Goal: Information Seeking & Learning: Learn about a topic

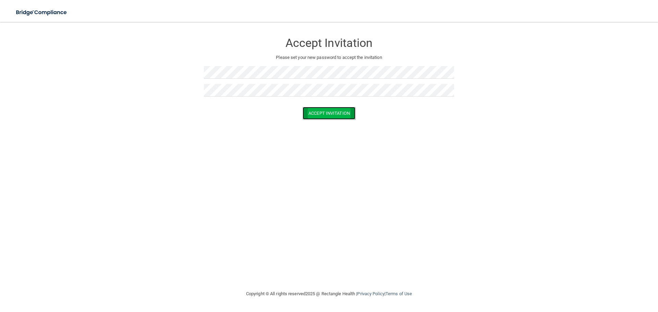
click at [318, 109] on button "Accept Invitation" at bounding box center [329, 113] width 53 height 13
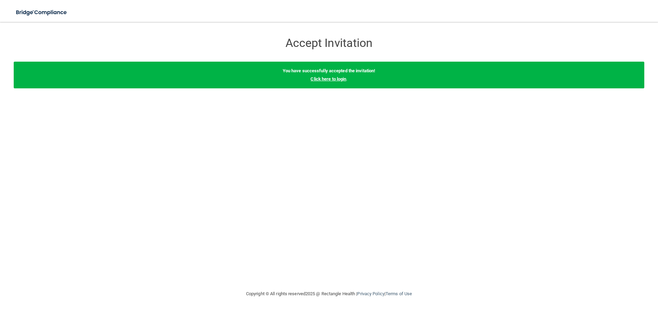
click at [326, 78] on link "Click here to login" at bounding box center [329, 78] width 36 height 5
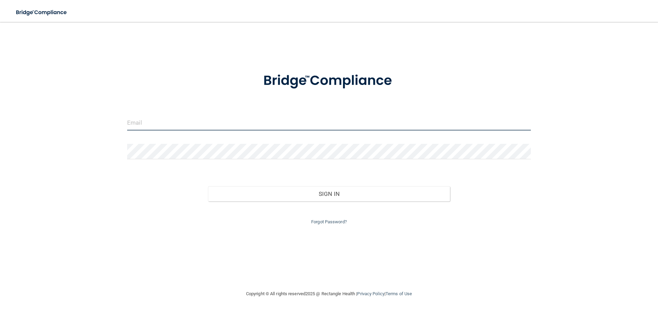
click at [146, 120] on input "email" at bounding box center [329, 122] width 404 height 15
type input "[EMAIL_ADDRESS][DOMAIN_NAME]"
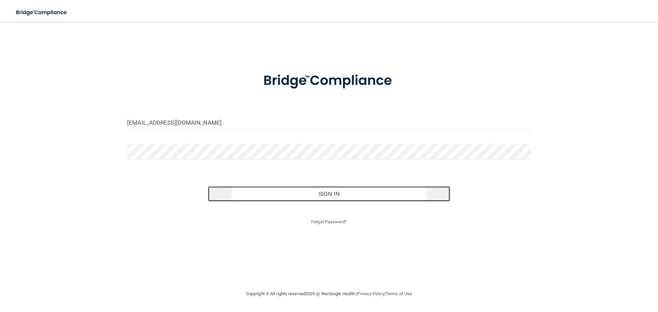
click at [322, 196] on button "Sign In" at bounding box center [329, 194] width 242 height 15
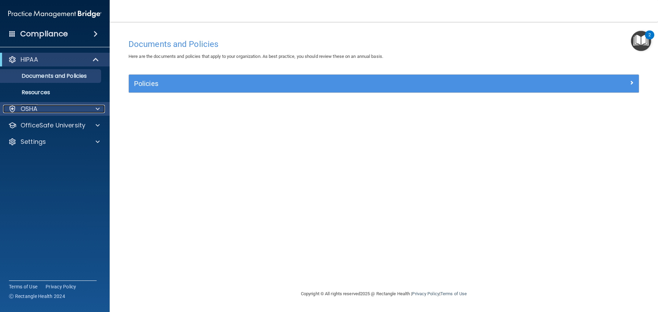
click at [96, 107] on span at bounding box center [98, 109] width 4 height 8
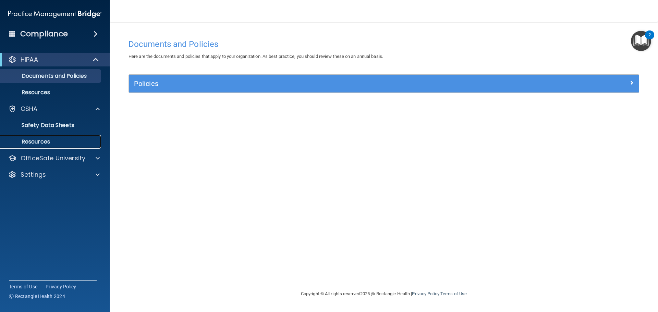
click at [37, 140] on p "Resources" at bounding box center [51, 142] width 94 height 7
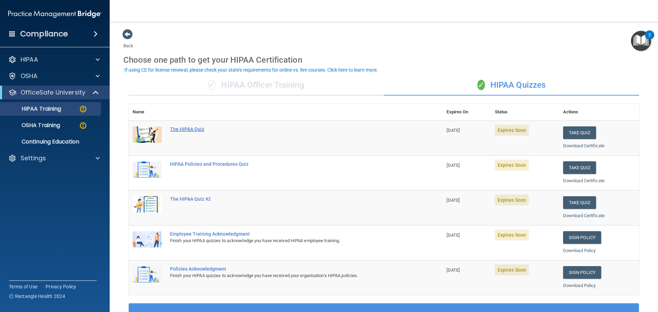
click at [195, 130] on div "The HIPAA Quiz" at bounding box center [289, 129] width 238 height 5
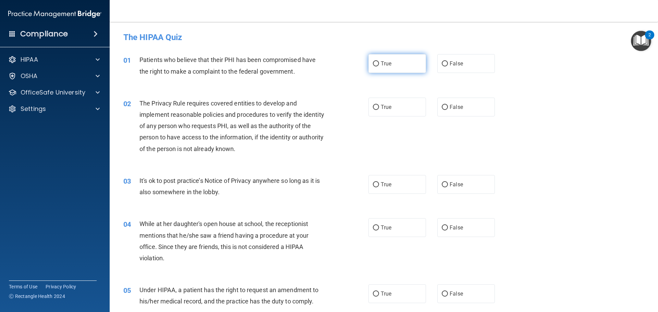
click at [376, 65] on input "True" at bounding box center [376, 63] width 6 height 5
radio input "true"
click at [442, 107] on input "False" at bounding box center [445, 107] width 6 height 5
radio input "true"
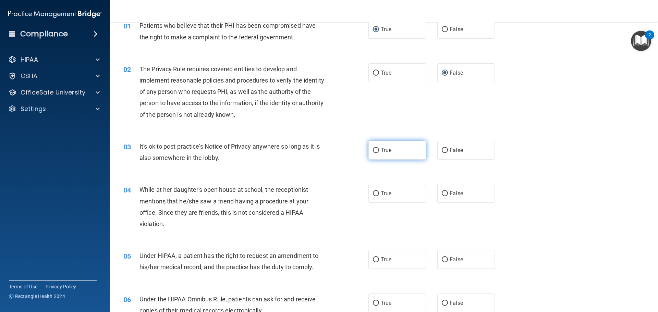
click at [373, 150] on input "True" at bounding box center [376, 150] width 6 height 5
radio input "true"
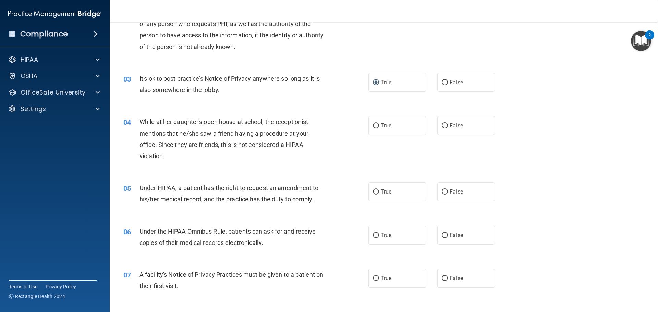
scroll to position [103, 0]
click at [442, 126] on input "False" at bounding box center [445, 125] width 6 height 5
radio input "true"
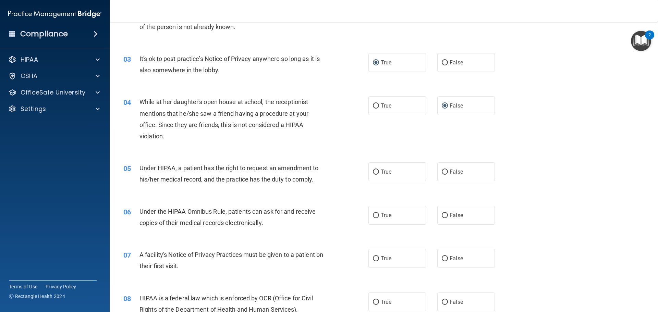
scroll to position [137, 0]
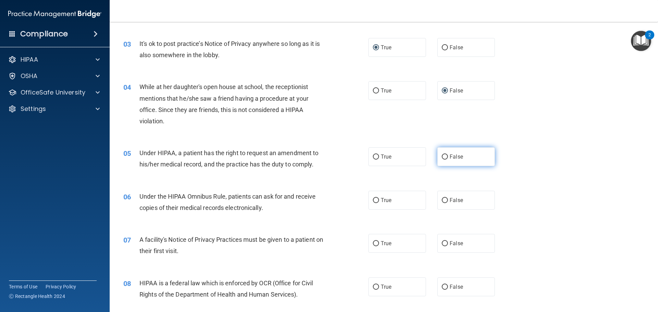
click at [442, 157] on input "False" at bounding box center [445, 157] width 6 height 5
radio input "true"
click at [376, 202] on input "True" at bounding box center [376, 200] width 6 height 5
radio input "true"
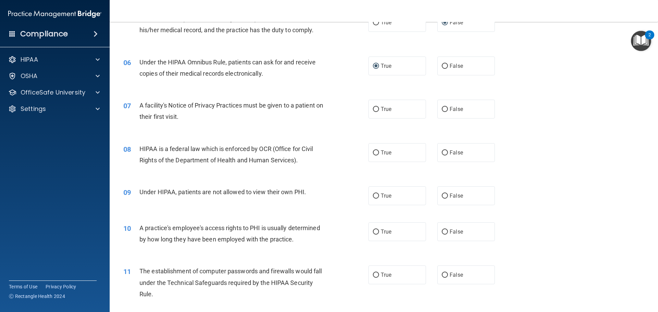
scroll to position [274, 0]
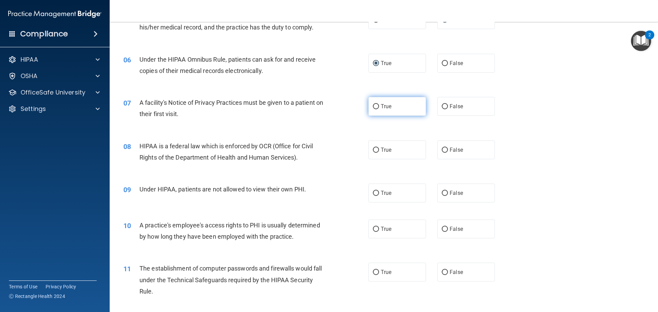
click at [374, 107] on input "True" at bounding box center [376, 106] width 6 height 5
radio input "true"
click at [375, 150] on input "True" at bounding box center [376, 150] width 6 height 5
radio input "true"
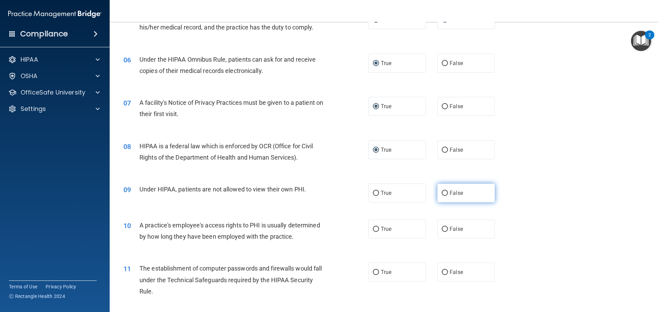
click at [442, 193] on input "False" at bounding box center [445, 193] width 6 height 5
radio input "true"
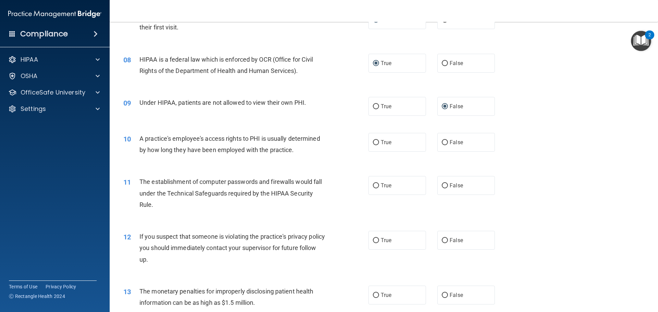
scroll to position [377, 0]
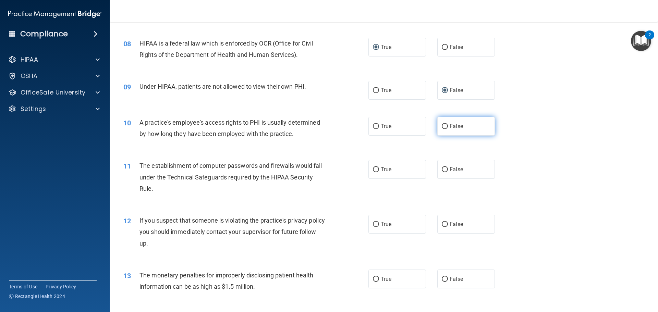
click at [444, 125] on input "False" at bounding box center [445, 126] width 6 height 5
radio input "true"
click at [375, 170] on input "True" at bounding box center [376, 169] width 6 height 5
radio input "true"
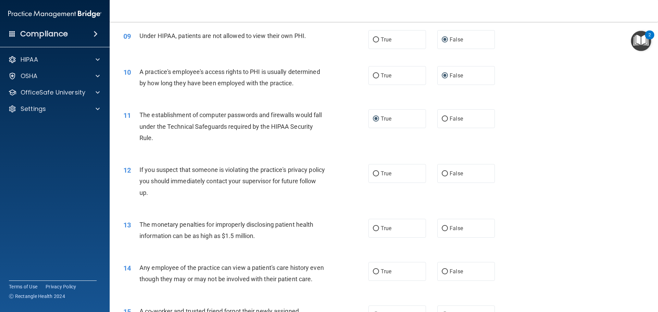
scroll to position [446, 0]
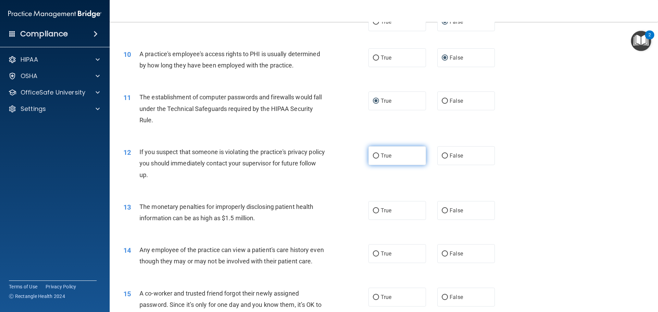
click at [374, 156] on input "True" at bounding box center [376, 156] width 6 height 5
radio input "true"
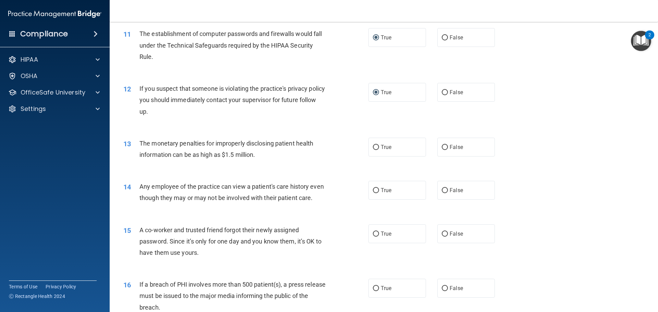
scroll to position [514, 0]
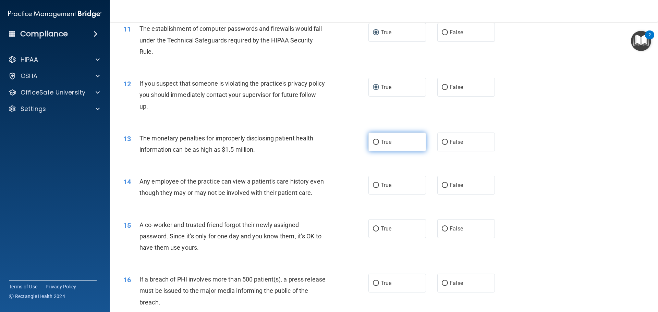
click at [377, 141] on label "True" at bounding box center [398, 142] width 58 height 19
click at [377, 141] on input "True" at bounding box center [376, 142] width 6 height 5
radio input "true"
click at [445, 238] on label "False" at bounding box center [466, 228] width 58 height 19
click at [445, 232] on input "False" at bounding box center [445, 229] width 6 height 5
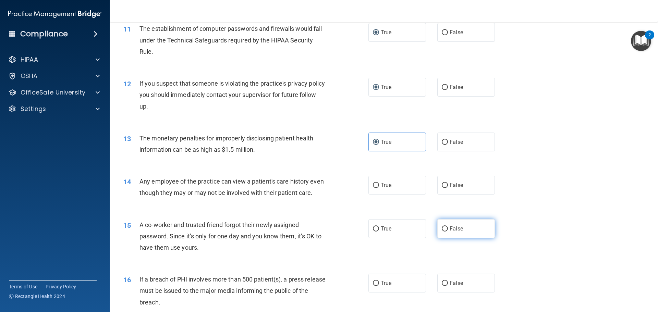
radio input "true"
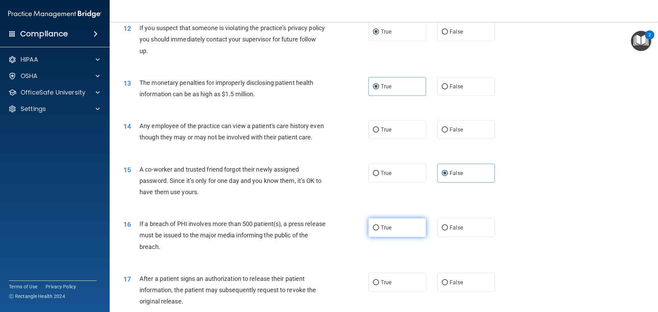
scroll to position [583, 0]
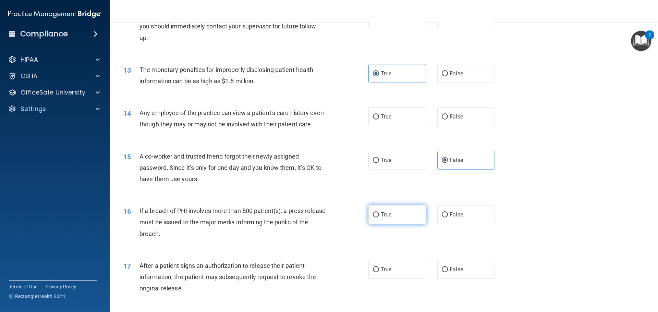
click at [373, 218] on input "True" at bounding box center [376, 215] width 6 height 5
radio input "true"
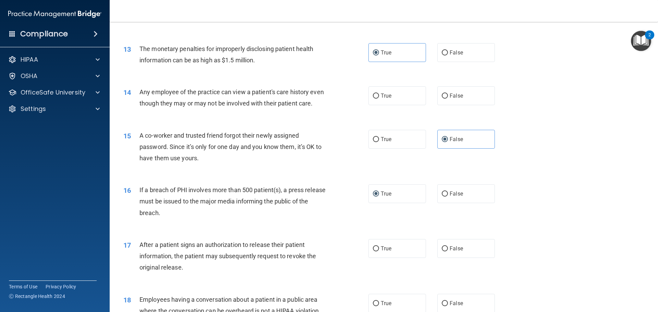
scroll to position [686, 0]
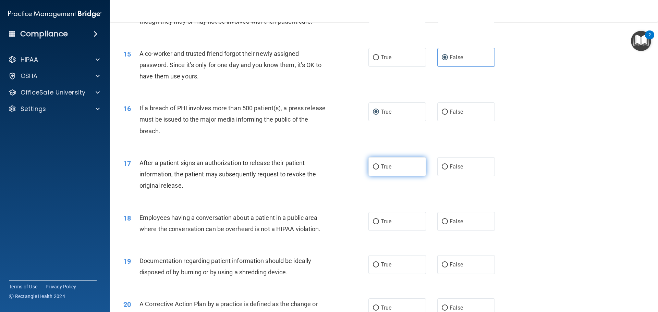
click at [374, 170] on input "True" at bounding box center [376, 167] width 6 height 5
radio input "true"
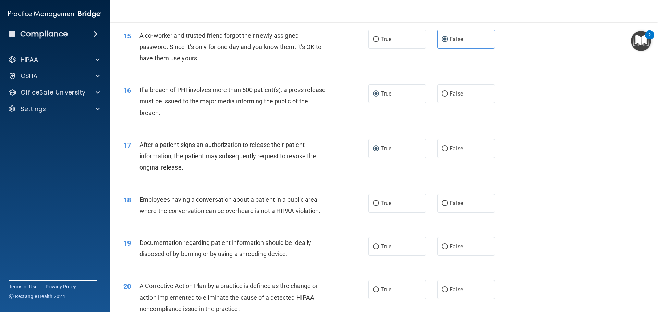
scroll to position [720, 0]
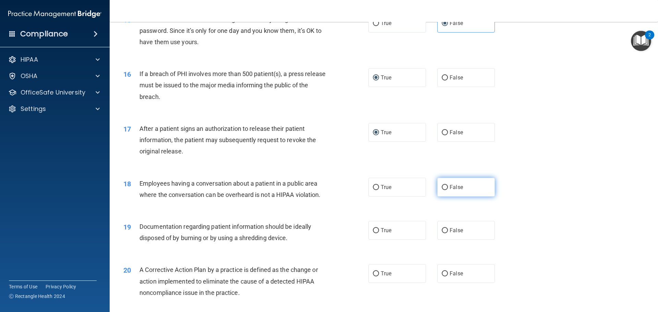
click at [442, 190] on input "False" at bounding box center [445, 187] width 6 height 5
radio input "true"
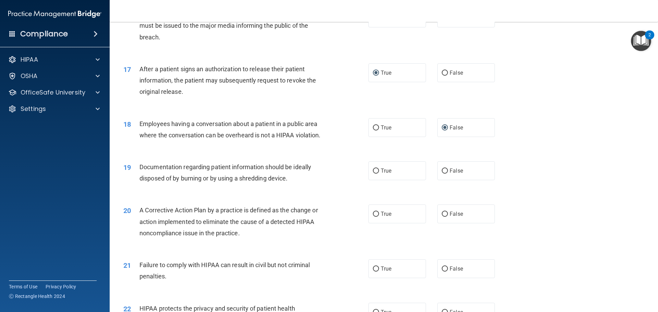
scroll to position [789, 0]
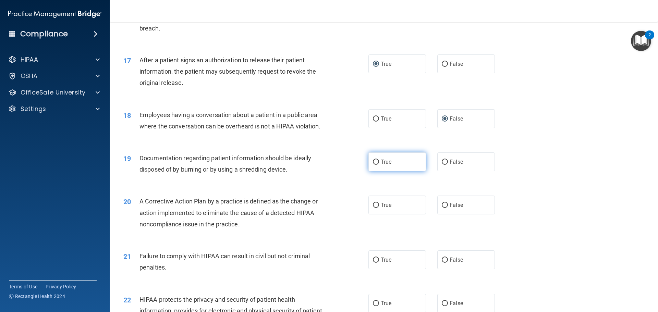
click at [373, 165] on input "True" at bounding box center [376, 162] width 6 height 5
radio input "true"
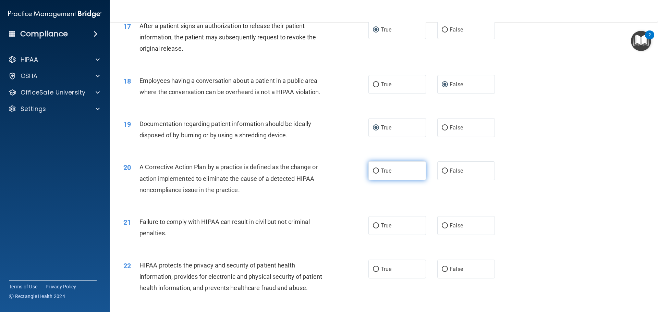
click at [373, 178] on label "True" at bounding box center [398, 170] width 58 height 19
click at [373, 174] on input "True" at bounding box center [376, 171] width 6 height 5
radio input "true"
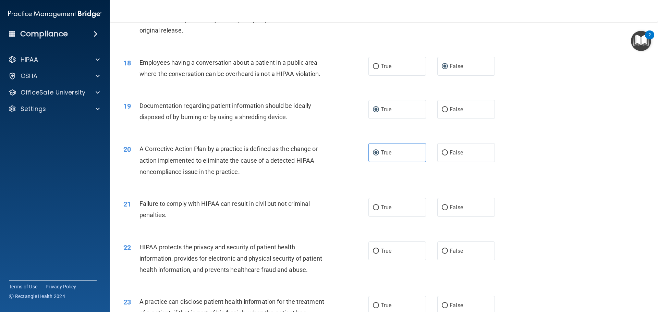
scroll to position [857, 0]
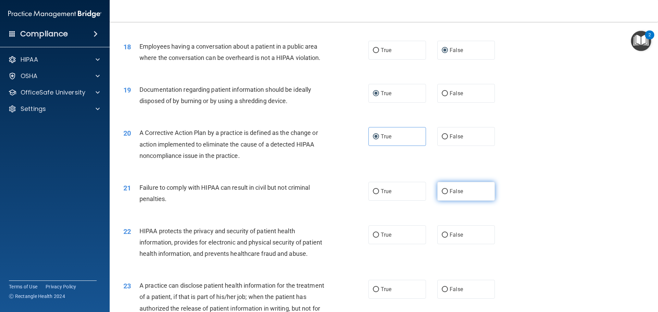
click at [442, 194] on input "False" at bounding box center [445, 191] width 6 height 5
radio input "true"
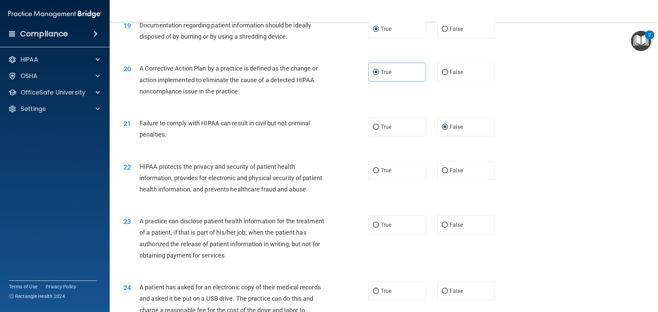
scroll to position [926, 0]
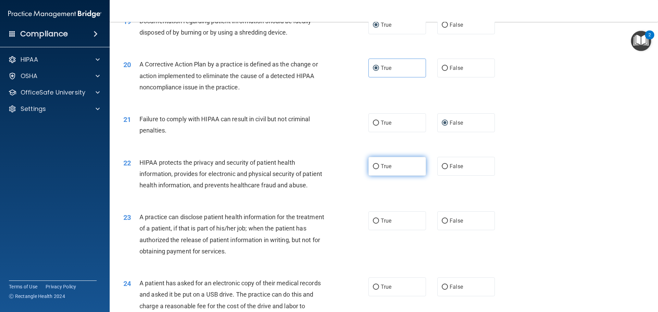
click at [374, 169] on input "True" at bounding box center [376, 166] width 6 height 5
radio input "true"
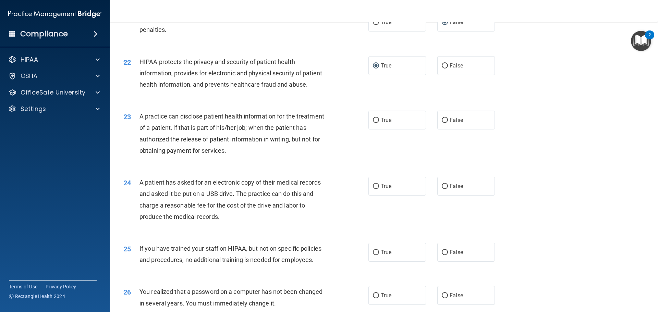
scroll to position [1029, 0]
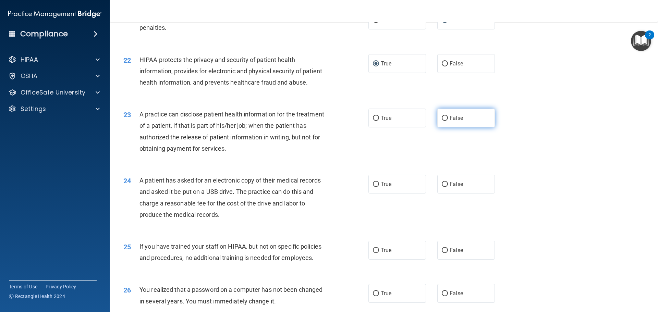
click at [442, 128] on label "False" at bounding box center [466, 118] width 58 height 19
click at [442, 121] on input "False" at bounding box center [445, 118] width 6 height 5
radio input "true"
click at [373, 187] on input "True" at bounding box center [376, 184] width 6 height 5
radio input "true"
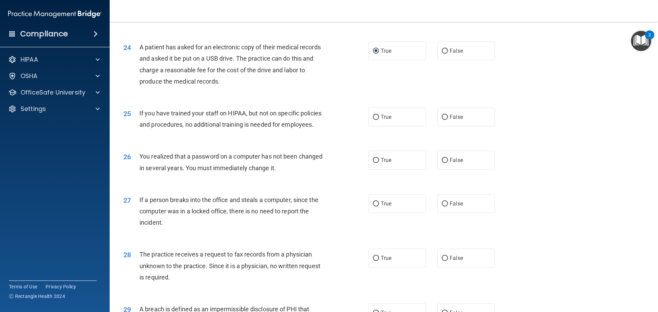
scroll to position [1200, 0]
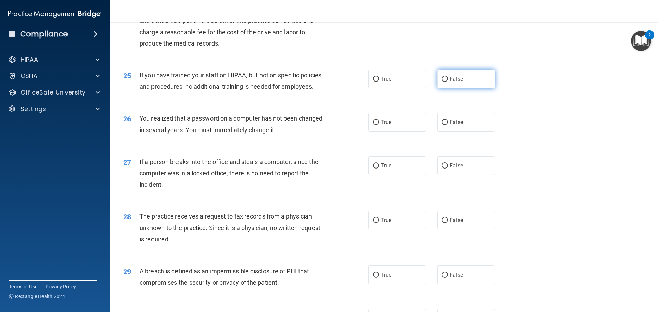
click at [445, 88] on label "False" at bounding box center [466, 79] width 58 height 19
click at [445, 82] on input "False" at bounding box center [445, 79] width 6 height 5
radio input "true"
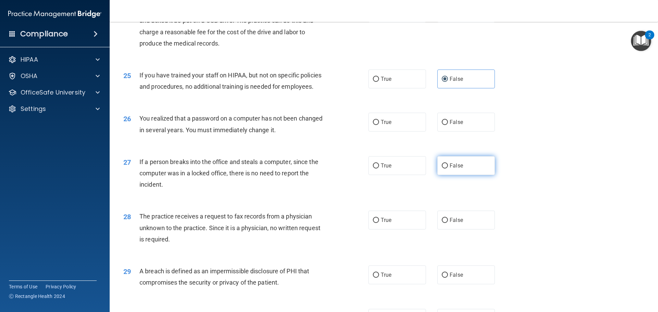
click at [445, 175] on label "False" at bounding box center [466, 165] width 58 height 19
click at [445, 169] on input "False" at bounding box center [445, 166] width 6 height 5
radio input "true"
click at [374, 125] on input "True" at bounding box center [376, 122] width 6 height 5
radio input "true"
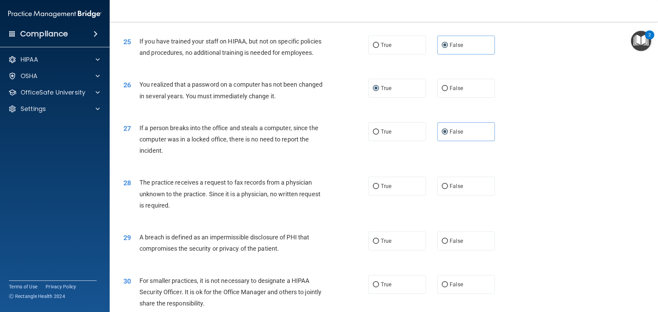
scroll to position [1234, 0]
click at [444, 189] on input "False" at bounding box center [445, 186] width 6 height 5
radio input "true"
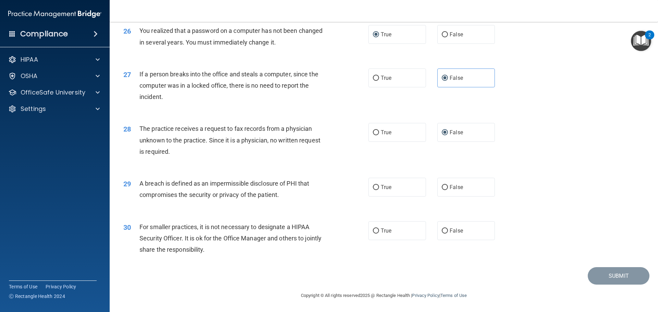
scroll to position [1303, 0]
click at [373, 190] on input "True" at bounding box center [376, 187] width 6 height 5
radio input "true"
click at [443, 234] on input "False" at bounding box center [445, 231] width 6 height 5
radio input "true"
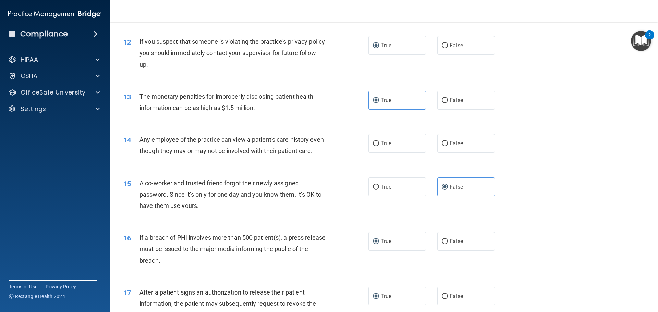
scroll to position [522, 0]
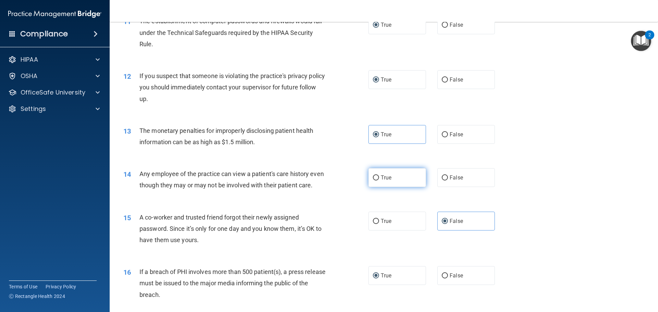
click at [377, 178] on label "True" at bounding box center [398, 177] width 58 height 19
click at [377, 178] on input "True" at bounding box center [376, 178] width 6 height 5
radio input "true"
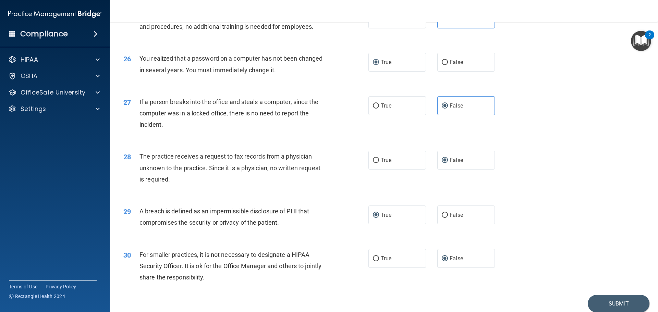
scroll to position [1276, 0]
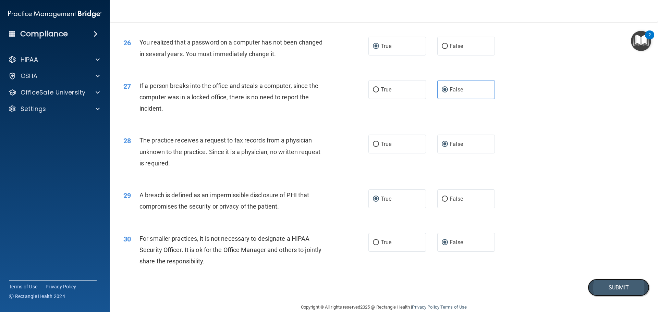
click at [613, 297] on button "Submit" at bounding box center [619, 287] width 62 height 17
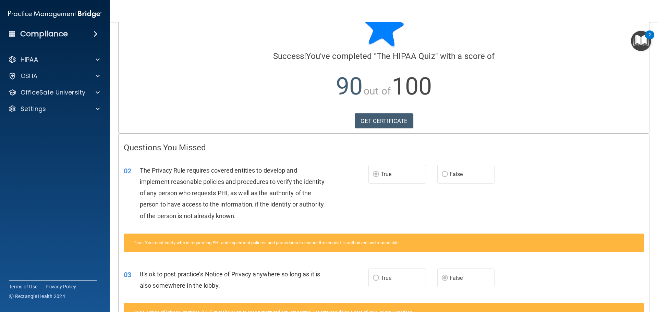
scroll to position [22, 0]
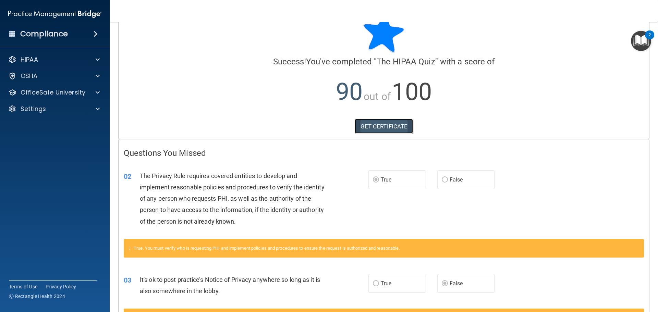
click at [381, 123] on link "GET CERTIFICATE" at bounding box center [384, 126] width 59 height 15
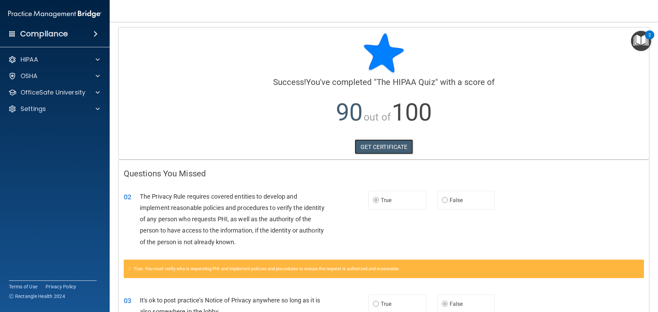
scroll to position [0, 0]
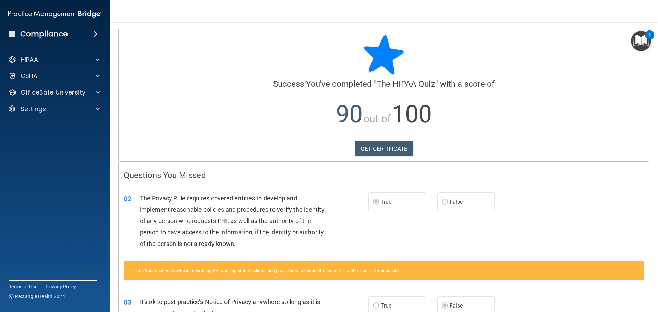
click at [642, 42] on img "Open Resource Center, 2 new notifications" at bounding box center [641, 41] width 20 height 20
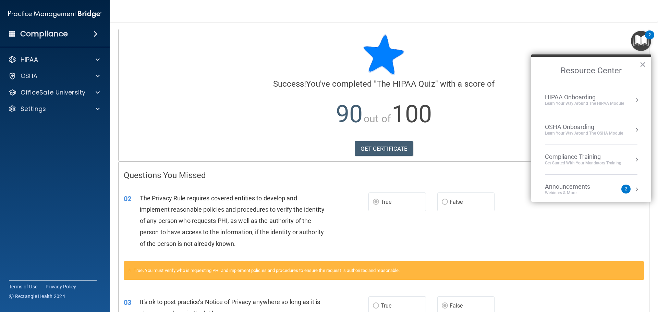
click at [539, 214] on div "02 The Privacy Rule requires covered entities to develop and implement reasonab…" at bounding box center [384, 222] width 531 height 77
click at [511, 65] on div at bounding box center [384, 54] width 520 height 41
click at [249, 73] on div at bounding box center [384, 54] width 520 height 41
click at [645, 64] on button "×" at bounding box center [643, 64] width 7 height 11
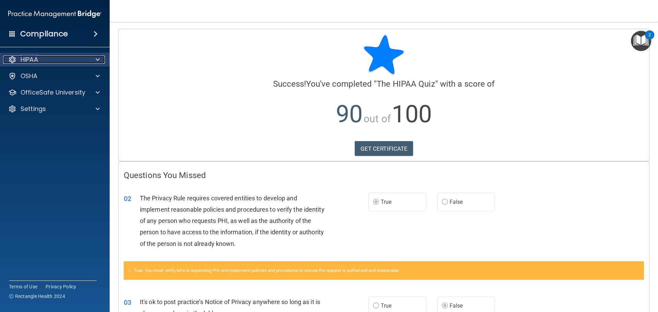
click at [102, 59] on div at bounding box center [96, 60] width 17 height 8
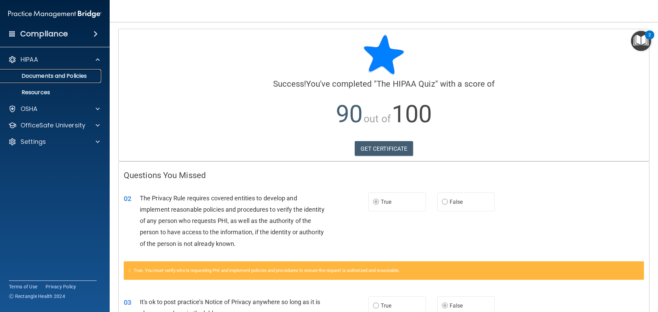
click at [67, 76] on p "Documents and Policies" at bounding box center [51, 76] width 94 height 7
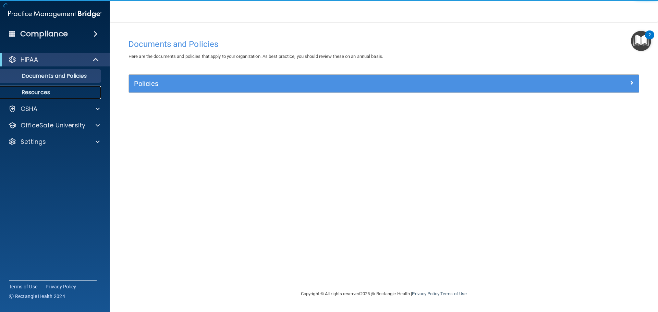
click at [38, 94] on p "Resources" at bounding box center [51, 92] width 94 height 7
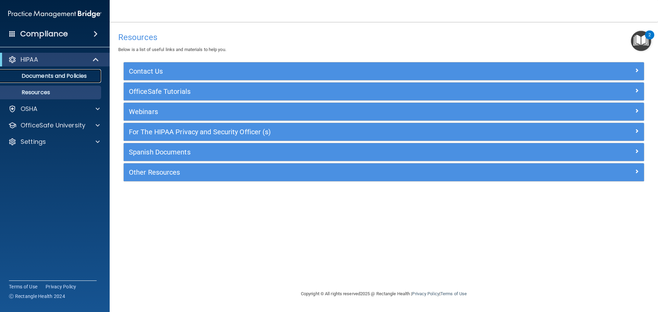
click at [53, 80] on link "Documents and Policies" at bounding box center [47, 76] width 108 height 14
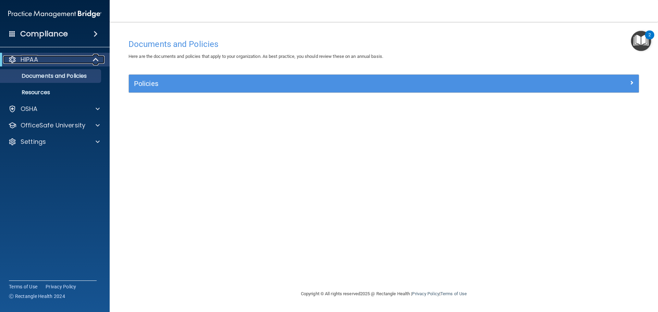
click at [38, 59] on p "HIPAA" at bounding box center [29, 60] width 17 height 8
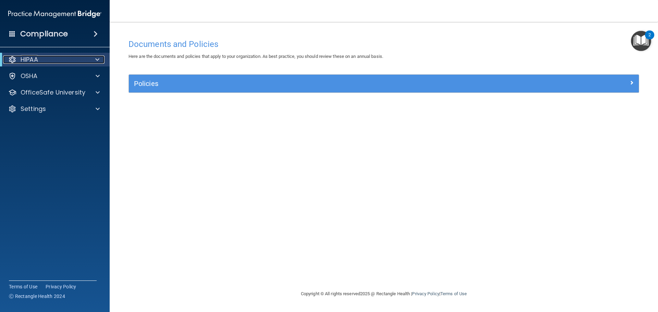
click at [97, 60] on span at bounding box center [97, 60] width 4 height 8
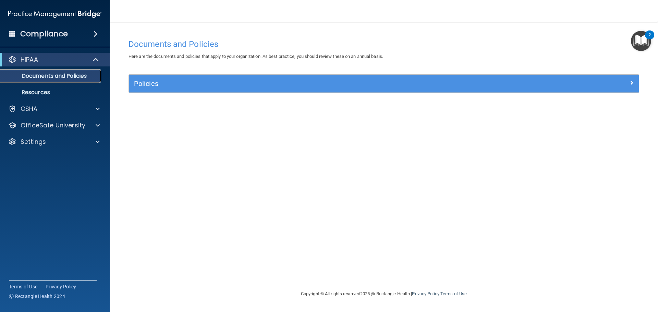
click at [65, 76] on p "Documents and Policies" at bounding box center [51, 76] width 94 height 7
click at [37, 89] on p "Resources" at bounding box center [51, 92] width 94 height 7
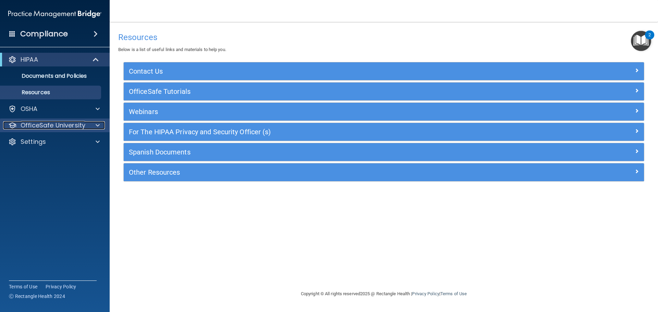
click at [97, 127] on span at bounding box center [98, 125] width 4 height 8
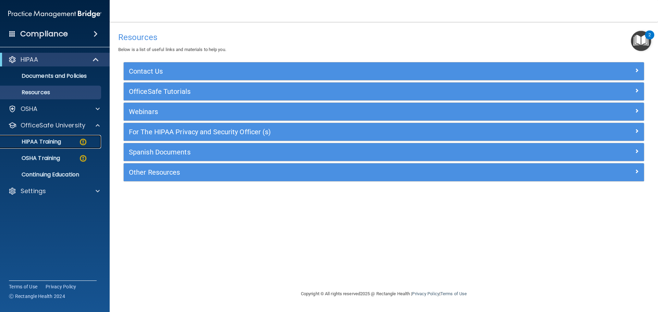
click at [61, 141] on p "HIPAA Training" at bounding box center [32, 142] width 57 height 7
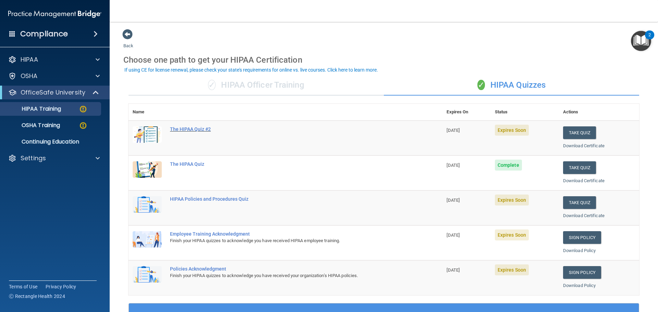
click at [179, 127] on div "The HIPAA Quiz #2" at bounding box center [289, 129] width 238 height 5
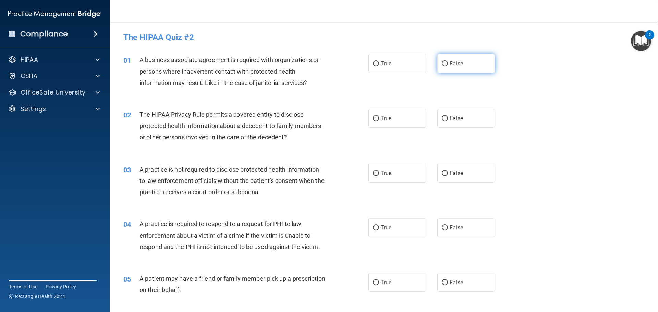
click at [442, 64] on input "False" at bounding box center [445, 63] width 6 height 5
radio input "true"
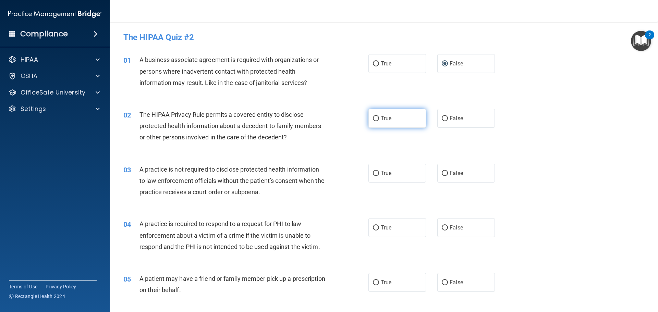
click at [373, 118] on input "True" at bounding box center [376, 118] width 6 height 5
radio input "true"
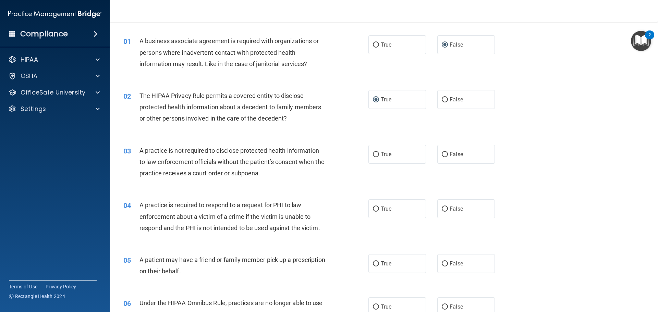
scroll to position [34, 0]
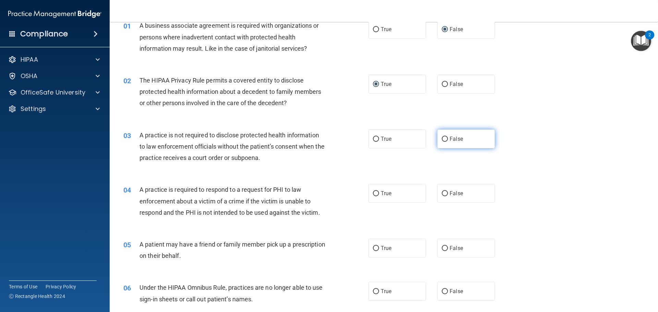
click at [444, 139] on input "False" at bounding box center [445, 139] width 6 height 5
radio input "true"
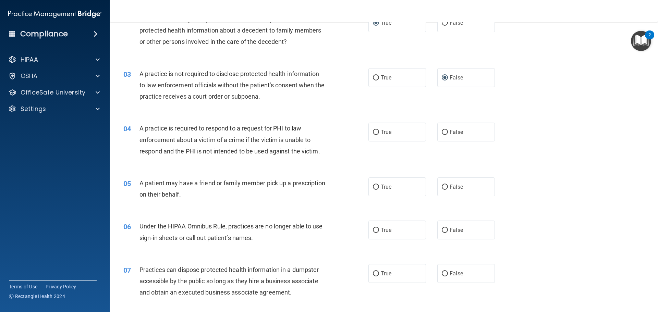
scroll to position [103, 0]
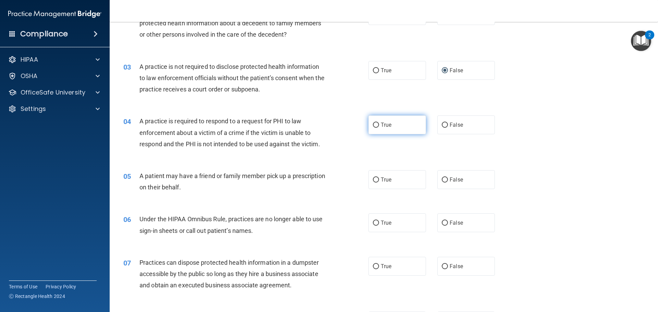
click at [373, 127] on input "True" at bounding box center [376, 125] width 6 height 5
radio input "true"
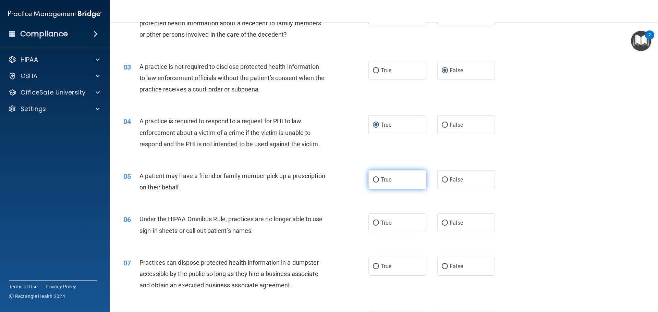
click at [373, 180] on input "True" at bounding box center [376, 180] width 6 height 5
radio input "true"
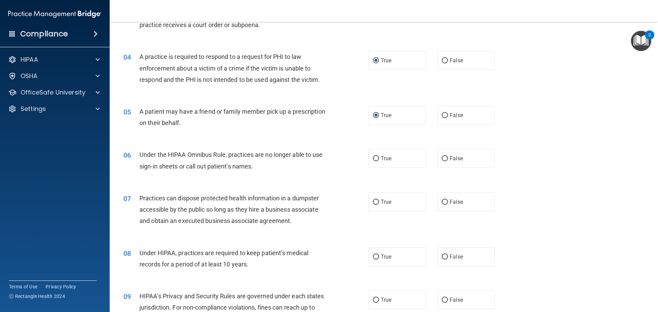
scroll to position [171, 0]
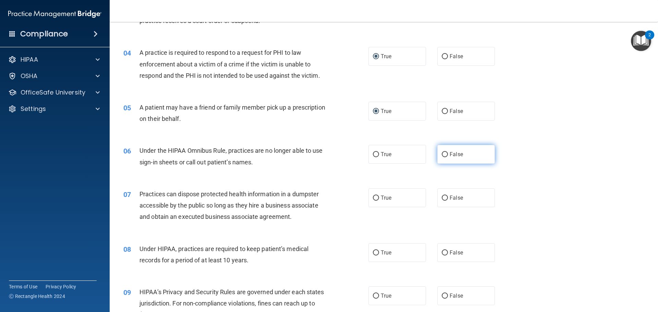
click at [443, 155] on input "False" at bounding box center [445, 154] width 6 height 5
radio input "true"
click at [442, 196] on input "False" at bounding box center [445, 198] width 6 height 5
radio input "true"
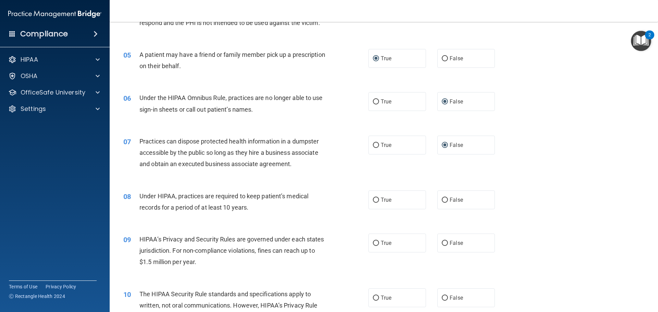
scroll to position [240, 0]
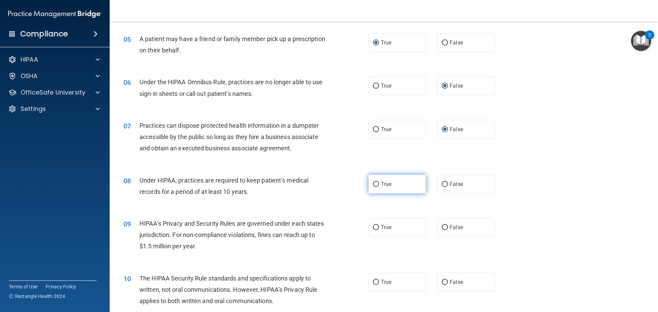
click at [373, 183] on input "True" at bounding box center [376, 184] width 6 height 5
radio input "true"
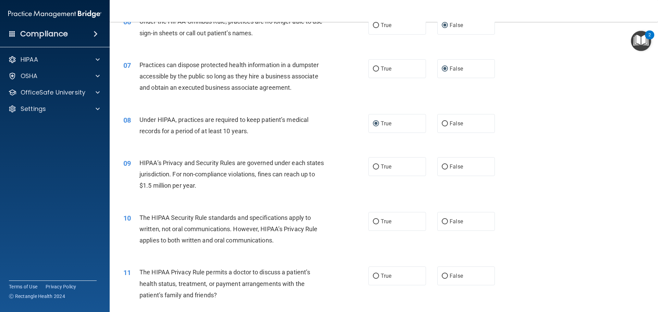
scroll to position [309, 0]
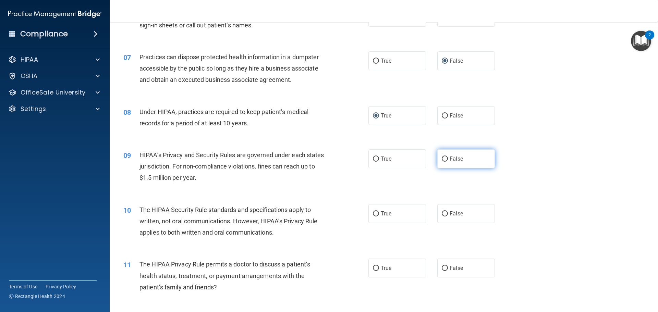
click at [442, 157] on input "False" at bounding box center [445, 159] width 6 height 5
radio input "true"
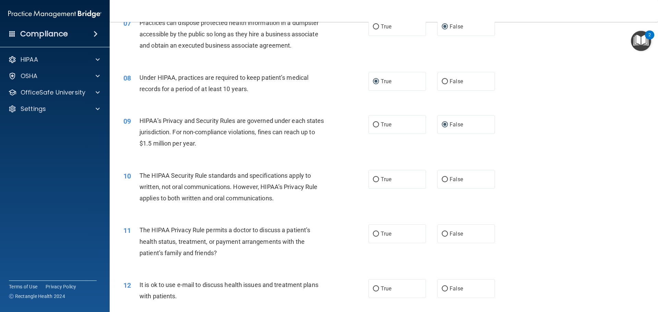
scroll to position [377, 0]
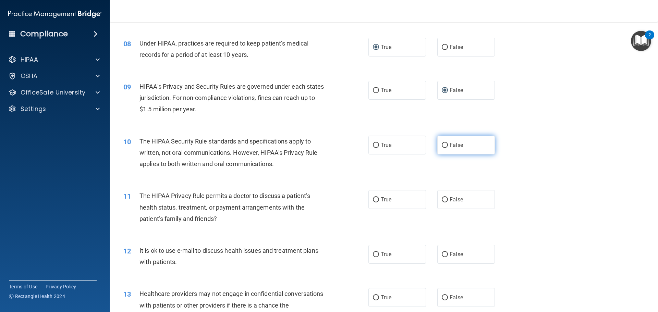
click at [442, 143] on input "False" at bounding box center [445, 145] width 6 height 5
radio input "true"
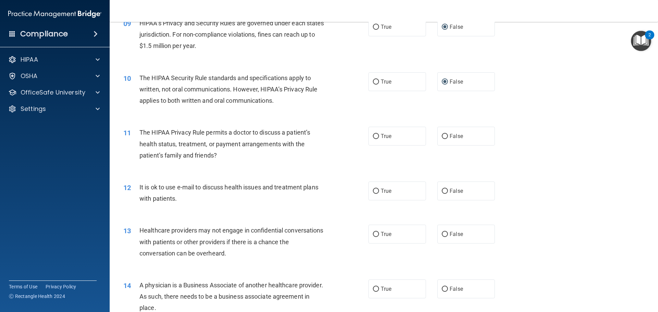
scroll to position [446, 0]
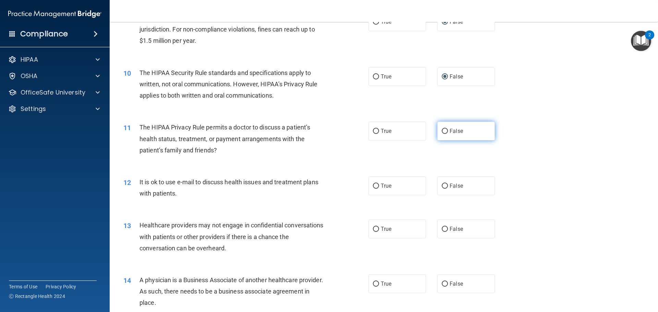
click at [443, 130] on input "False" at bounding box center [445, 131] width 6 height 5
radio input "true"
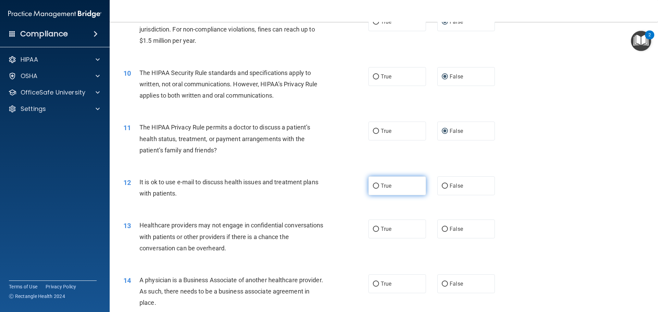
click at [373, 185] on input "True" at bounding box center [376, 186] width 6 height 5
radio input "true"
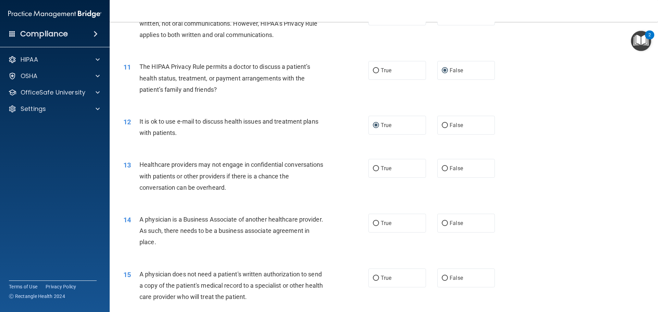
scroll to position [514, 0]
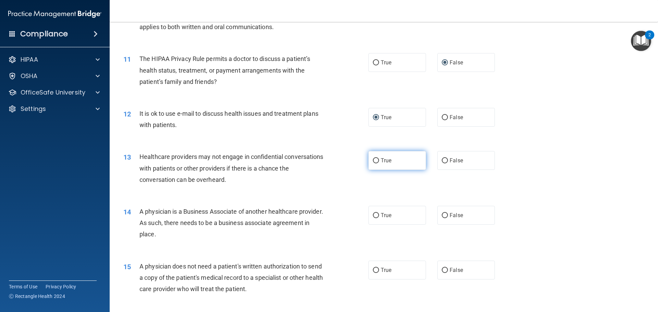
click at [374, 159] on input "True" at bounding box center [376, 160] width 6 height 5
radio input "true"
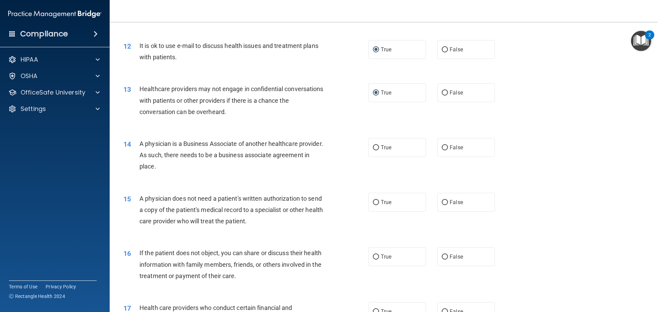
scroll to position [583, 0]
click at [374, 146] on input "True" at bounding box center [376, 147] width 6 height 5
radio input "true"
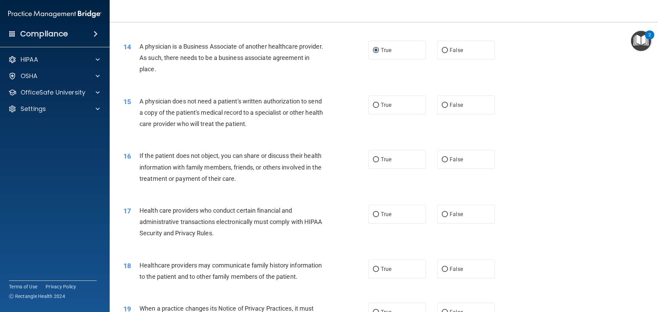
scroll to position [686, 0]
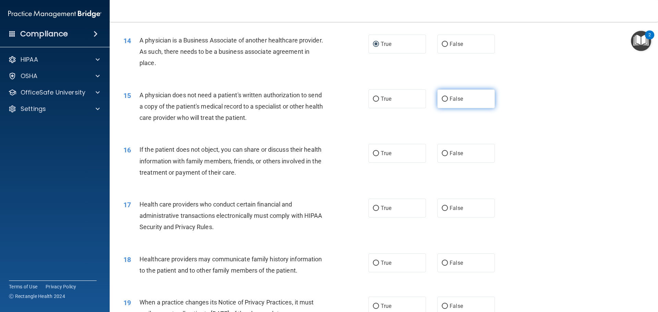
click at [442, 98] on input "False" at bounding box center [445, 99] width 6 height 5
radio input "true"
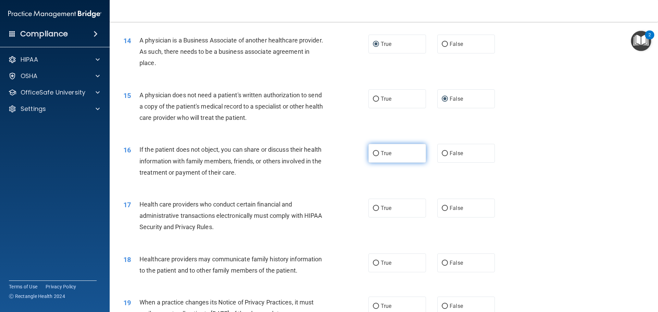
click at [373, 152] on input "True" at bounding box center [376, 153] width 6 height 5
radio input "true"
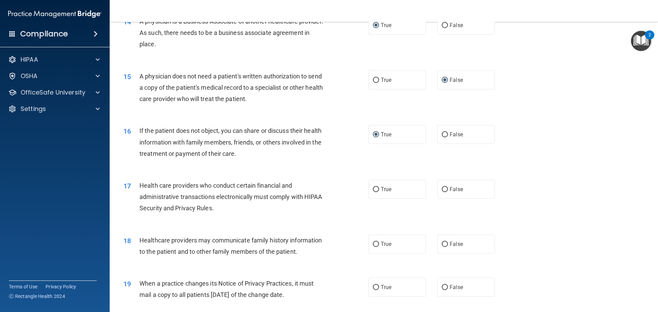
scroll to position [720, 0]
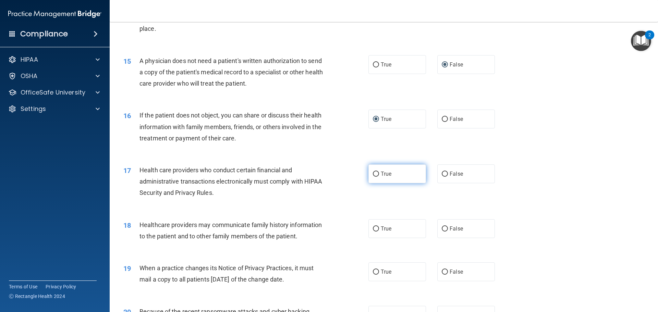
click at [373, 173] on input "True" at bounding box center [376, 174] width 6 height 5
radio input "true"
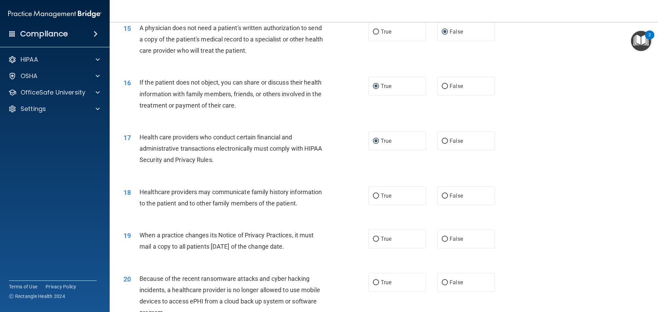
scroll to position [754, 0]
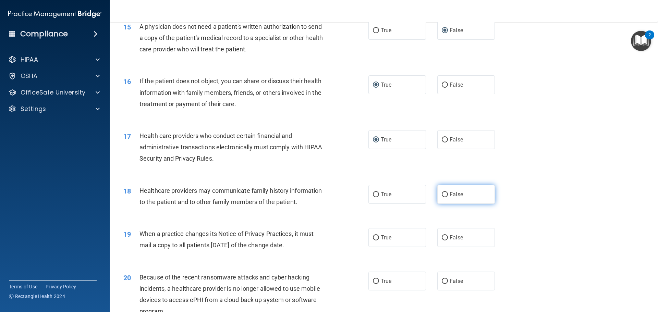
click at [443, 195] on input "False" at bounding box center [445, 194] width 6 height 5
radio input "true"
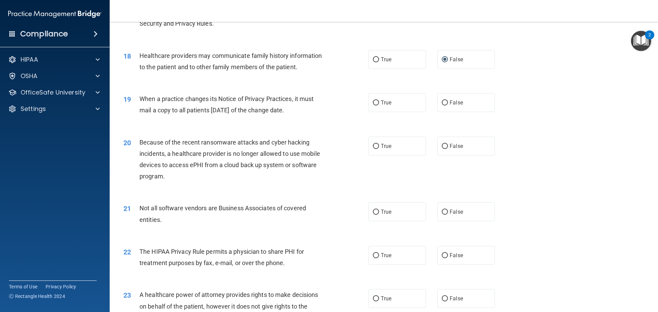
scroll to position [891, 0]
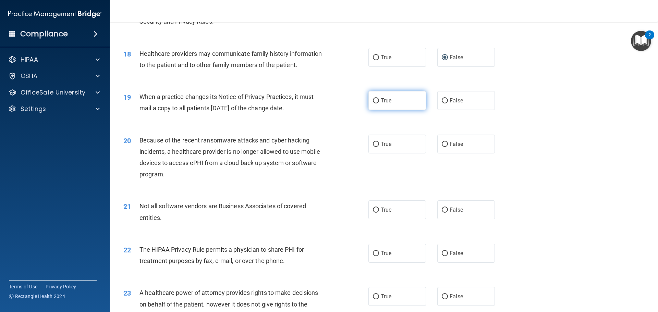
click at [374, 100] on input "True" at bounding box center [376, 100] width 6 height 5
radio input "true"
click at [445, 143] on input "False" at bounding box center [445, 144] width 6 height 5
radio input "true"
click at [374, 211] on input "True" at bounding box center [376, 210] width 6 height 5
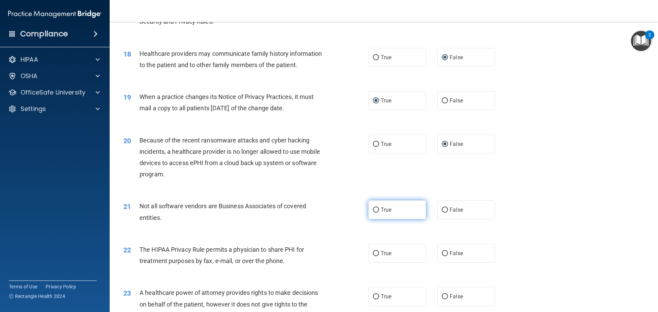
radio input "true"
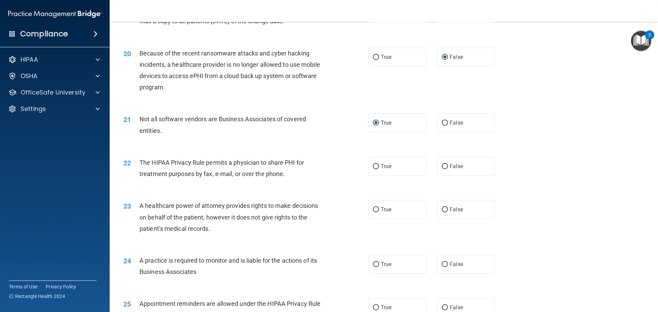
scroll to position [994, 0]
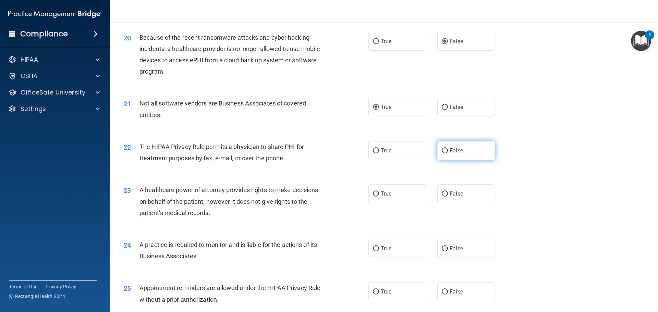
click at [442, 149] on input "False" at bounding box center [445, 150] width 6 height 5
radio input "true"
click at [373, 149] on input "True" at bounding box center [376, 150] width 6 height 5
radio input "true"
radio input "false"
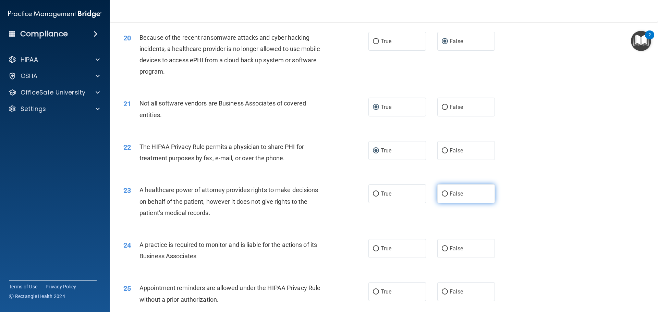
click at [444, 193] on input "False" at bounding box center [445, 194] width 6 height 5
radio input "true"
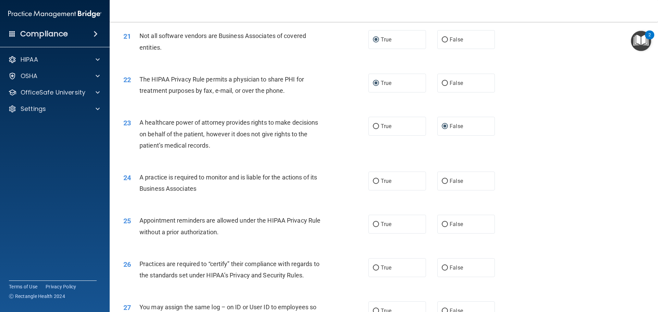
scroll to position [1063, 0]
click at [442, 179] on input "False" at bounding box center [445, 180] width 6 height 5
radio input "true"
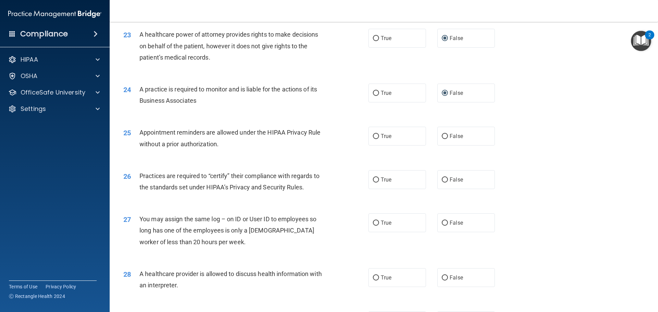
scroll to position [1166, 0]
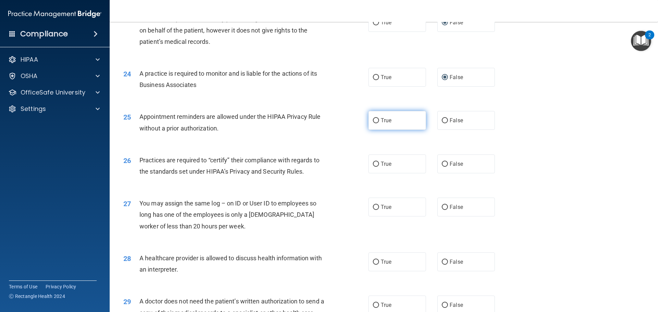
click at [375, 121] on input "True" at bounding box center [376, 120] width 6 height 5
radio input "true"
click at [373, 162] on input "True" at bounding box center [376, 164] width 6 height 5
radio input "true"
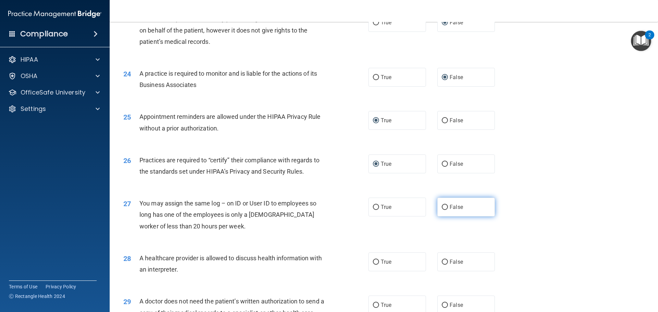
click at [442, 205] on input "False" at bounding box center [445, 207] width 6 height 5
radio input "true"
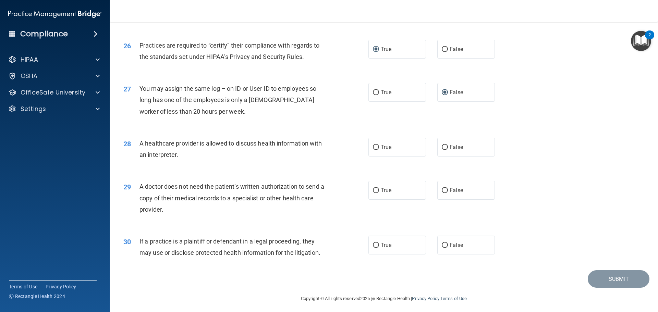
scroll to position [1284, 0]
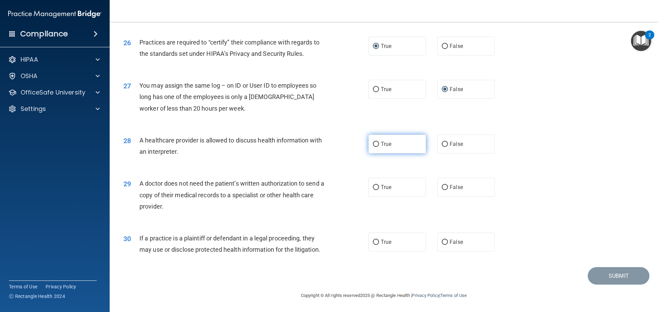
click at [374, 143] on input "True" at bounding box center [376, 144] width 6 height 5
radio input "true"
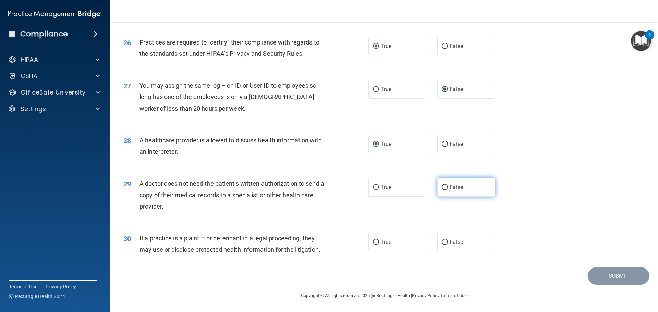
click at [442, 185] on input "False" at bounding box center [445, 187] width 6 height 5
radio input "true"
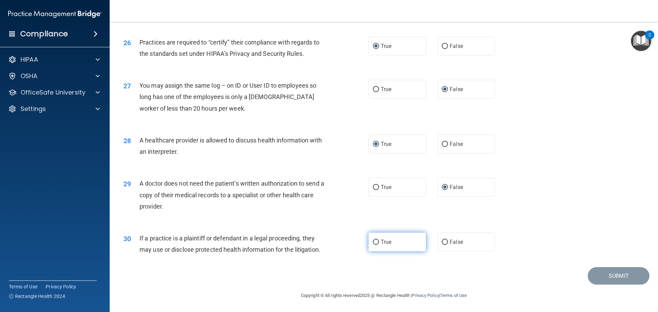
click at [373, 242] on input "True" at bounding box center [376, 242] width 6 height 5
radio input "true"
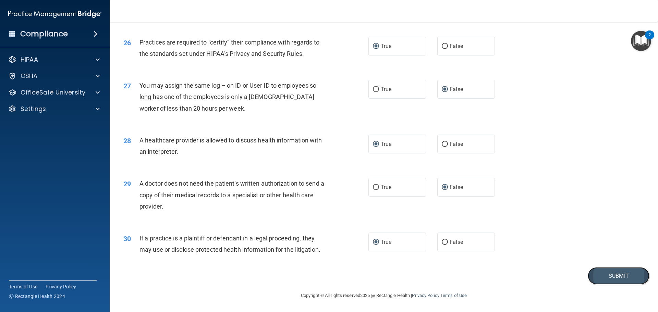
click at [605, 273] on button "Submit" at bounding box center [619, 275] width 62 height 17
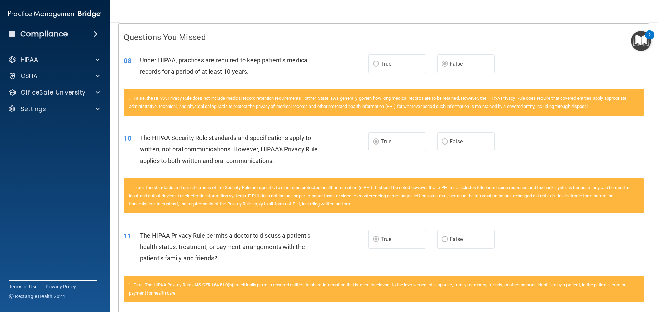
scroll to position [32, 0]
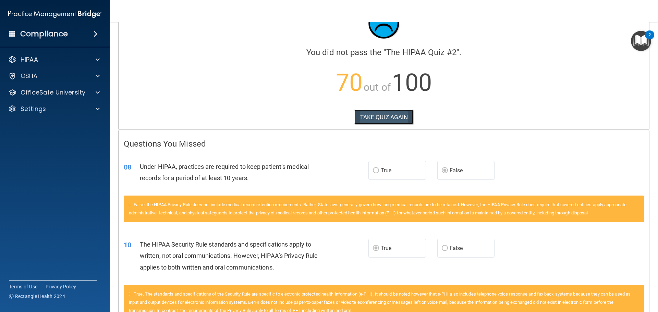
click at [380, 119] on button "TAKE QUIZ AGAIN" at bounding box center [383, 117] width 59 height 15
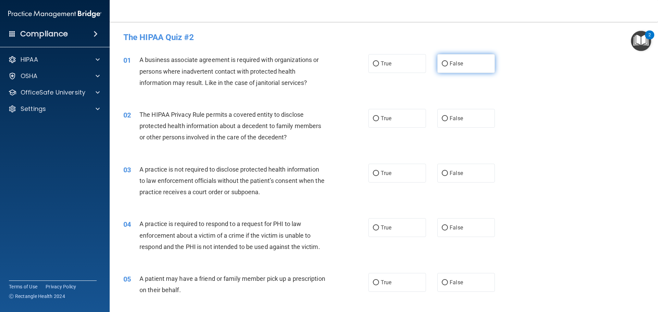
click at [442, 61] on input "False" at bounding box center [445, 63] width 6 height 5
radio input "true"
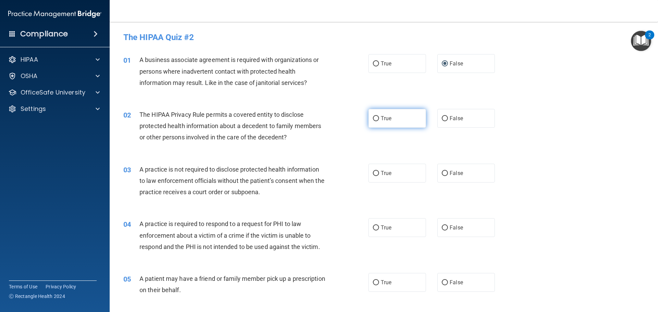
click at [374, 120] on input "True" at bounding box center [376, 118] width 6 height 5
radio input "true"
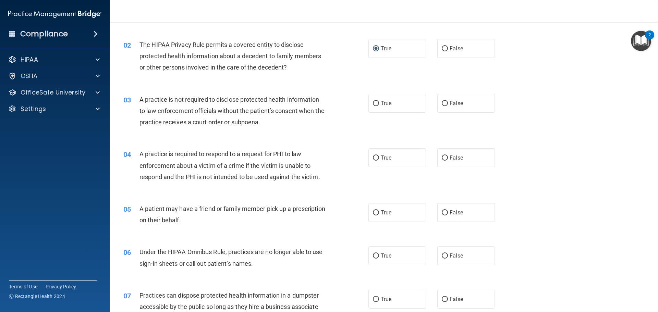
scroll to position [103, 0]
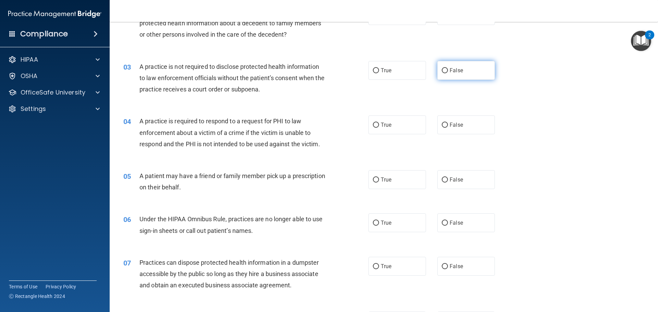
click at [443, 70] on input "False" at bounding box center [445, 70] width 6 height 5
radio input "true"
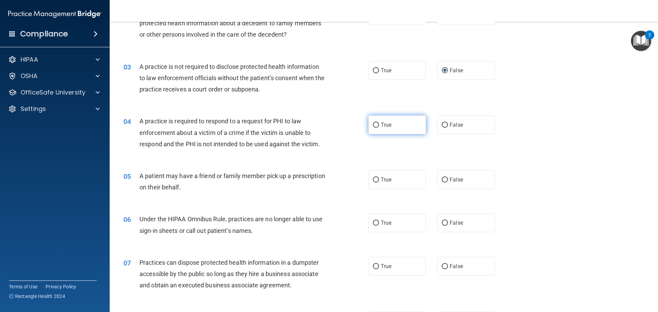
click at [373, 123] on input "True" at bounding box center [376, 125] width 6 height 5
radio input "true"
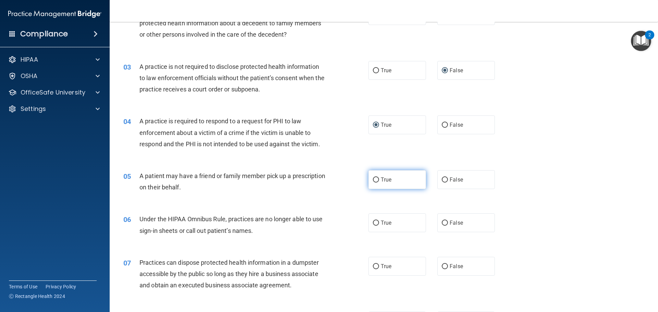
click at [373, 181] on input "True" at bounding box center [376, 180] width 6 height 5
radio input "true"
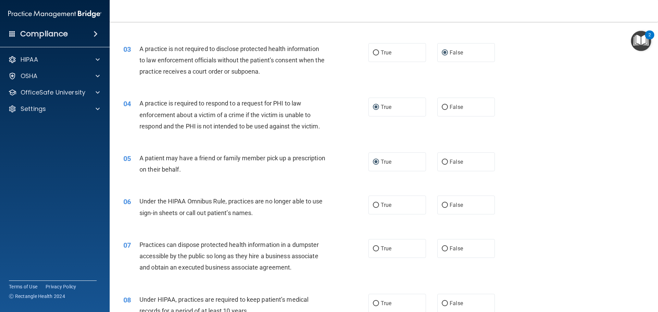
scroll to position [171, 0]
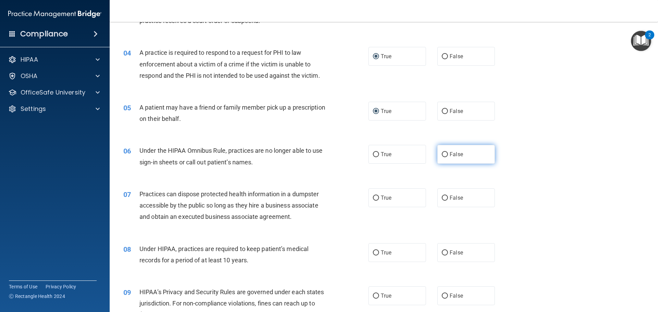
click at [442, 154] on input "False" at bounding box center [445, 154] width 6 height 5
radio input "true"
click at [444, 196] on input "False" at bounding box center [445, 198] width 6 height 5
radio input "true"
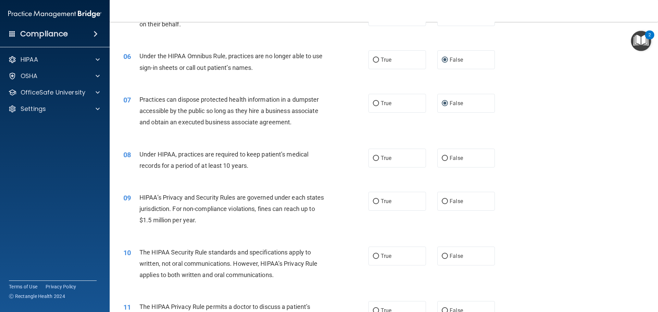
scroll to position [274, 0]
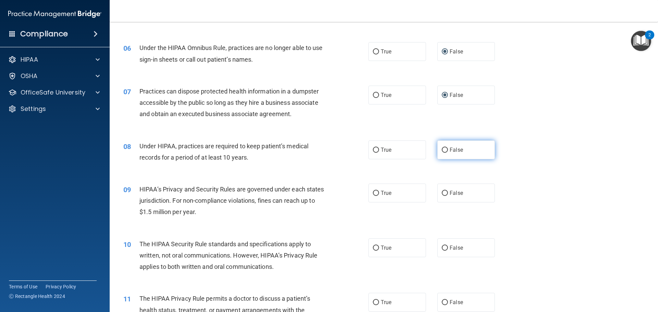
click at [442, 151] on input "False" at bounding box center [445, 150] width 6 height 5
radio input "true"
click at [444, 192] on input "False" at bounding box center [445, 193] width 6 height 5
radio input "true"
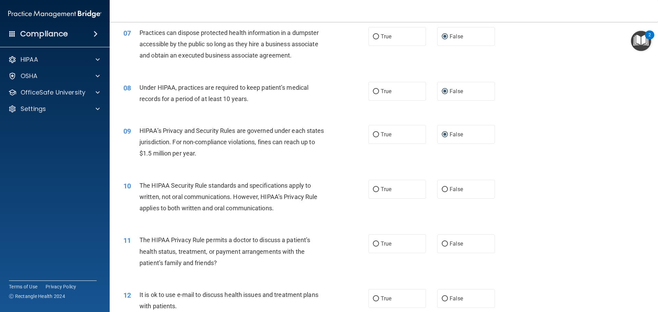
scroll to position [343, 0]
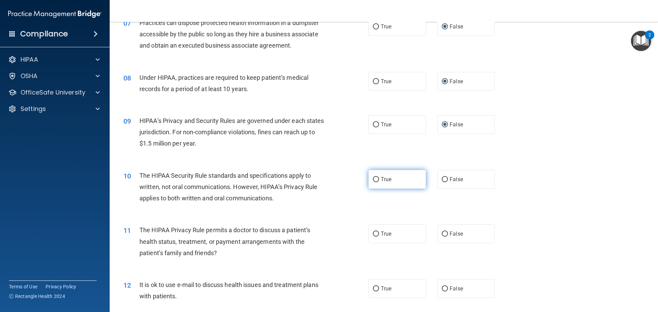
click at [374, 177] on input "True" at bounding box center [376, 179] width 6 height 5
radio input "true"
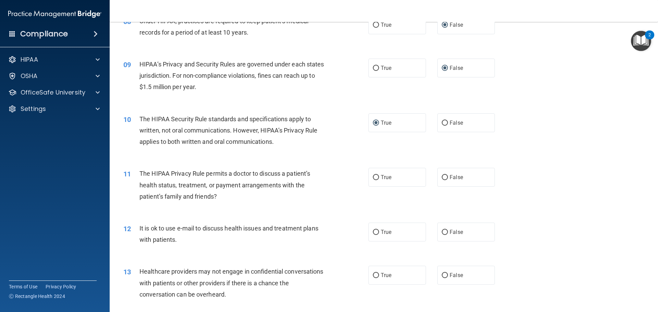
scroll to position [411, 0]
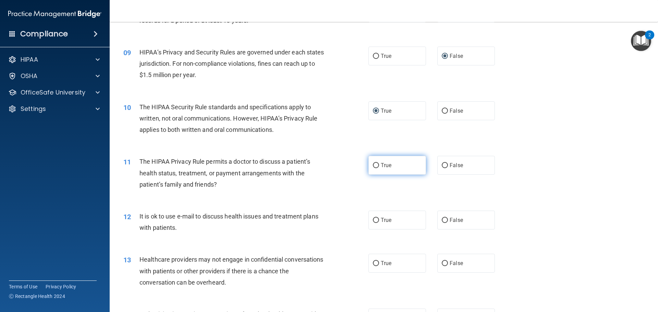
click at [373, 168] on input "True" at bounding box center [376, 165] width 6 height 5
radio input "true"
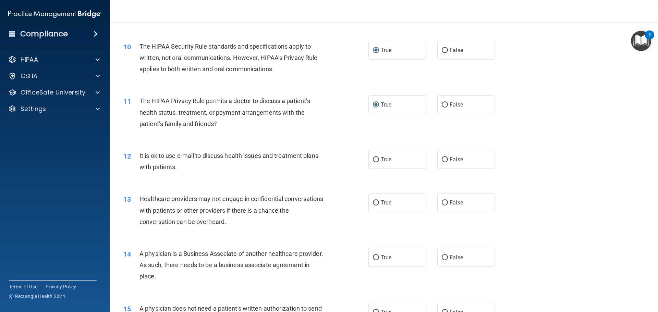
scroll to position [480, 0]
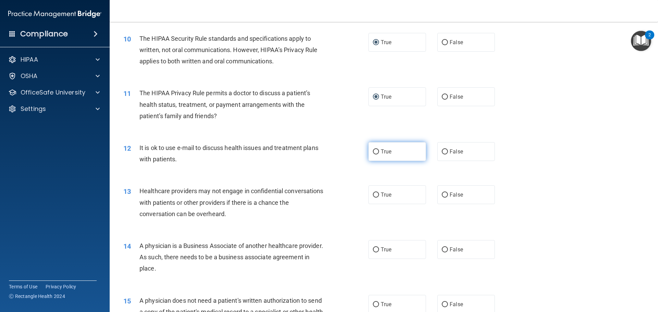
click at [374, 150] on input "True" at bounding box center [376, 151] width 6 height 5
radio input "true"
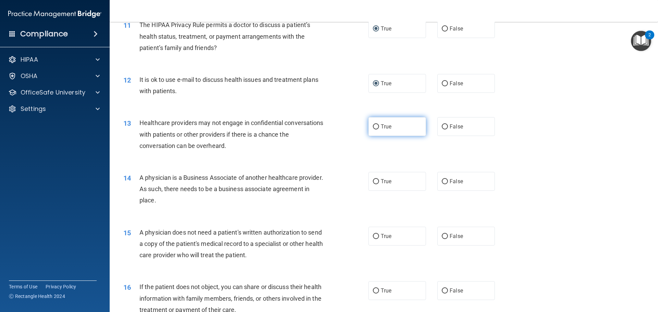
scroll to position [549, 0]
click at [443, 128] on input "False" at bounding box center [445, 126] width 6 height 5
radio input "true"
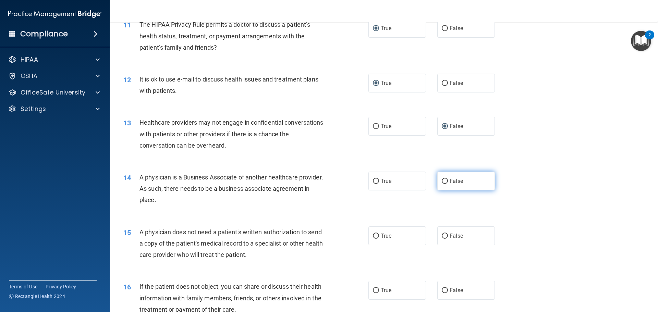
click at [442, 180] on input "False" at bounding box center [445, 181] width 6 height 5
radio input "true"
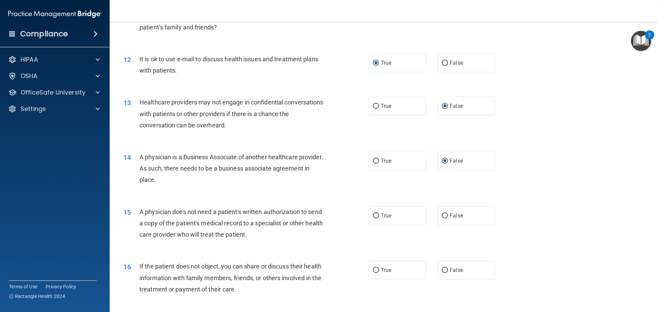
scroll to position [651, 0]
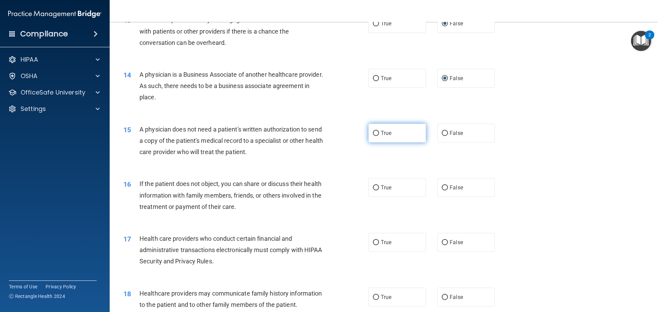
click at [373, 135] on input "True" at bounding box center [376, 133] width 6 height 5
radio input "true"
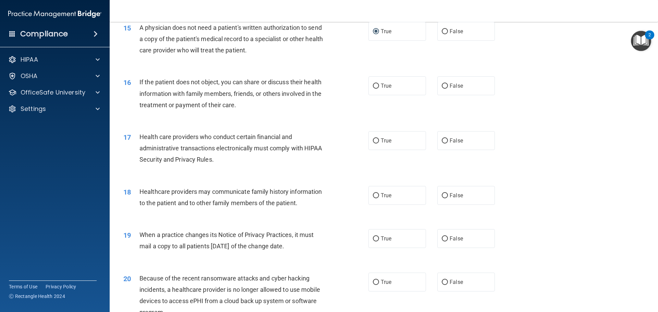
scroll to position [754, 0]
click at [374, 83] on input "True" at bounding box center [376, 85] width 6 height 5
radio input "true"
click at [374, 139] on input "True" at bounding box center [376, 139] width 6 height 5
radio input "true"
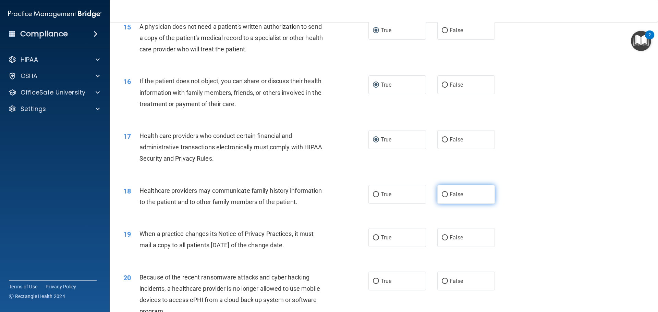
click at [442, 194] on input "False" at bounding box center [445, 194] width 6 height 5
radio input "true"
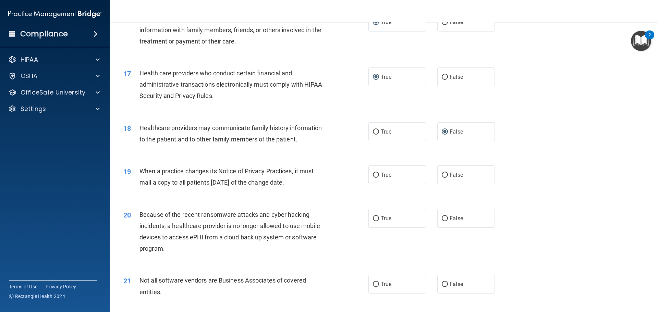
scroll to position [857, 0]
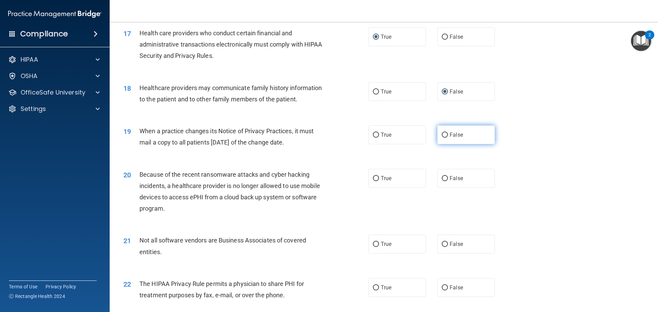
click at [442, 135] on input "False" at bounding box center [445, 135] width 6 height 5
radio input "true"
click at [443, 178] on input "False" at bounding box center [445, 178] width 6 height 5
radio input "true"
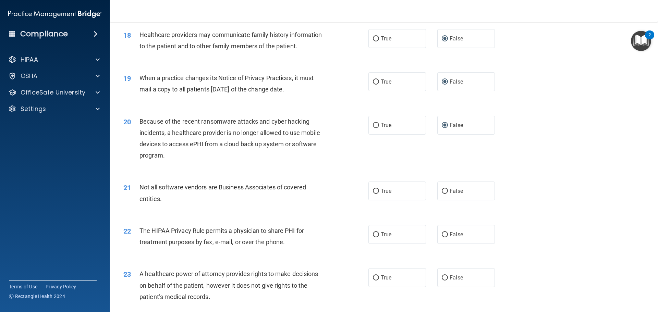
scroll to position [926, 0]
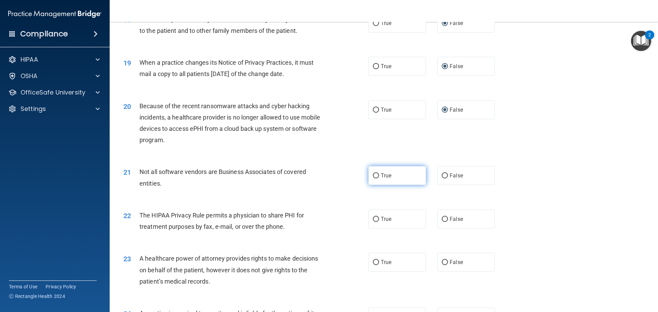
click at [376, 178] on input "True" at bounding box center [376, 175] width 6 height 5
radio input "true"
click at [376, 219] on input "True" at bounding box center [376, 219] width 6 height 5
radio input "true"
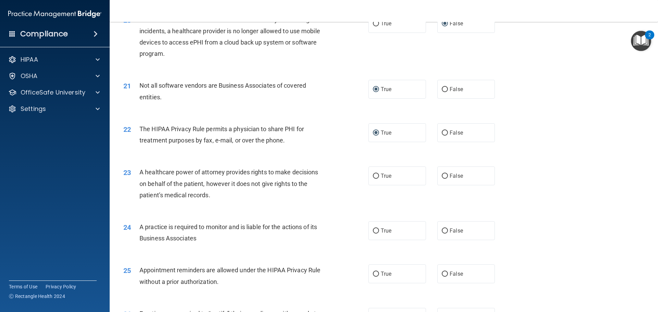
scroll to position [1029, 0]
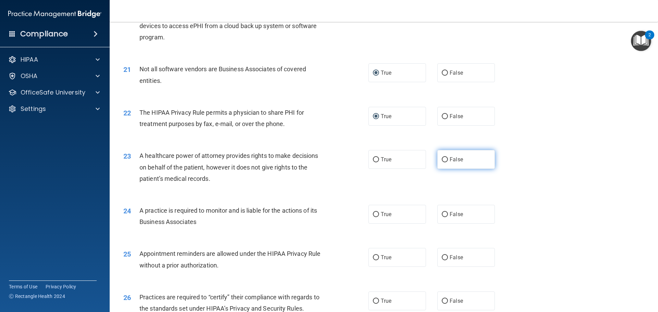
click at [444, 160] on input "False" at bounding box center [445, 159] width 6 height 5
radio input "true"
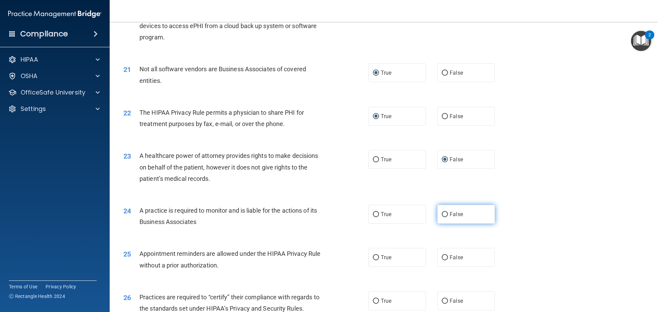
click at [444, 216] on input "False" at bounding box center [445, 214] width 6 height 5
radio input "true"
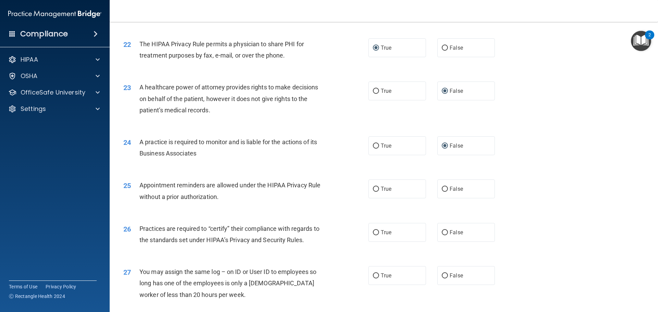
scroll to position [1131, 0]
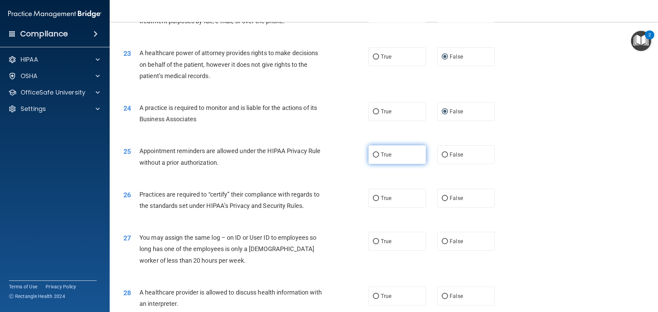
click at [373, 153] on input "True" at bounding box center [376, 155] width 6 height 5
radio input "true"
click at [442, 198] on input "False" at bounding box center [445, 198] width 6 height 5
radio input "true"
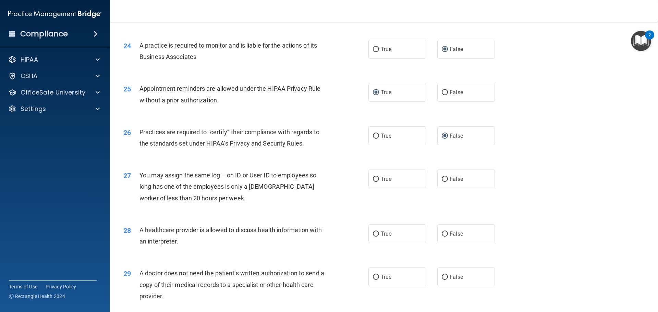
scroll to position [1200, 0]
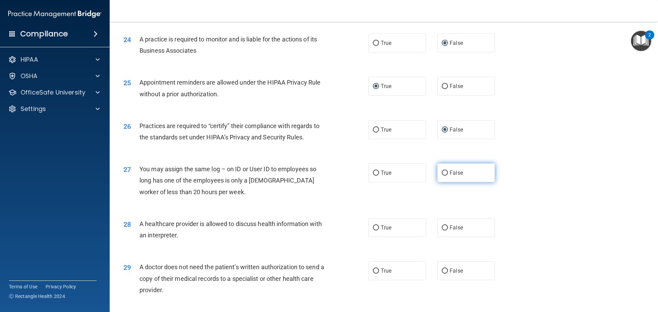
click at [442, 173] on input "False" at bounding box center [445, 173] width 6 height 5
radio input "true"
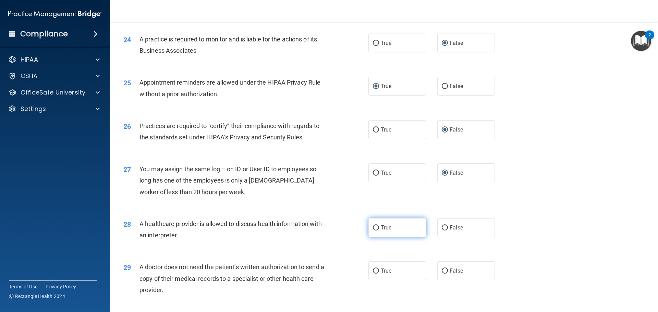
click at [374, 229] on input "True" at bounding box center [376, 228] width 6 height 5
radio input "true"
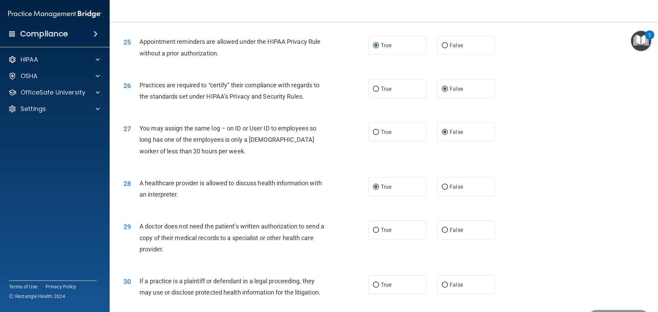
scroll to position [1234, 0]
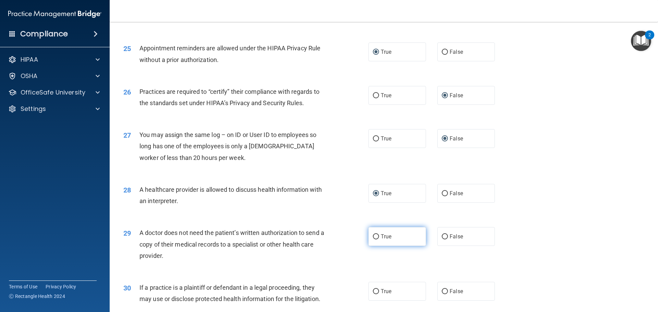
click at [377, 238] on label "True" at bounding box center [398, 236] width 58 height 19
click at [377, 238] on input "True" at bounding box center [376, 236] width 6 height 5
radio input "true"
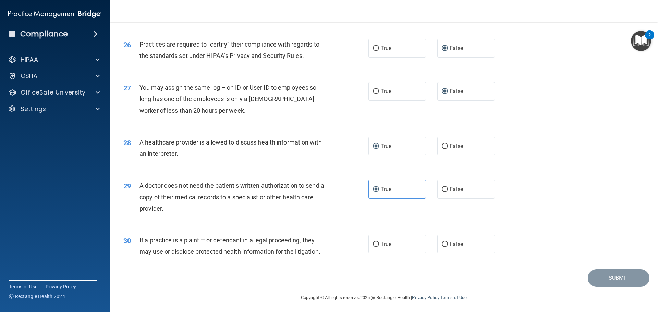
scroll to position [1284, 0]
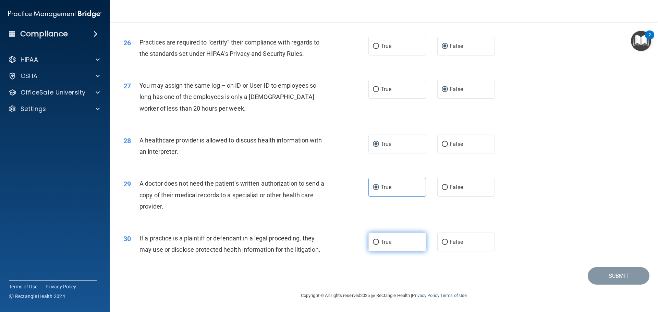
click at [375, 242] on input "True" at bounding box center [376, 242] width 6 height 5
radio input "true"
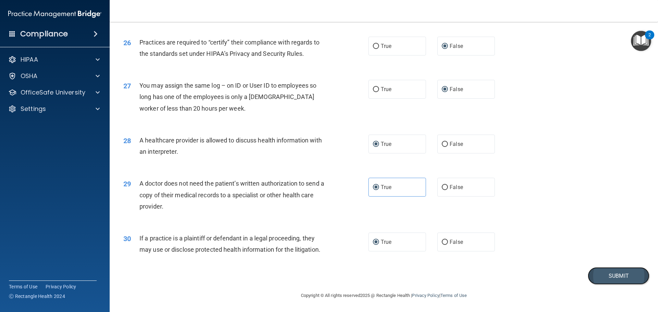
click at [606, 279] on button "Submit" at bounding box center [619, 275] width 62 height 17
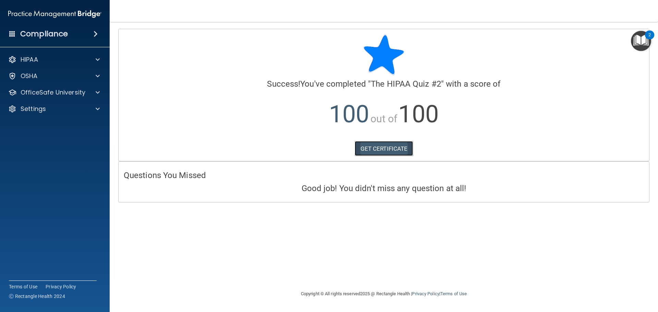
click at [385, 147] on link "GET CERTIFICATE" at bounding box center [384, 148] width 59 height 15
click at [96, 59] on span at bounding box center [98, 60] width 4 height 8
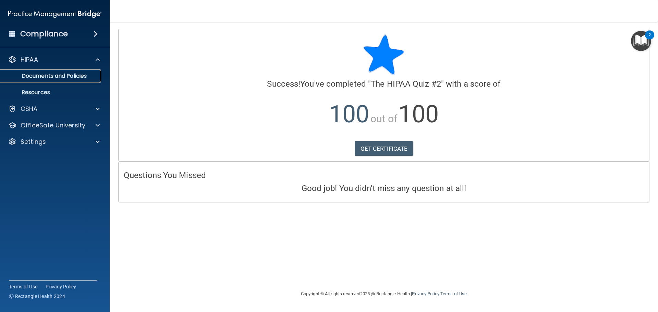
click at [75, 76] on p "Documents and Policies" at bounding box center [51, 76] width 94 height 7
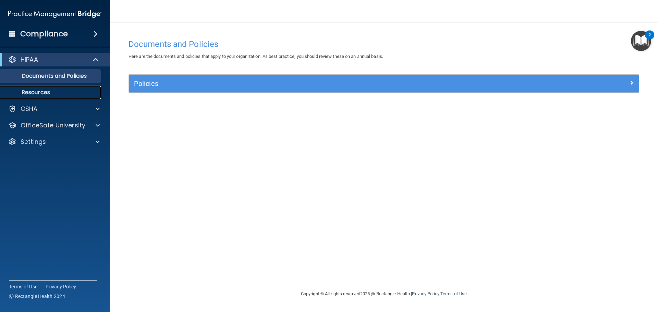
click at [59, 92] on p "Resources" at bounding box center [51, 92] width 94 height 7
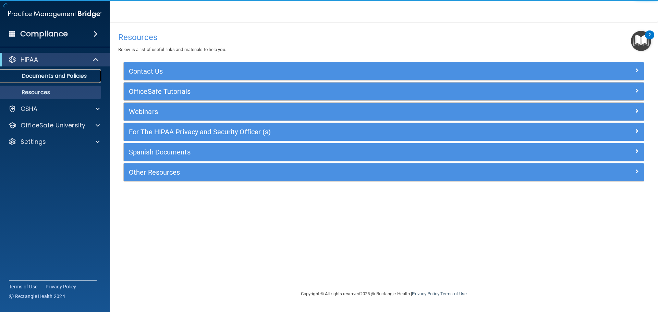
click at [51, 74] on p "Documents and Policies" at bounding box center [51, 76] width 94 height 7
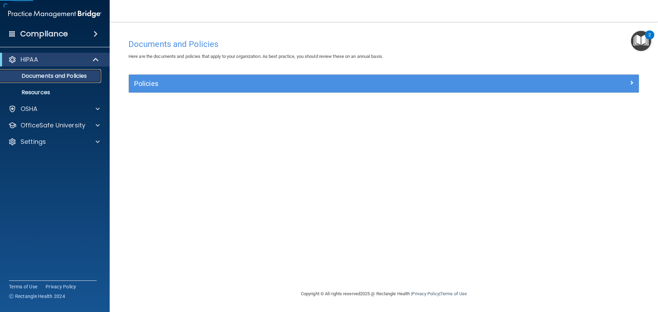
click at [51, 74] on p "Documents and Policies" at bounding box center [51, 76] width 94 height 7
click at [73, 75] on p "Documents and Policies" at bounding box center [51, 76] width 94 height 7
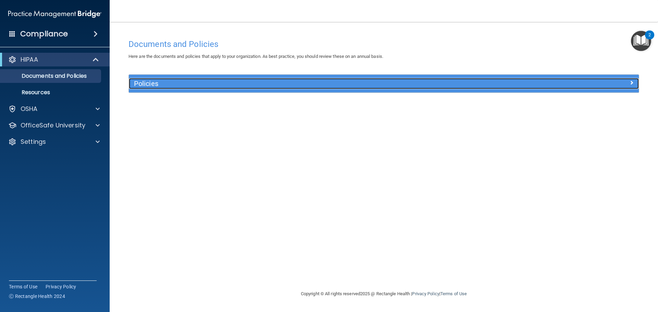
click at [146, 83] on h5 "Policies" at bounding box center [320, 84] width 372 height 8
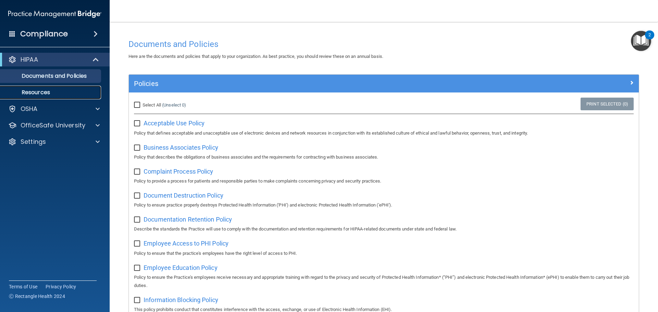
click at [35, 95] on p "Resources" at bounding box center [51, 92] width 94 height 7
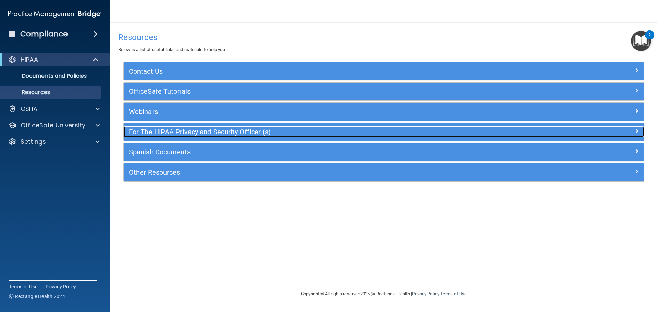
click at [183, 130] on h5 "For The HIPAA Privacy and Security Officer (s)" at bounding box center [319, 132] width 380 height 8
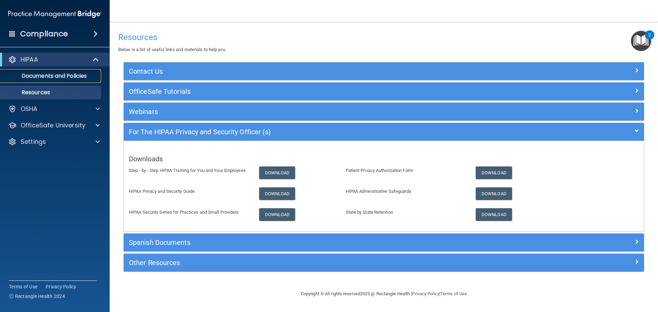
click at [42, 77] on p "Documents and Policies" at bounding box center [51, 76] width 94 height 7
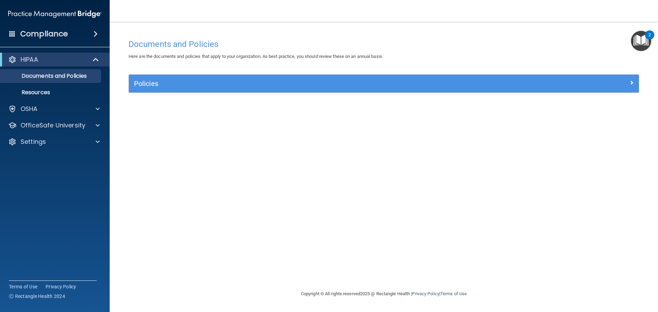
click at [44, 55] on div "HIPAA" at bounding box center [55, 60] width 110 height 14
click at [43, 89] on p "Resources" at bounding box center [51, 92] width 94 height 7
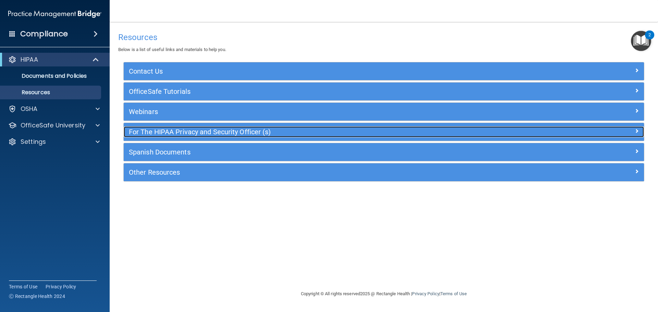
click at [193, 129] on h5 "For The HIPAA Privacy and Security Officer (s)" at bounding box center [319, 132] width 380 height 8
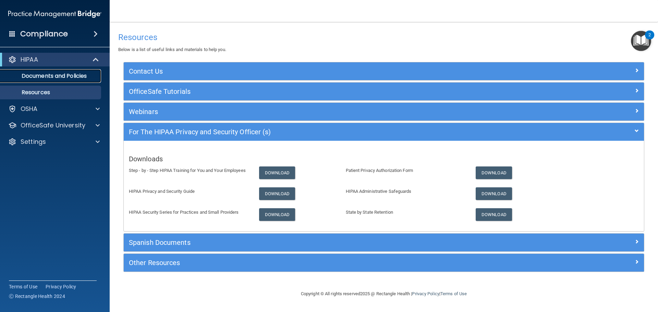
click at [33, 78] on p "Documents and Policies" at bounding box center [51, 76] width 94 height 7
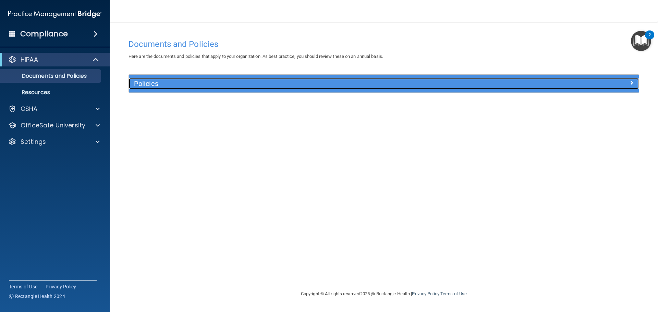
click at [154, 86] on h5 "Policies" at bounding box center [320, 84] width 372 height 8
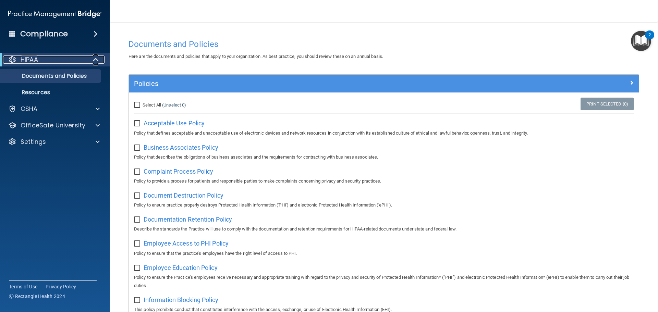
click at [42, 60] on div "HIPAA" at bounding box center [45, 60] width 85 height 8
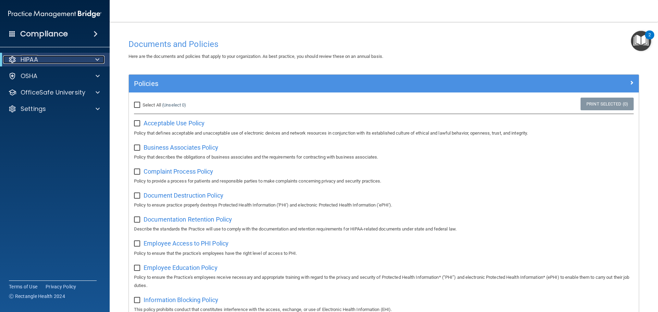
click at [46, 59] on div "HIPAA" at bounding box center [45, 60] width 85 height 8
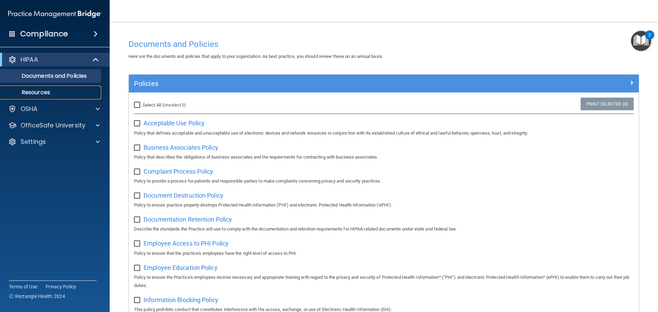
click at [39, 94] on p "Resources" at bounding box center [51, 92] width 94 height 7
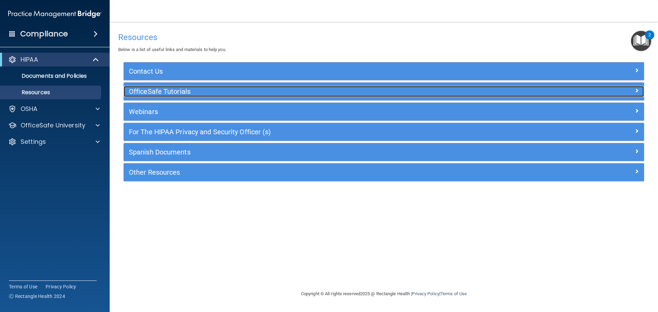
click at [165, 90] on h5 "OfficeSafe Tutorials" at bounding box center [319, 92] width 380 height 8
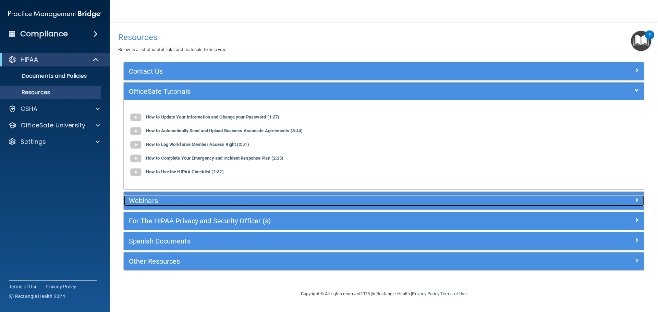
click at [141, 201] on h5 "Webinars" at bounding box center [319, 201] width 380 height 8
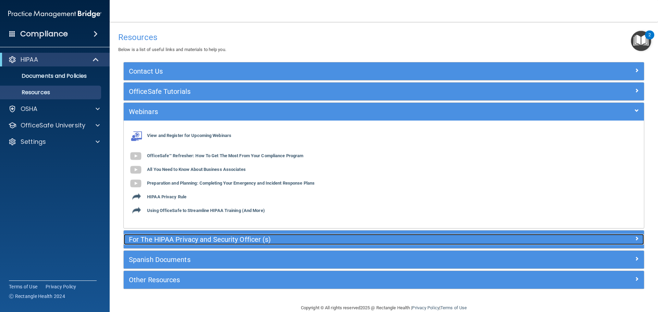
click at [145, 239] on h5 "For The HIPAA Privacy and Security Officer (s)" at bounding box center [319, 240] width 380 height 8
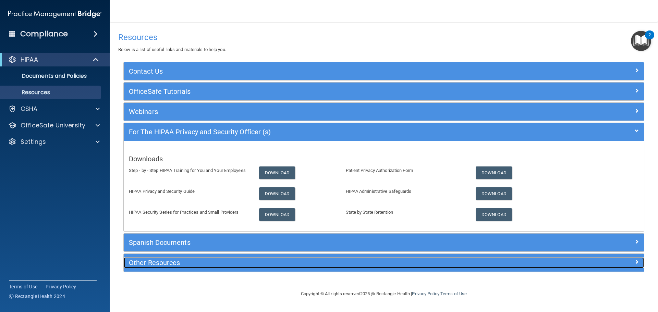
click at [155, 265] on h5 "Other Resources" at bounding box center [319, 263] width 380 height 8
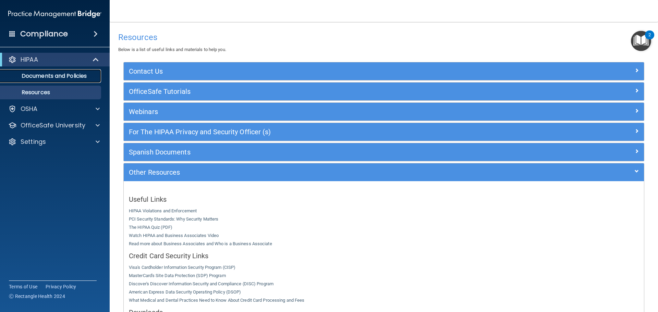
click at [34, 71] on link "Documents and Policies" at bounding box center [47, 76] width 108 height 14
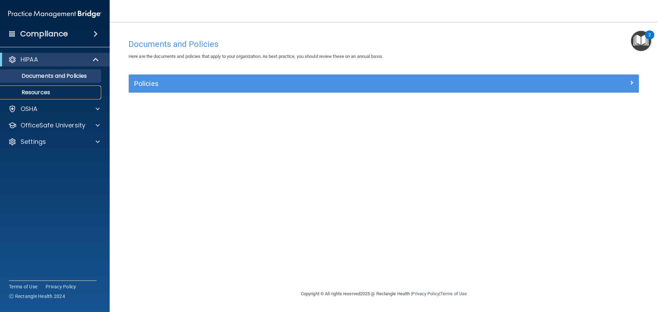
click at [37, 95] on p "Resources" at bounding box center [51, 92] width 94 height 7
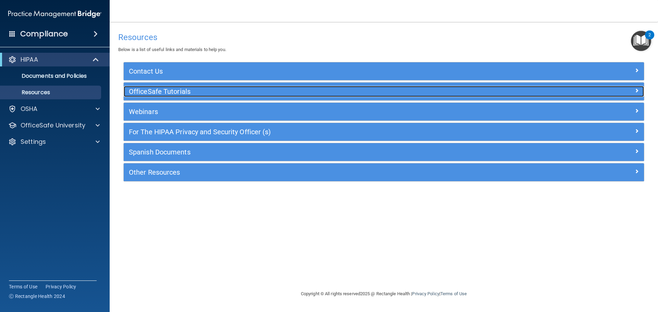
click at [190, 90] on h5 "OfficeSafe Tutorials" at bounding box center [319, 92] width 380 height 8
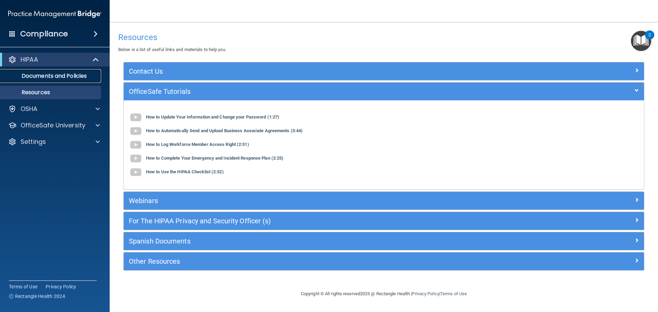
click at [48, 76] on p "Documents and Policies" at bounding box center [51, 76] width 94 height 7
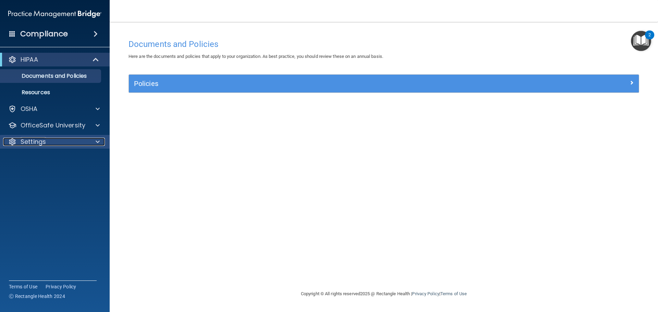
click at [40, 143] on p "Settings" at bounding box center [33, 142] width 25 height 8
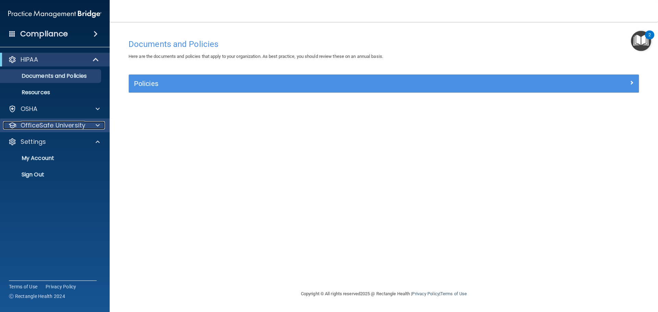
click at [40, 128] on p "OfficeSafe University" at bounding box center [53, 125] width 65 height 8
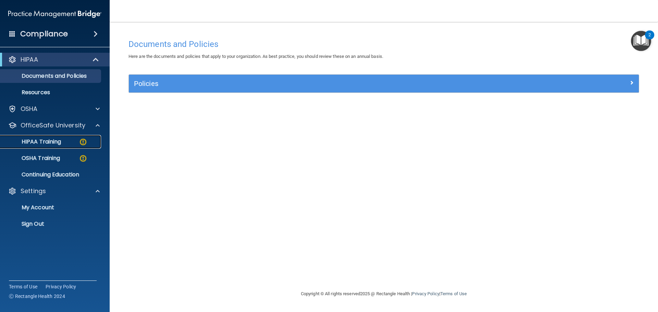
click at [40, 140] on p "HIPAA Training" at bounding box center [32, 142] width 57 height 7
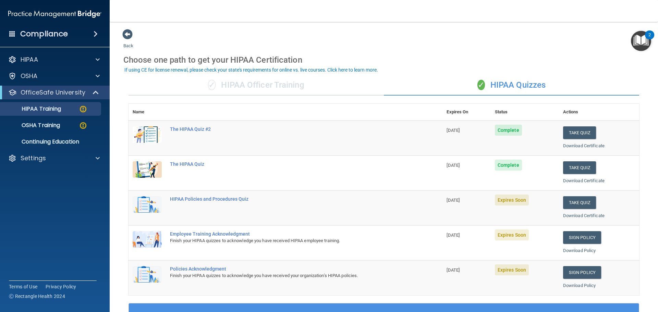
click at [651, 86] on main "Back Choose one path to get your HIPAA Certification ✓ HIPAA Officer Training ✓…" at bounding box center [384, 167] width 549 height 290
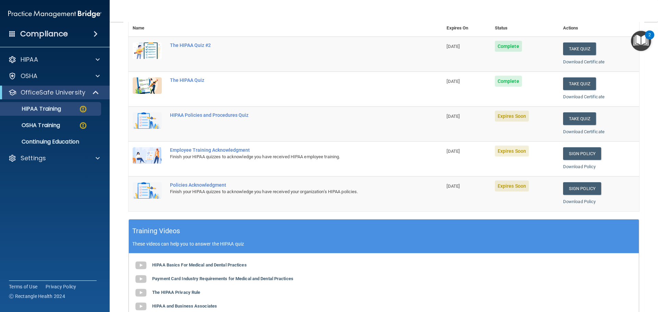
scroll to position [81, 0]
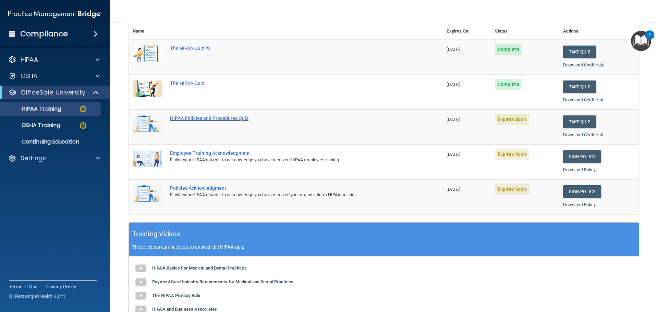
click at [189, 117] on div "HIPAA Policies and Procedures Quiz" at bounding box center [289, 118] width 238 height 5
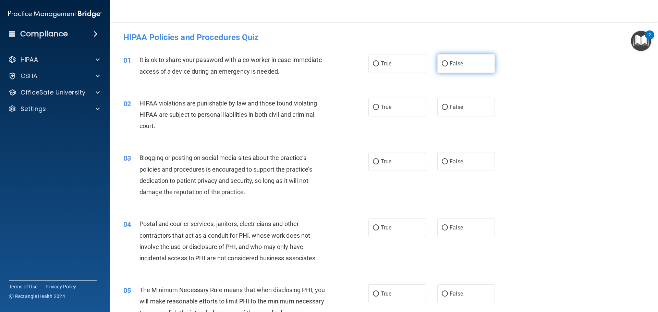
click at [442, 62] on input "False" at bounding box center [445, 63] width 6 height 5
radio input "true"
click at [373, 106] on input "True" at bounding box center [376, 107] width 6 height 5
radio input "true"
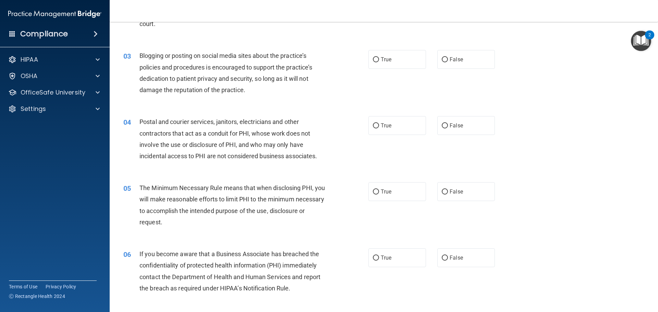
scroll to position [103, 0]
click at [444, 58] on input "False" at bounding box center [445, 59] width 6 height 5
radio input "true"
click at [373, 125] on input "True" at bounding box center [376, 125] width 6 height 5
radio input "true"
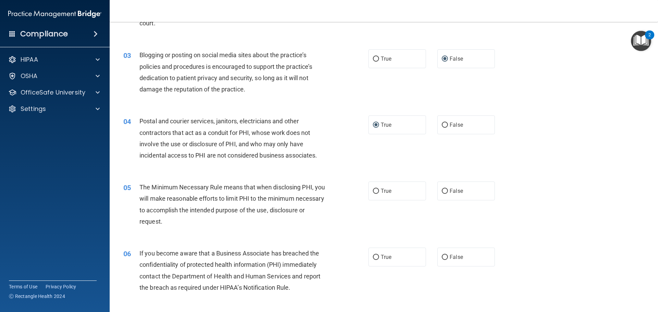
scroll to position [206, 0]
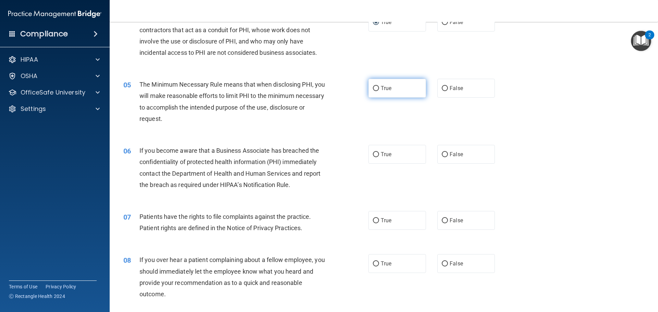
click at [373, 89] on input "True" at bounding box center [376, 88] width 6 height 5
radio input "true"
click at [373, 153] on input "True" at bounding box center [376, 154] width 6 height 5
radio input "true"
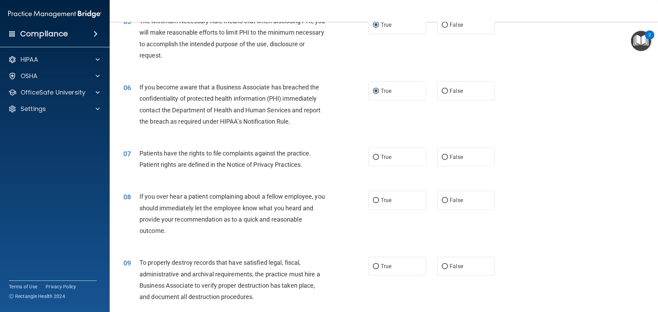
scroll to position [274, 0]
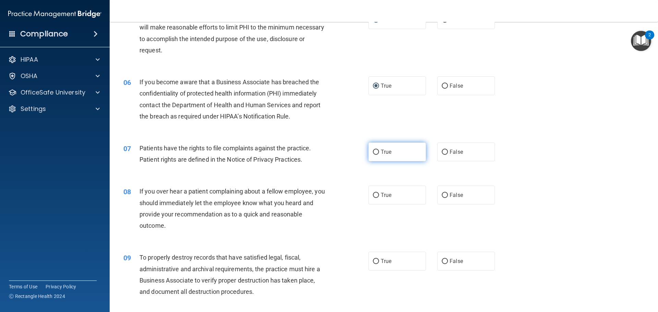
click at [373, 152] on input "True" at bounding box center [376, 152] width 6 height 5
radio input "true"
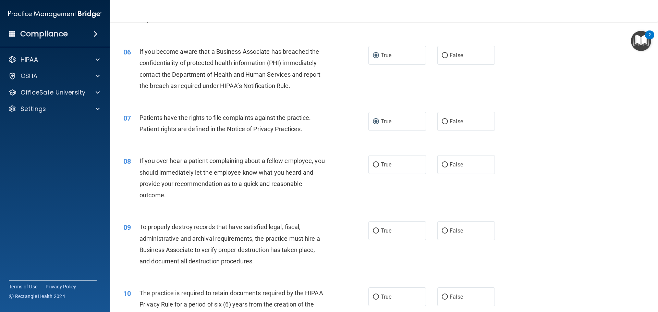
scroll to position [343, 0]
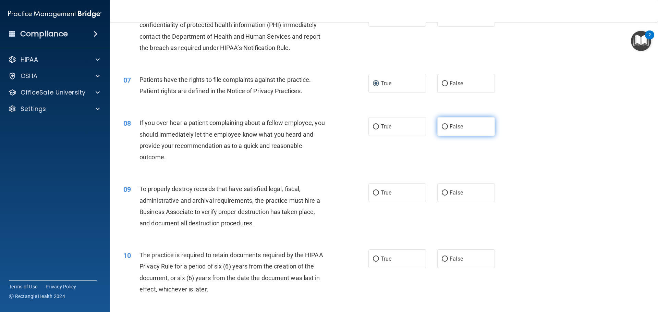
click at [442, 126] on input "False" at bounding box center [445, 126] width 6 height 5
radio input "true"
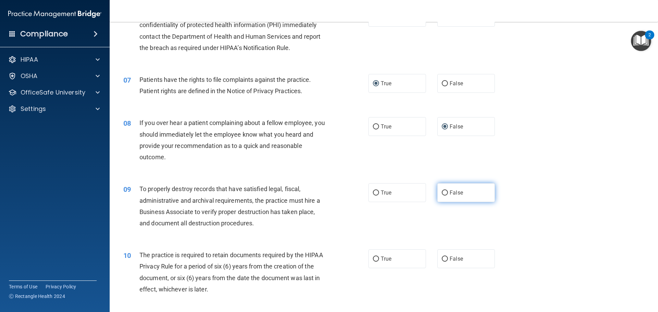
click at [442, 192] on input "False" at bounding box center [445, 193] width 6 height 5
radio input "true"
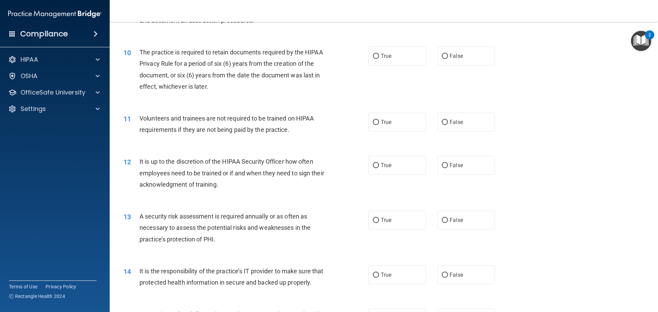
scroll to position [549, 0]
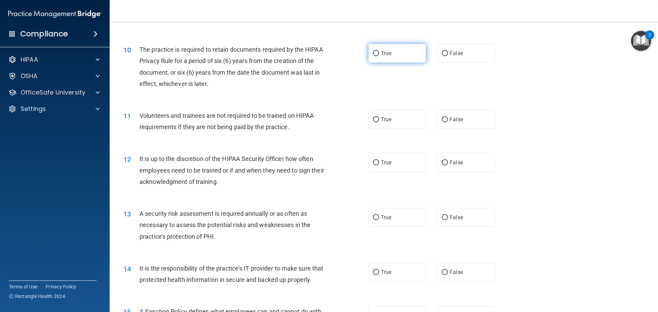
click at [376, 53] on input "True" at bounding box center [376, 53] width 6 height 5
radio input "true"
click at [442, 120] on input "False" at bounding box center [445, 119] width 6 height 5
radio input "true"
click at [443, 163] on input "False" at bounding box center [445, 162] width 6 height 5
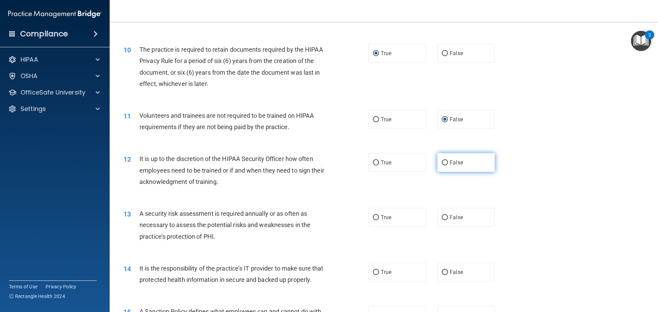
radio input "true"
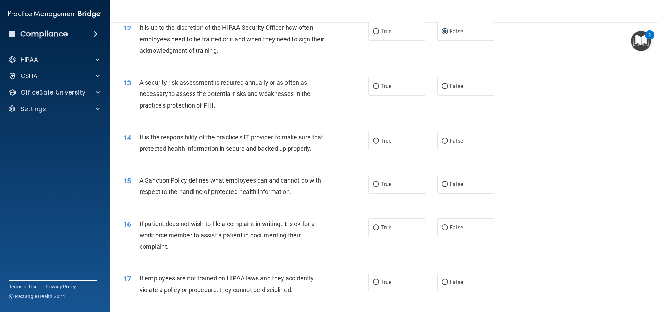
scroll to position [686, 0]
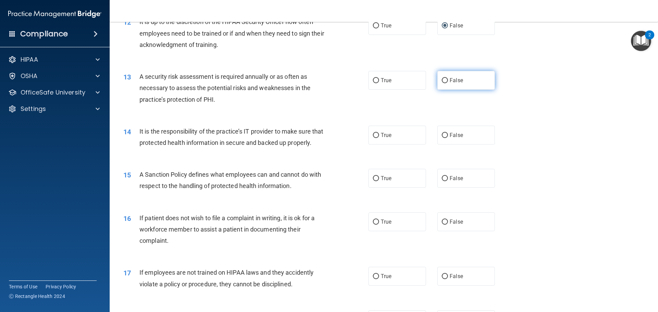
click at [444, 77] on label "False" at bounding box center [466, 80] width 58 height 19
click at [444, 78] on input "False" at bounding box center [445, 80] width 6 height 5
radio input "true"
click at [443, 135] on input "False" at bounding box center [445, 135] width 6 height 5
radio input "true"
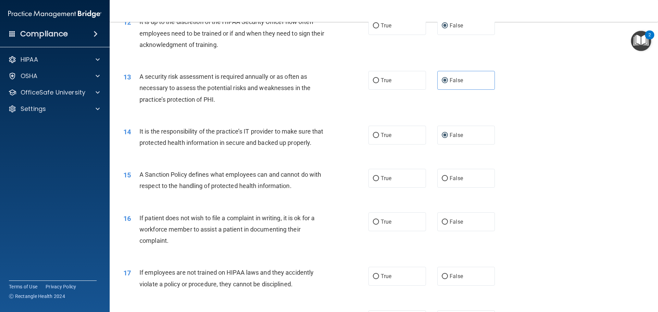
scroll to position [789, 0]
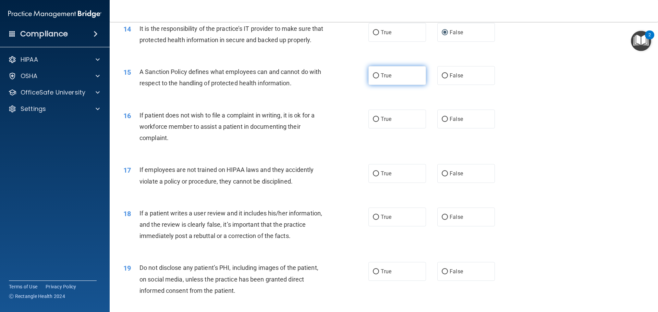
click at [374, 79] on input "True" at bounding box center [376, 75] width 6 height 5
radio input "true"
click at [373, 122] on input "True" at bounding box center [376, 119] width 6 height 5
radio input "true"
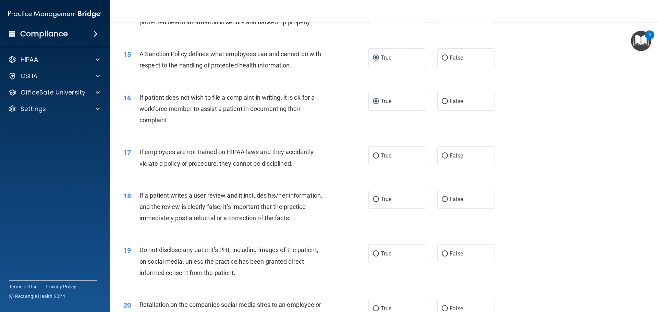
scroll to position [823, 0]
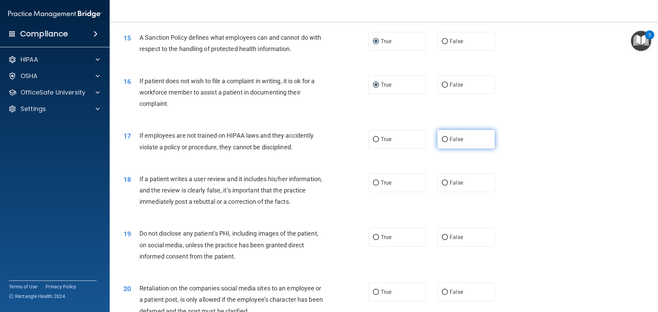
click at [442, 142] on input "False" at bounding box center [445, 139] width 6 height 5
radio input "true"
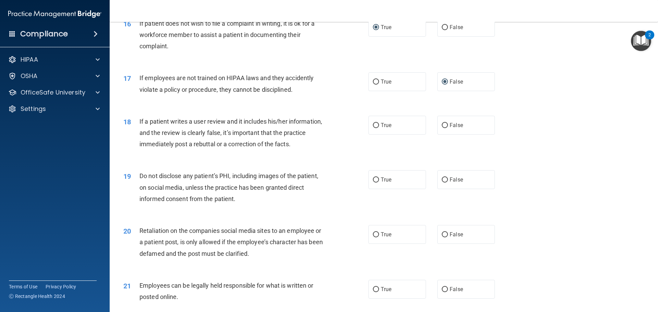
scroll to position [926, 0]
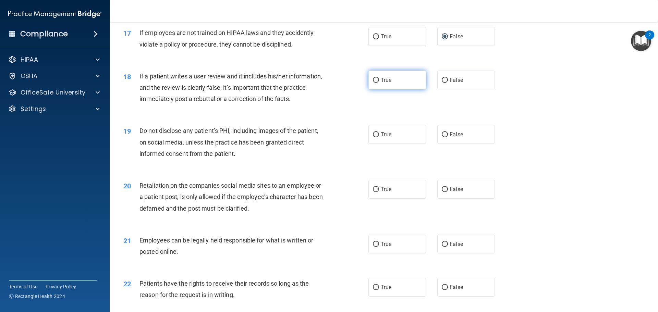
click at [373, 83] on input "True" at bounding box center [376, 80] width 6 height 5
radio input "true"
click at [376, 137] on input "True" at bounding box center [376, 134] width 6 height 5
radio input "true"
click at [442, 192] on input "False" at bounding box center [445, 189] width 6 height 5
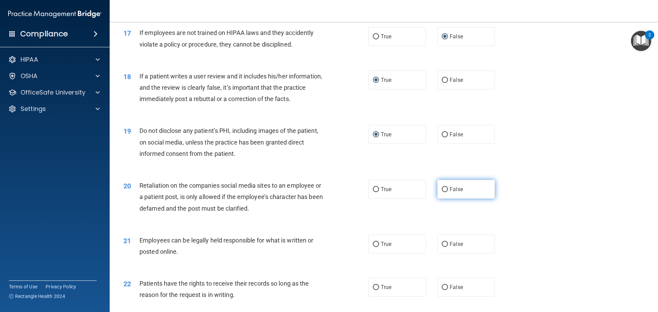
radio input "true"
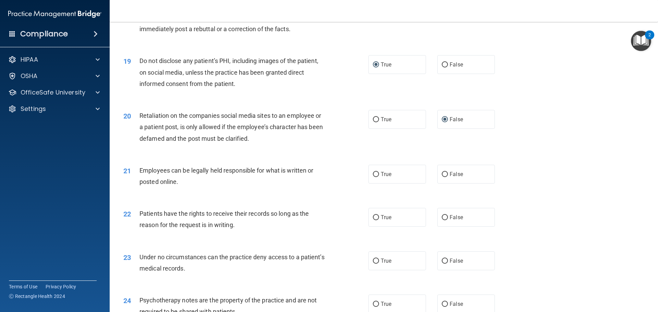
scroll to position [994, 0]
click at [444, 179] on input "False" at bounding box center [445, 175] width 6 height 5
radio input "true"
click at [375, 222] on input "True" at bounding box center [376, 219] width 6 height 5
radio input "true"
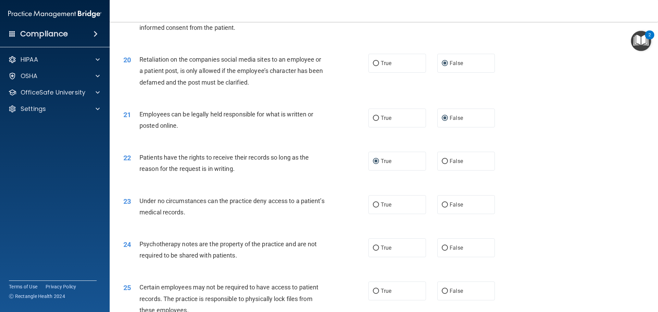
scroll to position [1063, 0]
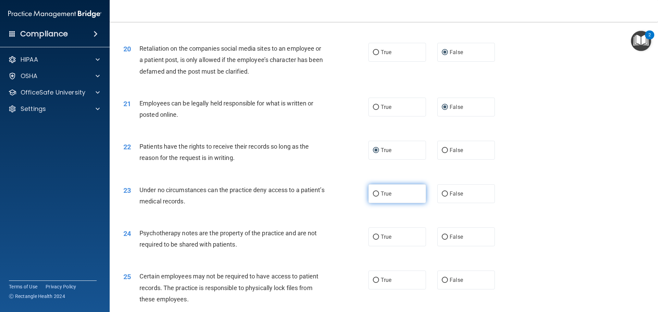
click at [373, 197] on input "True" at bounding box center [376, 194] width 6 height 5
radio input "true"
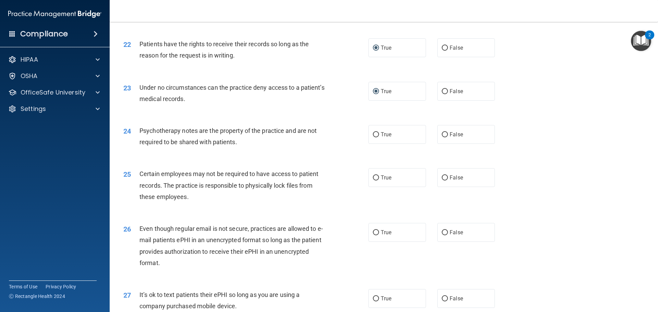
scroll to position [1166, 0]
click at [442, 137] on input "False" at bounding box center [445, 134] width 6 height 5
radio input "true"
click at [442, 180] on input "False" at bounding box center [445, 177] width 6 height 5
radio input "true"
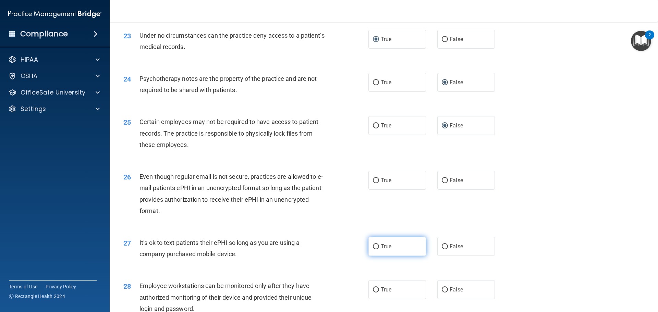
scroll to position [1234, 0]
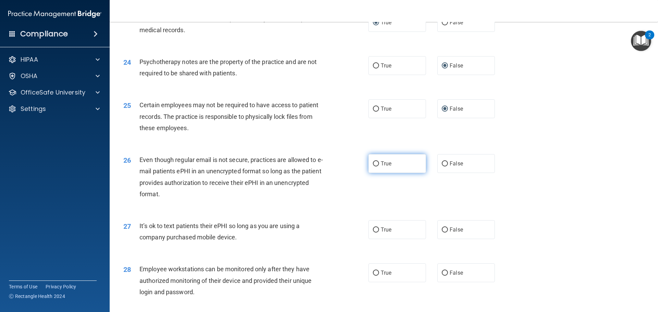
click at [374, 167] on input "True" at bounding box center [376, 163] width 6 height 5
radio input "true"
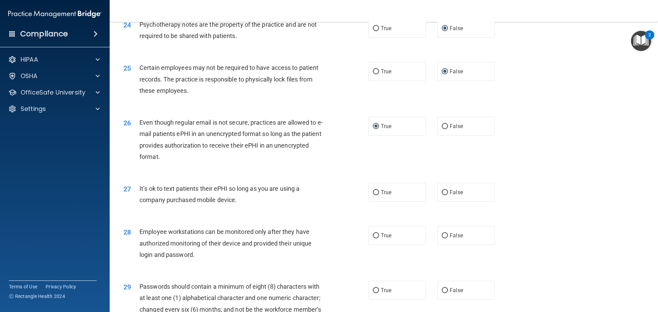
scroll to position [1337, 0]
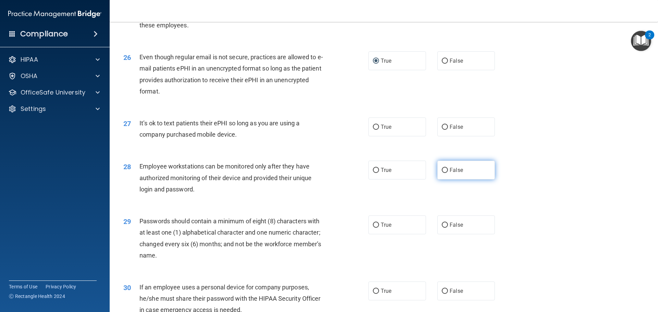
click at [442, 173] on input "False" at bounding box center [445, 170] width 6 height 5
radio input "true"
click at [442, 228] on input "False" at bounding box center [445, 225] width 6 height 5
radio input "true"
click at [443, 130] on input "False" at bounding box center [445, 127] width 6 height 5
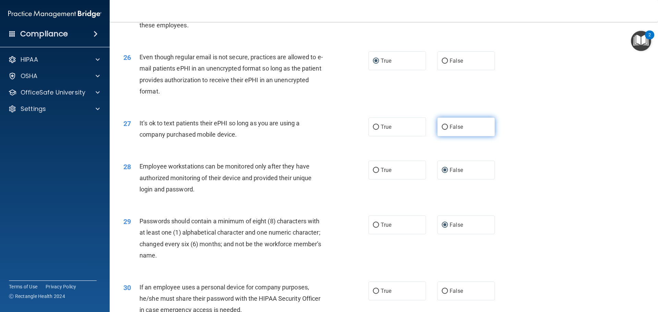
radio input "true"
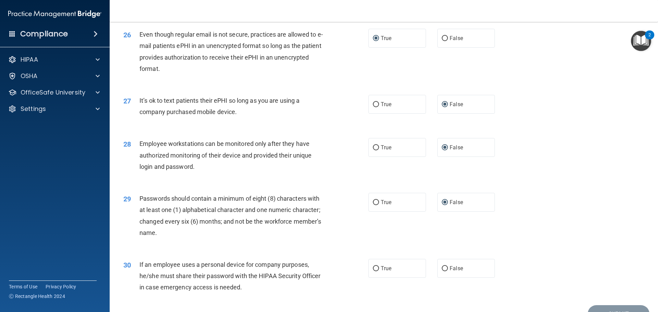
scroll to position [1409, 0]
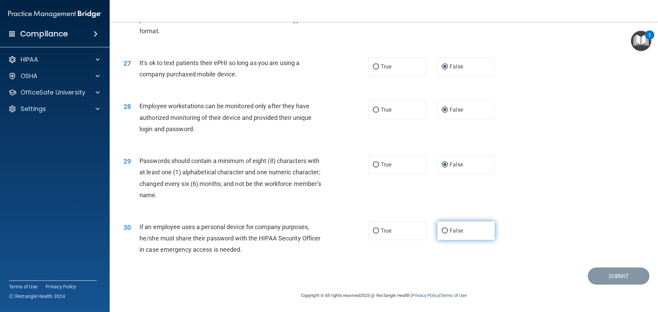
click at [442, 231] on input "False" at bounding box center [445, 231] width 6 height 5
radio input "true"
click at [620, 276] on button "Submit" at bounding box center [619, 276] width 62 height 17
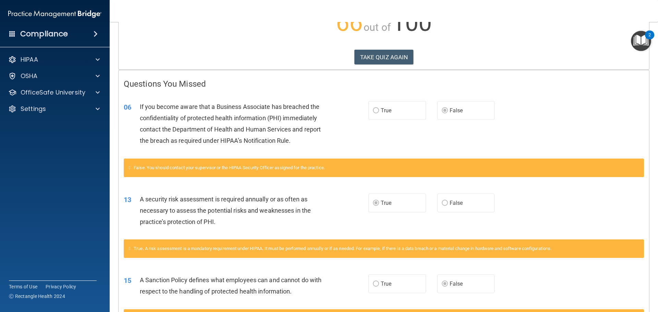
scroll to position [4, 0]
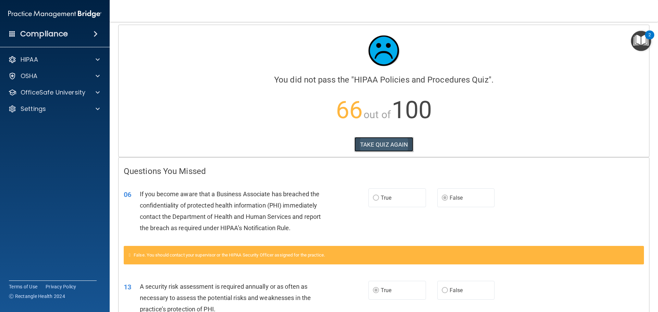
click at [392, 145] on button "TAKE QUIZ AGAIN" at bounding box center [383, 144] width 59 height 15
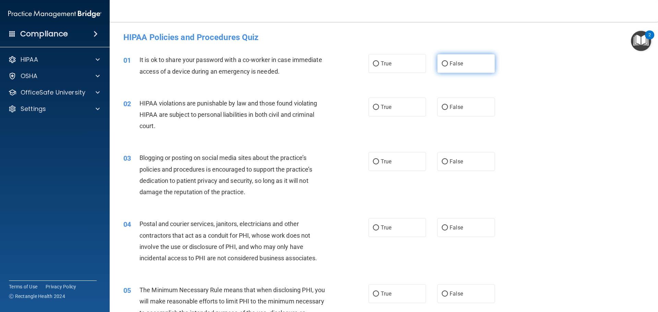
click at [445, 63] on label "False" at bounding box center [466, 63] width 58 height 19
click at [445, 63] on input "False" at bounding box center [445, 63] width 6 height 5
radio input "true"
click at [443, 107] on input "False" at bounding box center [445, 107] width 6 height 5
radio input "true"
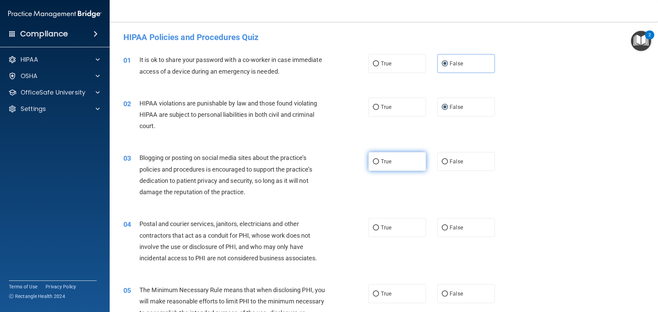
click at [373, 165] on label "True" at bounding box center [398, 161] width 58 height 19
click at [373, 165] on input "True" at bounding box center [376, 161] width 6 height 5
radio input "true"
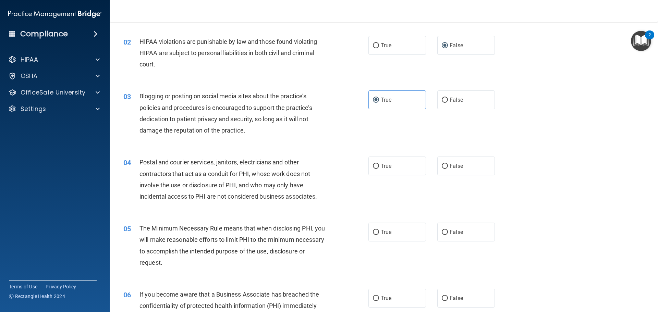
scroll to position [103, 0]
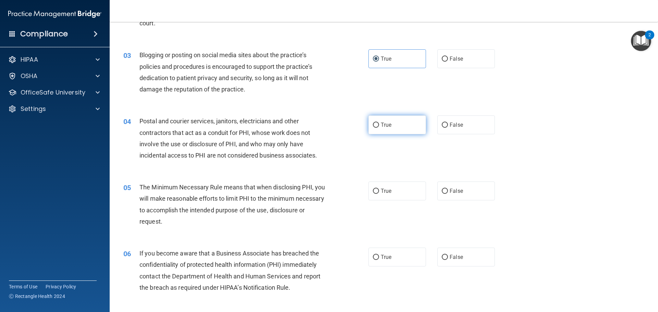
click at [374, 123] on input "True" at bounding box center [376, 125] width 6 height 5
radio input "true"
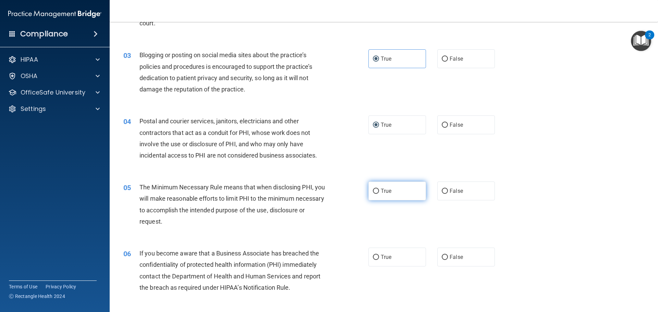
click at [377, 190] on label "True" at bounding box center [398, 191] width 58 height 19
click at [377, 190] on input "True" at bounding box center [376, 191] width 6 height 5
radio input "true"
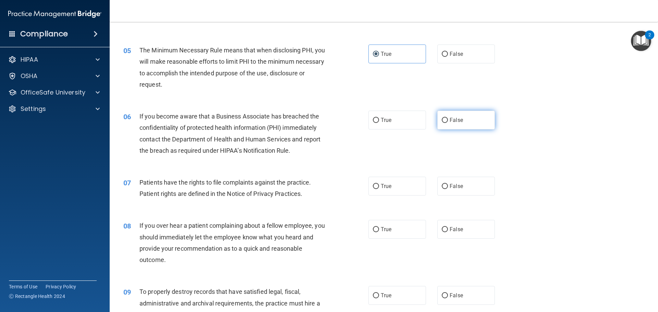
click at [442, 119] on input "False" at bounding box center [445, 120] width 6 height 5
radio input "true"
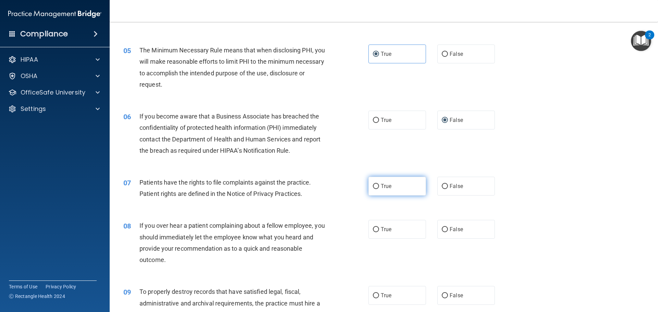
click at [373, 189] on input "True" at bounding box center [376, 186] width 6 height 5
radio input "true"
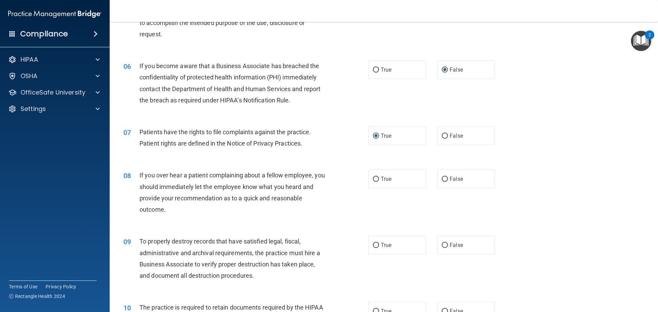
scroll to position [309, 0]
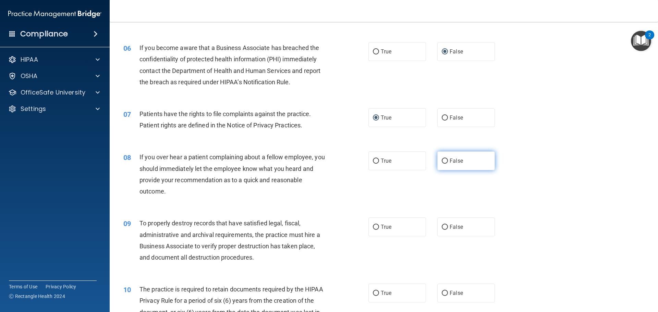
click at [442, 161] on input "False" at bounding box center [445, 161] width 6 height 5
radio input "true"
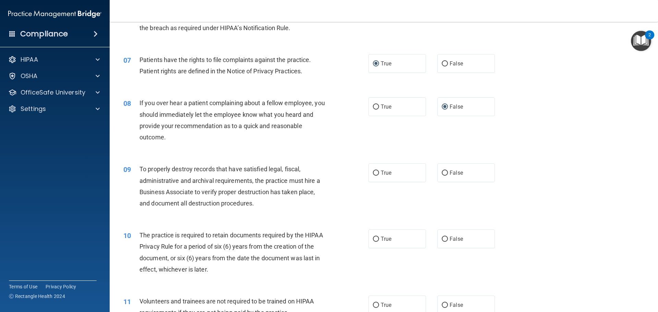
scroll to position [377, 0]
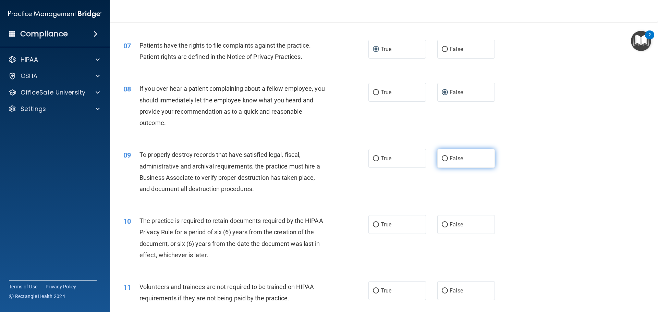
click at [442, 157] on input "False" at bounding box center [445, 158] width 6 height 5
radio input "true"
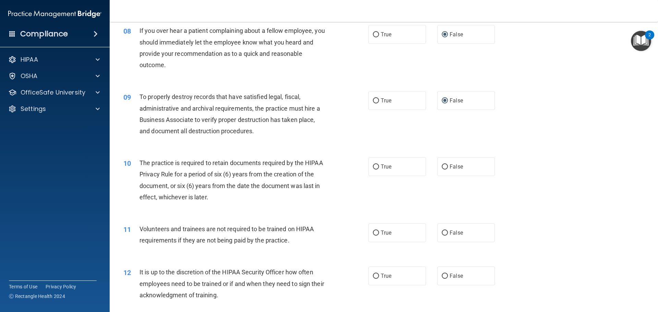
scroll to position [446, 0]
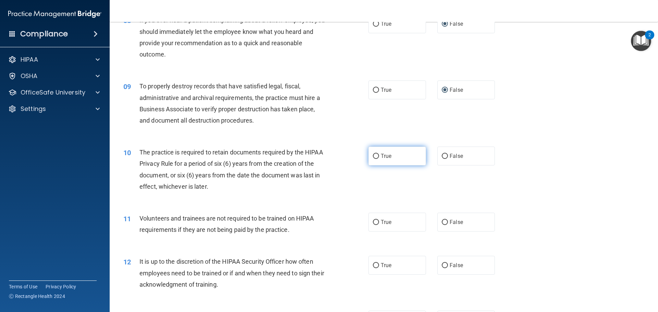
click at [375, 155] on input "True" at bounding box center [376, 156] width 6 height 5
radio input "true"
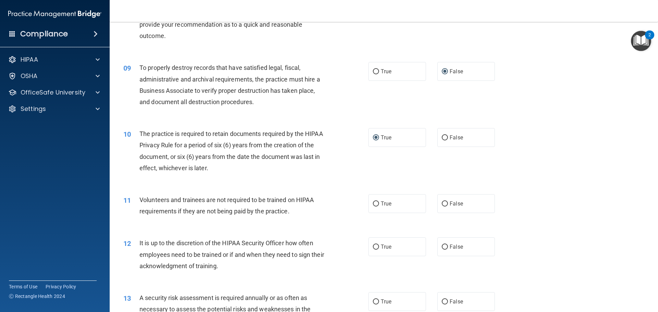
scroll to position [514, 0]
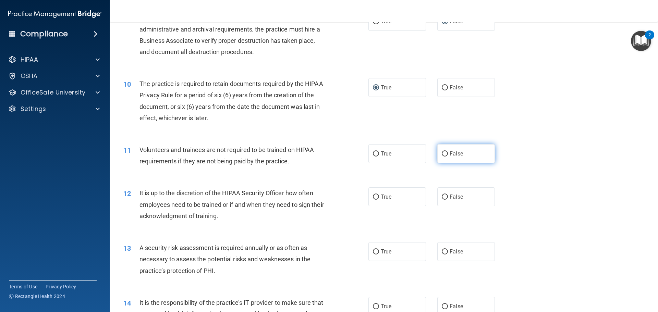
click at [442, 154] on input "False" at bounding box center [445, 154] width 6 height 5
radio input "true"
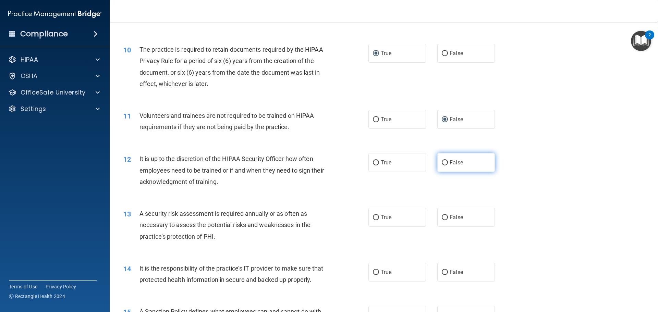
click at [442, 164] on input "False" at bounding box center [445, 162] width 6 height 5
radio input "true"
click at [376, 218] on input "True" at bounding box center [376, 217] width 6 height 5
radio input "true"
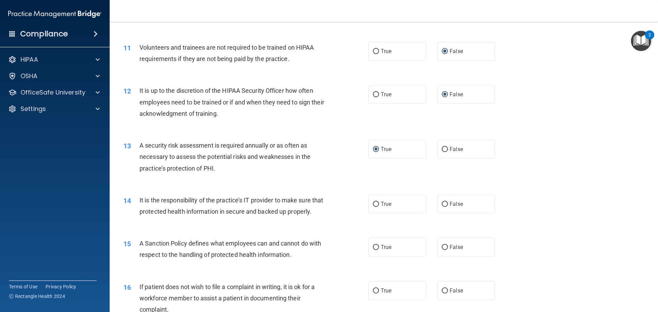
scroll to position [617, 0]
click at [442, 203] on input "False" at bounding box center [445, 204] width 6 height 5
radio input "true"
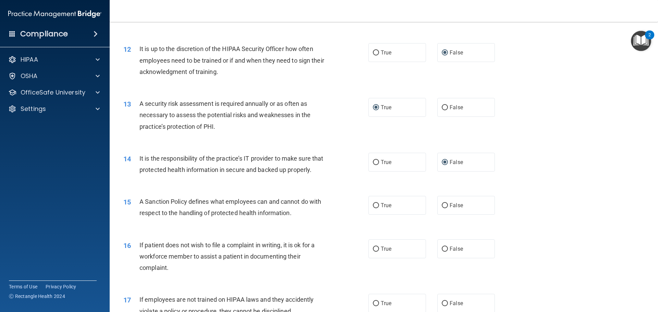
scroll to position [686, 0]
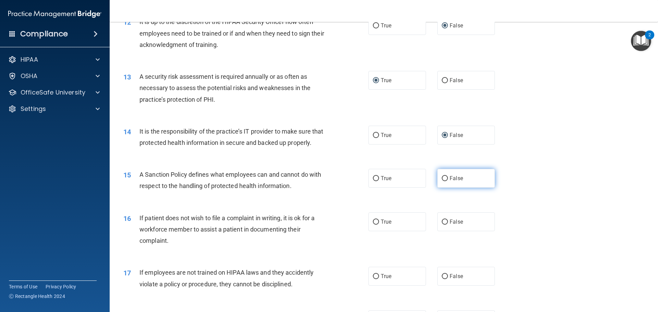
click at [444, 181] on input "False" at bounding box center [445, 178] width 6 height 5
radio input "true"
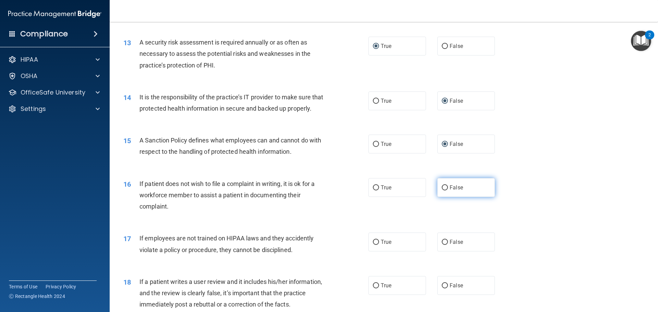
click at [442, 191] on input "False" at bounding box center [445, 187] width 6 height 5
radio input "true"
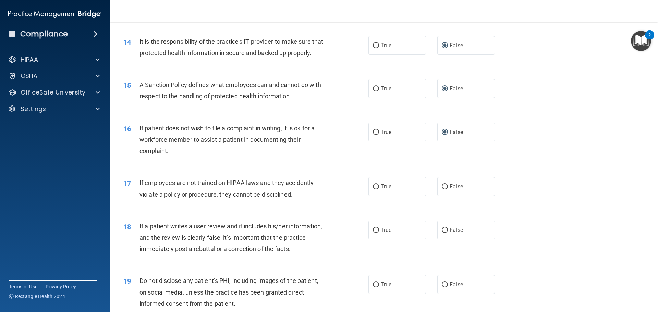
scroll to position [789, 0]
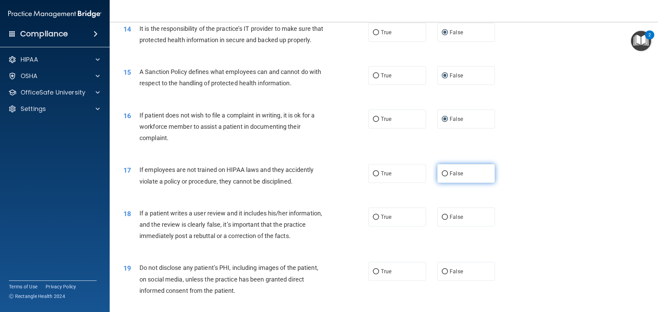
click at [442, 177] on input "False" at bounding box center [445, 173] width 6 height 5
radio input "true"
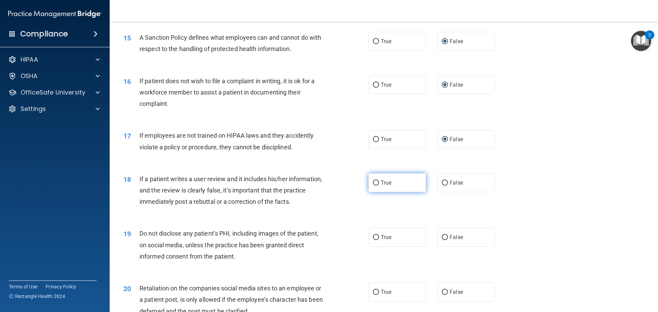
click at [373, 186] on input "True" at bounding box center [376, 183] width 6 height 5
radio input "true"
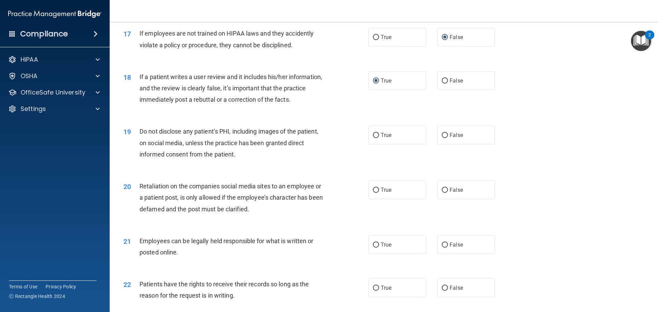
scroll to position [926, 0]
click at [374, 137] on input "True" at bounding box center [376, 134] width 6 height 5
radio input "true"
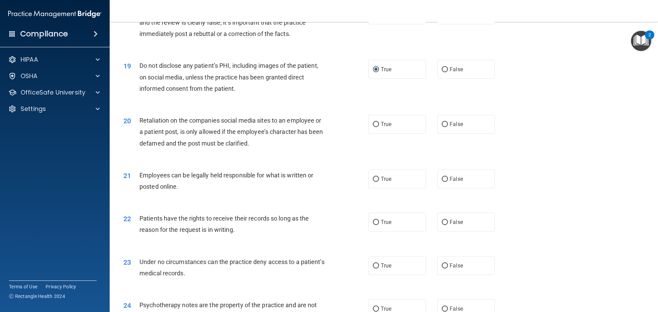
scroll to position [994, 0]
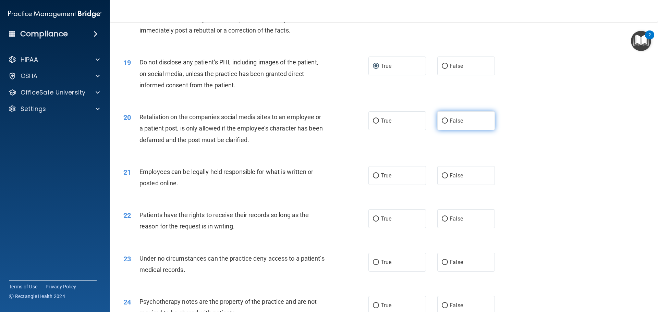
click at [442, 124] on input "False" at bounding box center [445, 121] width 6 height 5
radio input "true"
click at [374, 179] on input "True" at bounding box center [376, 175] width 6 height 5
radio input "true"
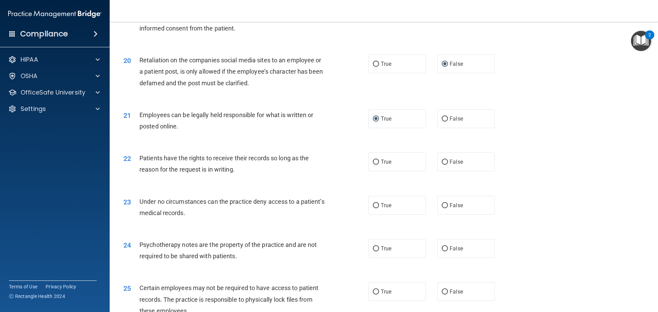
scroll to position [1063, 0]
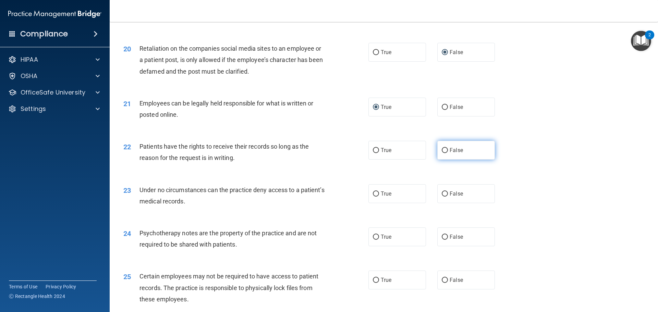
click at [442, 153] on input "False" at bounding box center [445, 150] width 6 height 5
radio input "true"
click at [444, 197] on input "False" at bounding box center [445, 194] width 6 height 5
radio input "true"
click at [375, 240] on input "True" at bounding box center [376, 237] width 6 height 5
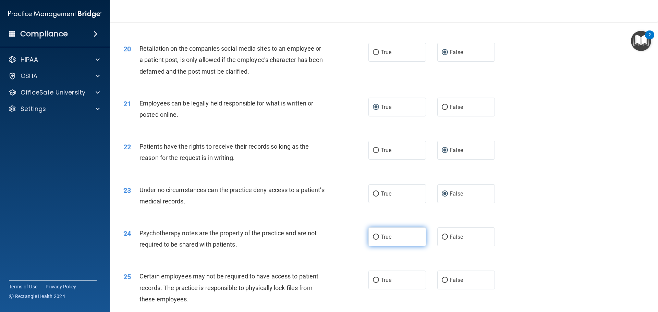
radio input "true"
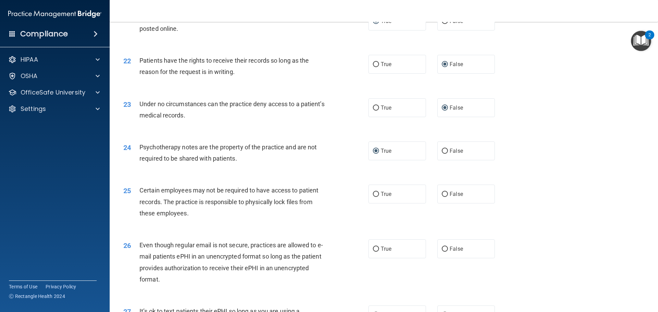
scroll to position [1166, 0]
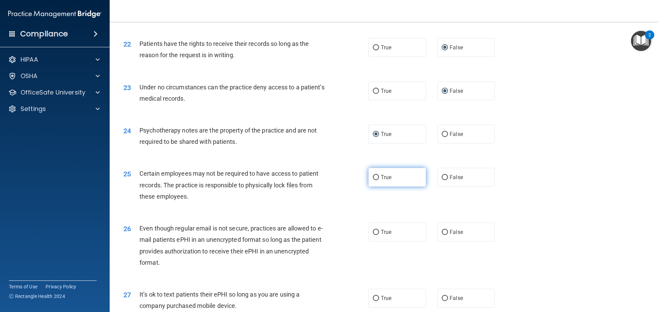
click at [373, 180] on input "True" at bounding box center [376, 177] width 6 height 5
radio input "true"
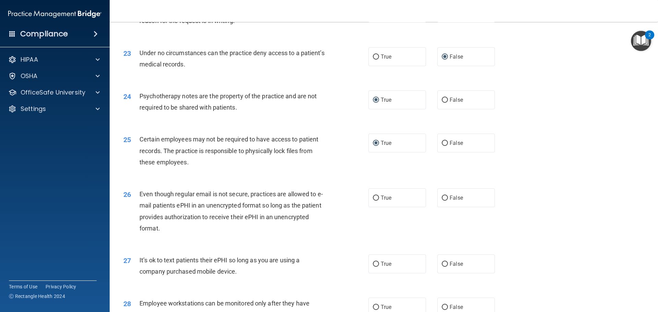
scroll to position [1234, 0]
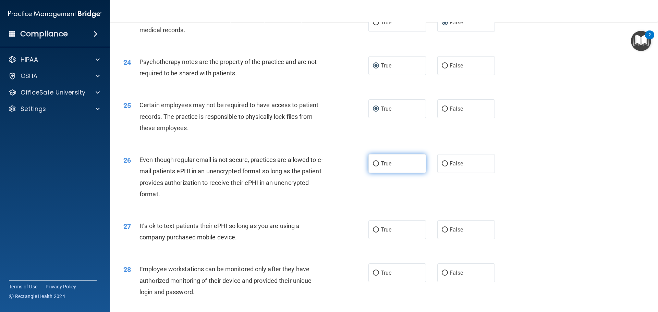
click at [375, 167] on input "True" at bounding box center [376, 163] width 6 height 5
radio input "true"
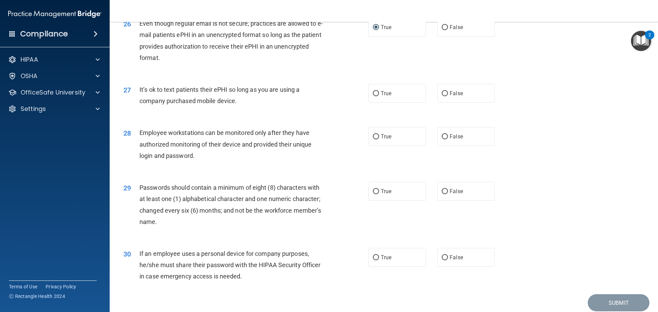
scroll to position [1337, 0]
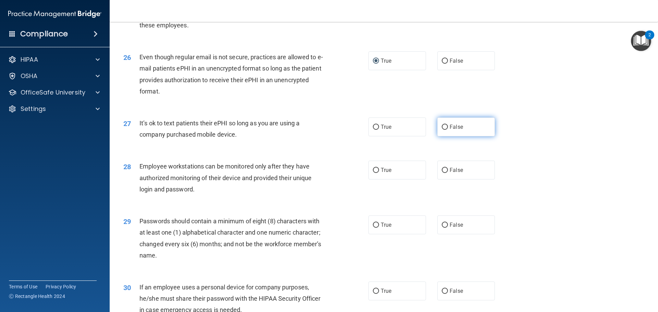
click at [439, 135] on label "False" at bounding box center [466, 127] width 58 height 19
click at [442, 130] on input "False" at bounding box center [445, 127] width 6 height 5
radio input "true"
click at [444, 179] on label "False" at bounding box center [466, 170] width 58 height 19
click at [444, 173] on input "False" at bounding box center [445, 170] width 6 height 5
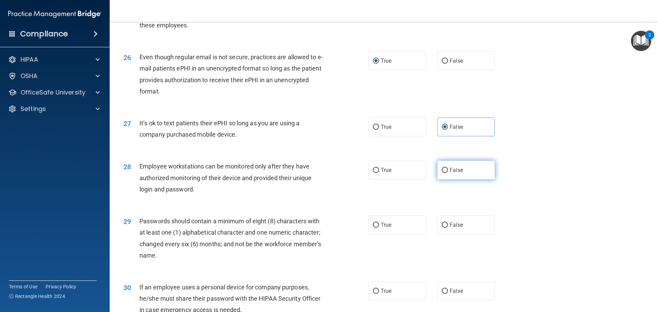
radio input "true"
click at [374, 228] on input "True" at bounding box center [376, 225] width 6 height 5
radio input "true"
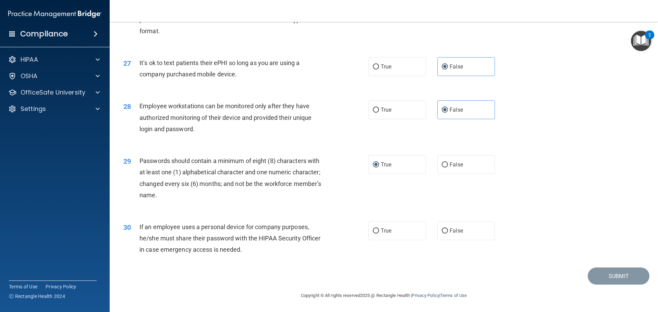
scroll to position [1406, 0]
click at [442, 233] on input "False" at bounding box center [445, 231] width 6 height 5
radio input "true"
click at [601, 281] on button "Submit" at bounding box center [619, 276] width 62 height 17
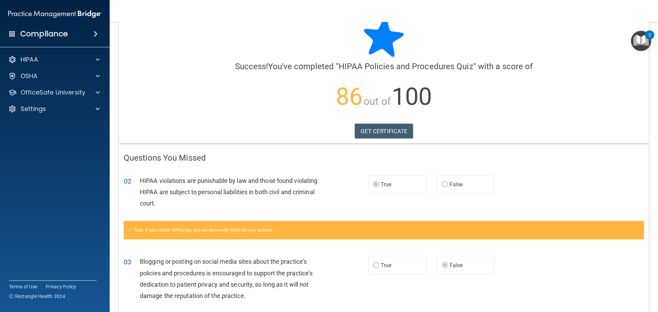
scroll to position [0, 0]
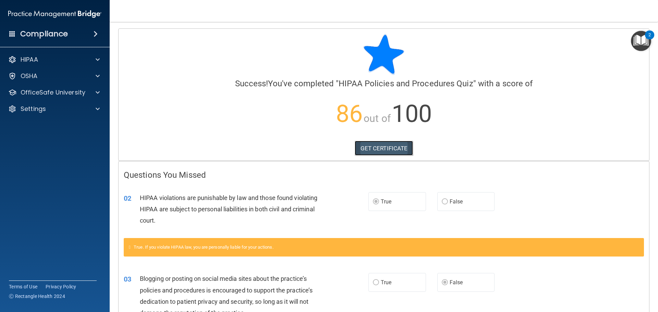
click at [382, 146] on link "GET CERTIFICATE" at bounding box center [384, 148] width 59 height 15
click at [27, 76] on p "OSHA" at bounding box center [29, 76] width 17 height 8
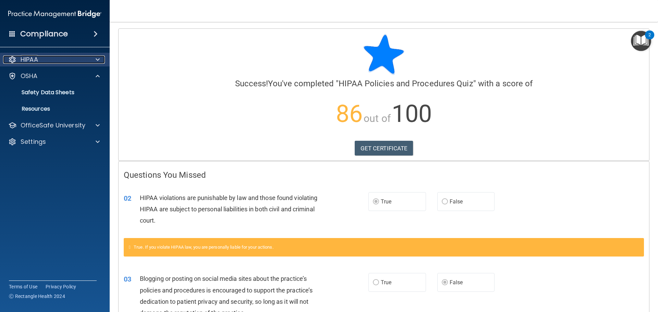
click at [25, 60] on p "HIPAA" at bounding box center [29, 60] width 17 height 8
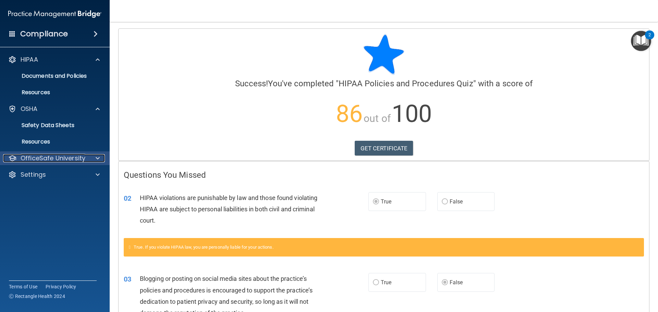
click at [64, 156] on p "OfficeSafe University" at bounding box center [53, 158] width 65 height 8
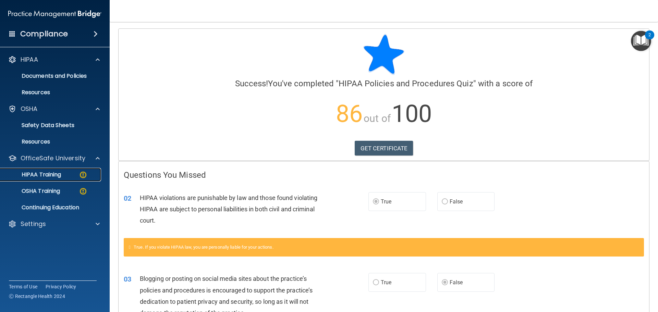
click at [59, 172] on p "HIPAA Training" at bounding box center [32, 174] width 57 height 7
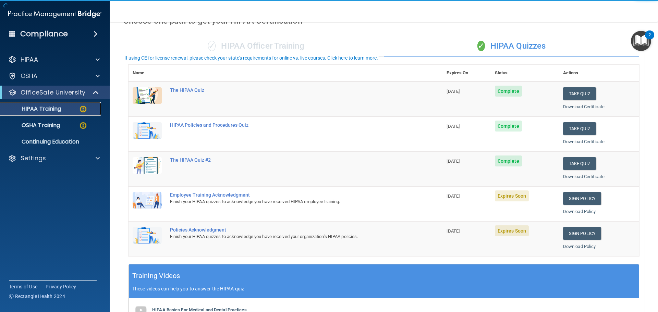
scroll to position [69, 0]
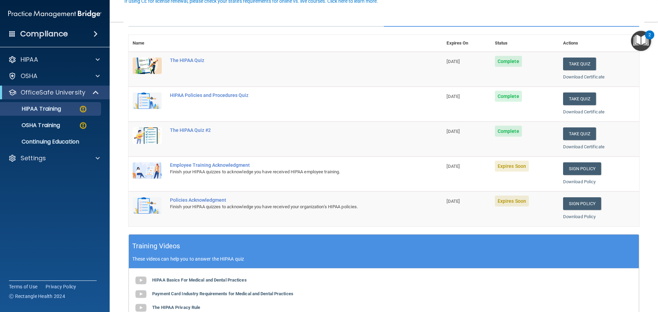
click at [199, 165] on div "Employee Training Acknowledgment" at bounding box center [289, 165] width 238 height 5
click at [242, 166] on div "Employee Training Acknowledgment" at bounding box center [289, 165] width 238 height 5
click at [153, 171] on img at bounding box center [147, 171] width 29 height 16
click at [42, 60] on div "HIPAA" at bounding box center [45, 60] width 85 height 8
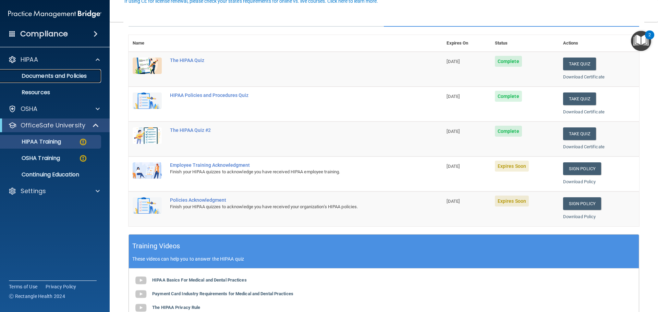
click at [53, 79] on p "Documents and Policies" at bounding box center [51, 76] width 94 height 7
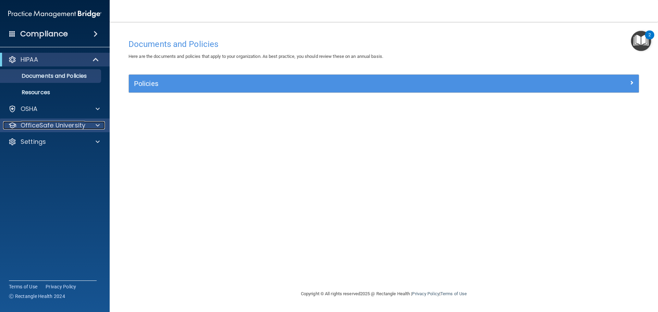
click at [62, 123] on p "OfficeSafe University" at bounding box center [53, 125] width 65 height 8
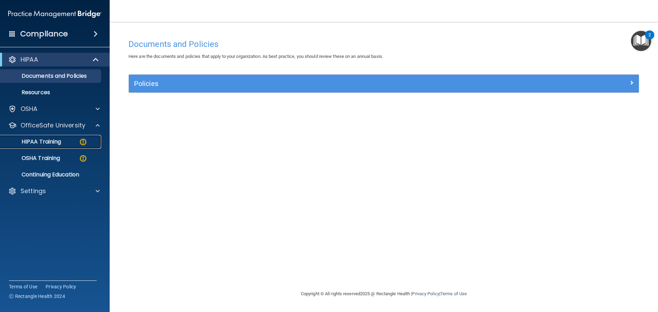
click at [55, 142] on p "HIPAA Training" at bounding box center [32, 142] width 57 height 7
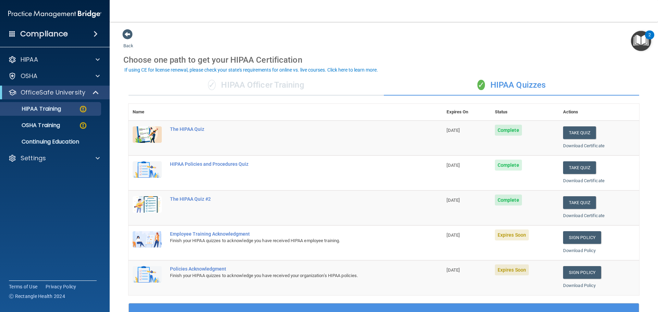
click at [158, 236] on img at bounding box center [147, 239] width 29 height 16
click at [574, 240] on link "Sign Policy" at bounding box center [582, 237] width 38 height 13
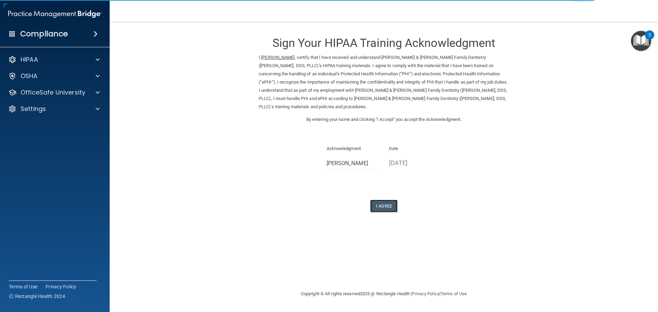
click at [383, 200] on button "I Agree" at bounding box center [383, 206] width 27 height 13
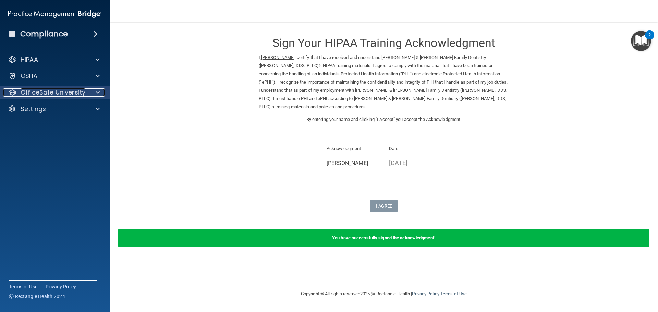
click at [60, 93] on p "OfficeSafe University" at bounding box center [53, 92] width 65 height 8
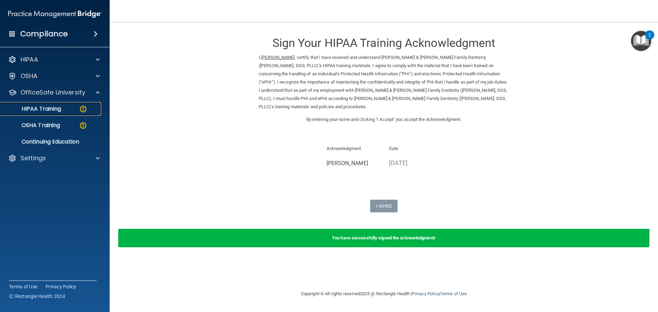
click at [54, 110] on p "HIPAA Training" at bounding box center [32, 109] width 57 height 7
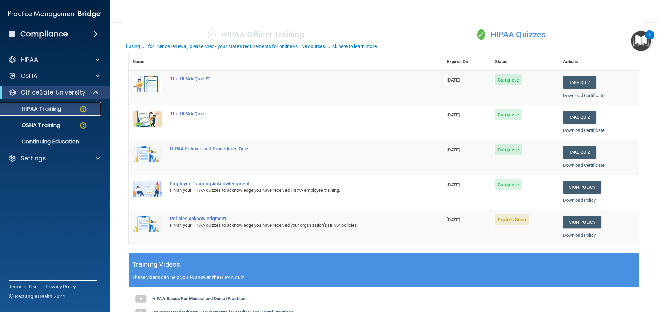
scroll to position [69, 0]
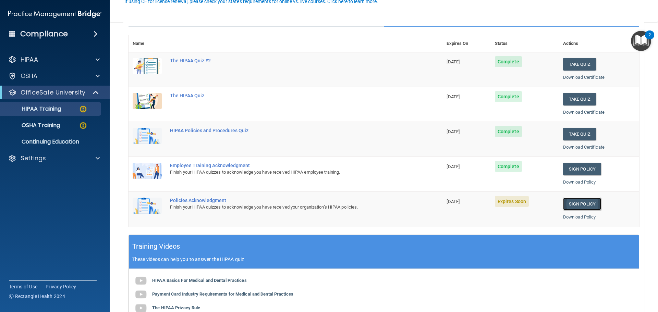
click at [577, 207] on link "Sign Policy" at bounding box center [582, 204] width 38 height 13
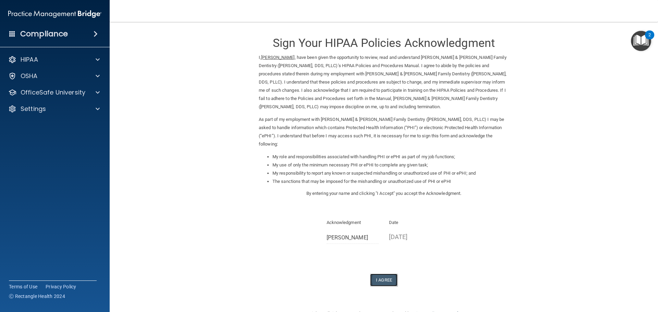
click at [385, 274] on button "I Agree" at bounding box center [383, 280] width 27 height 13
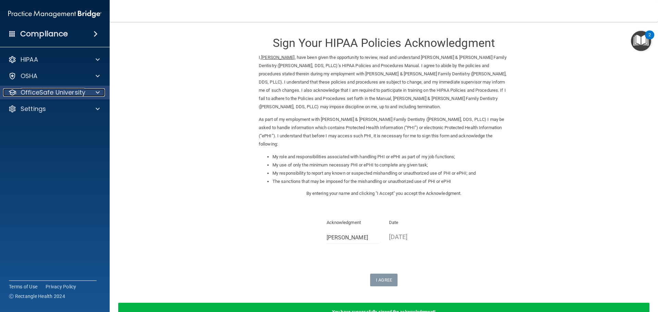
click at [33, 92] on p "OfficeSafe University" at bounding box center [53, 92] width 65 height 8
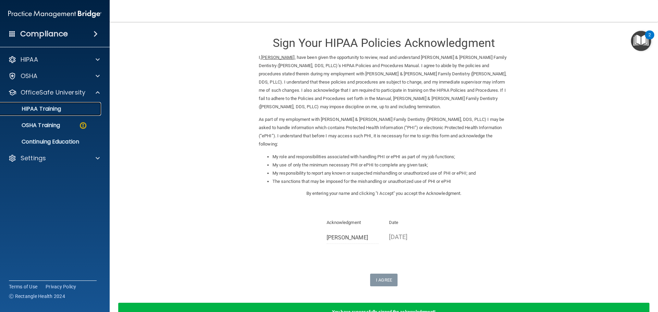
click at [34, 106] on p "HIPAA Training" at bounding box center [32, 109] width 57 height 7
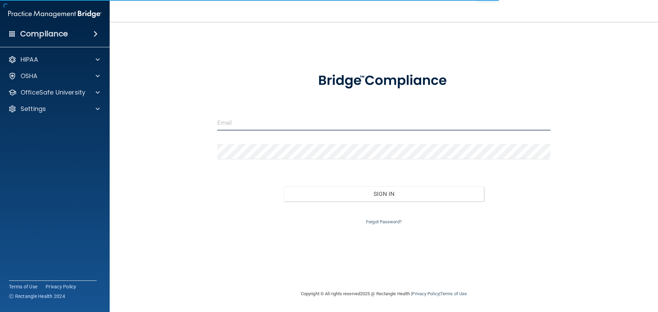
click at [250, 124] on input "email" at bounding box center [384, 122] width 334 height 15
type input "[EMAIL_ADDRESS][DOMAIN_NAME]"
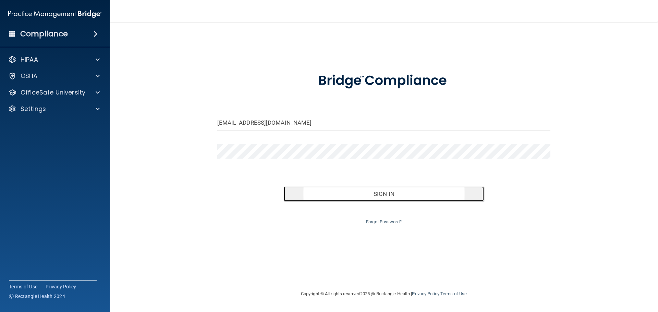
click at [390, 193] on button "Sign In" at bounding box center [384, 194] width 200 height 15
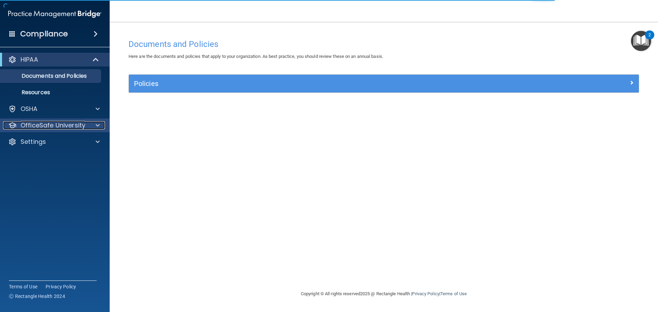
click at [33, 124] on p "OfficeSafe University" at bounding box center [53, 125] width 65 height 8
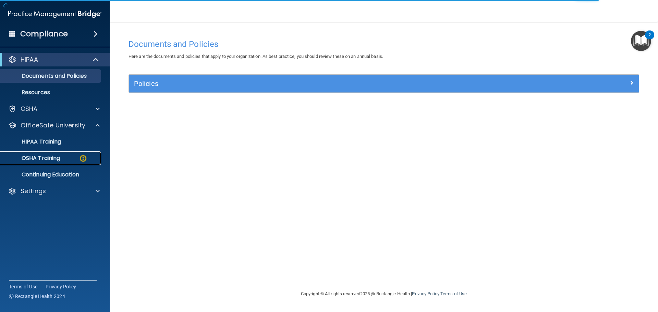
click at [47, 157] on p "OSHA Training" at bounding box center [32, 158] width 56 height 7
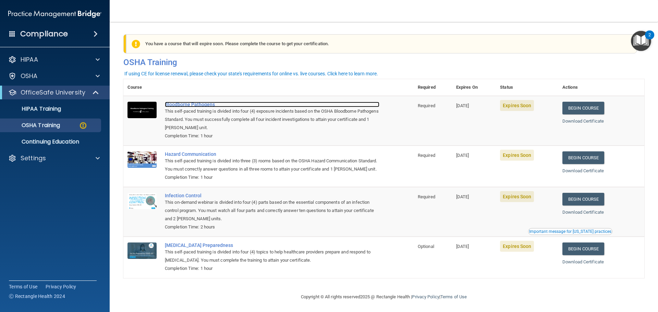
click at [189, 104] on div "Bloodborne Pathogens" at bounding box center [272, 104] width 215 height 5
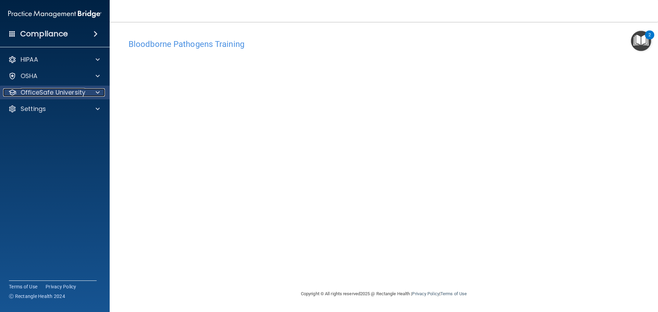
click at [56, 88] on p "OfficeSafe University" at bounding box center [53, 92] width 65 height 8
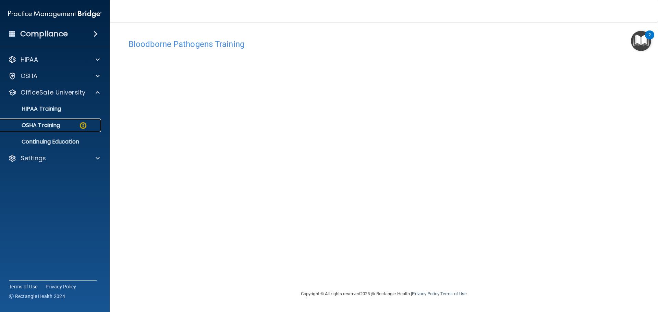
click at [47, 124] on p "OSHA Training" at bounding box center [32, 125] width 56 height 7
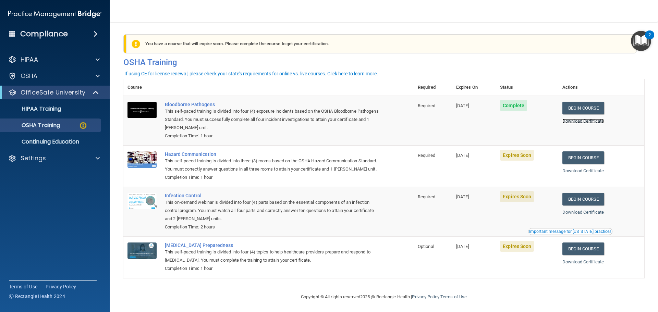
click at [581, 120] on link "Download Certificate" at bounding box center [583, 121] width 41 height 5
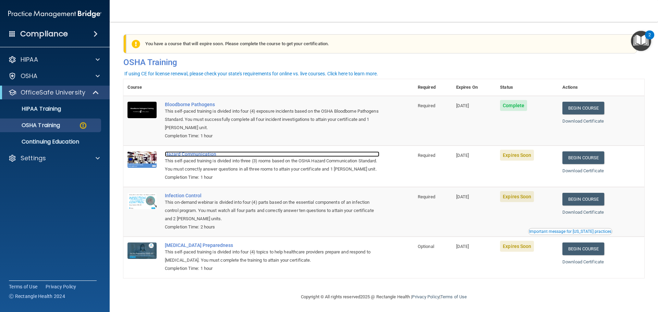
click at [180, 156] on div "Hazard Communication" at bounding box center [272, 154] width 215 height 5
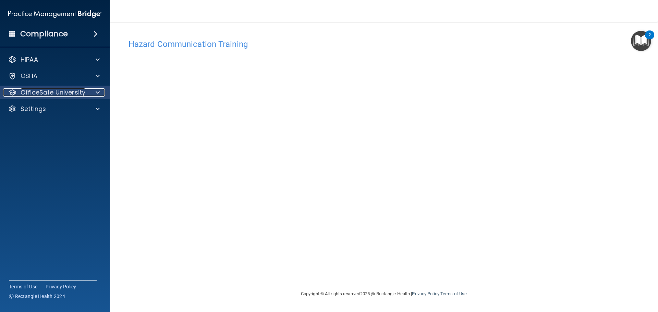
click at [26, 93] on p "OfficeSafe University" at bounding box center [53, 92] width 65 height 8
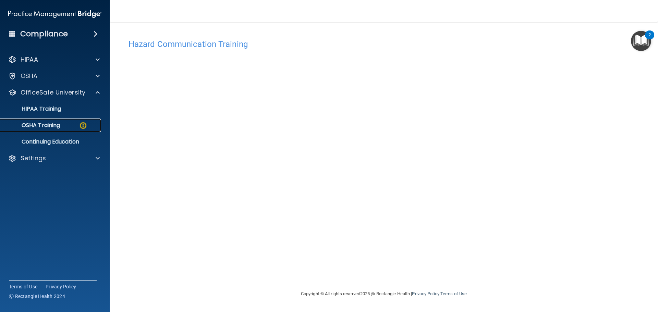
click at [45, 123] on p "OSHA Training" at bounding box center [32, 125] width 56 height 7
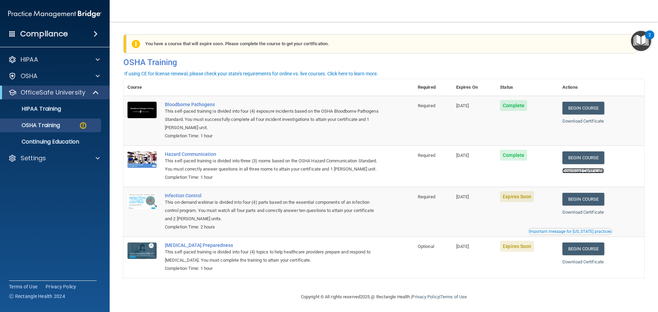
click at [578, 173] on link "Download Certificate" at bounding box center [583, 170] width 41 height 5
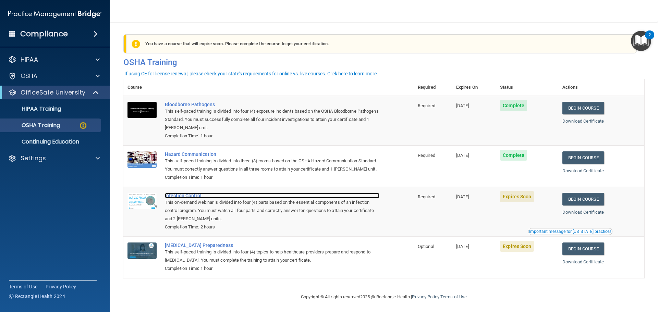
click at [170, 199] on div "Infection Control" at bounding box center [272, 195] width 215 height 5
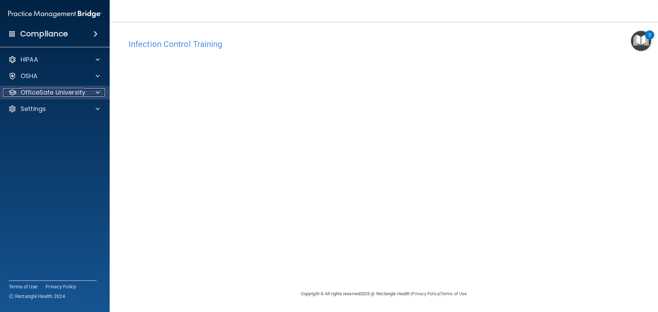
click at [58, 96] on p "OfficeSafe University" at bounding box center [53, 92] width 65 height 8
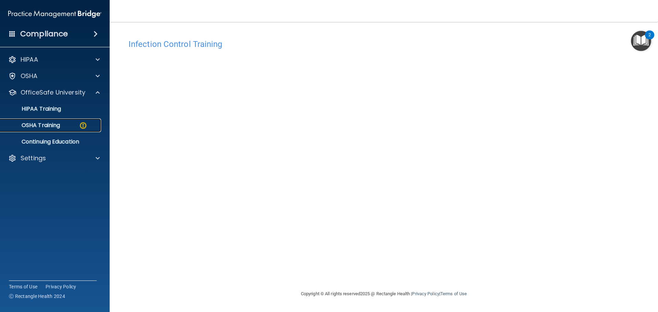
click at [44, 124] on p "OSHA Training" at bounding box center [32, 125] width 56 height 7
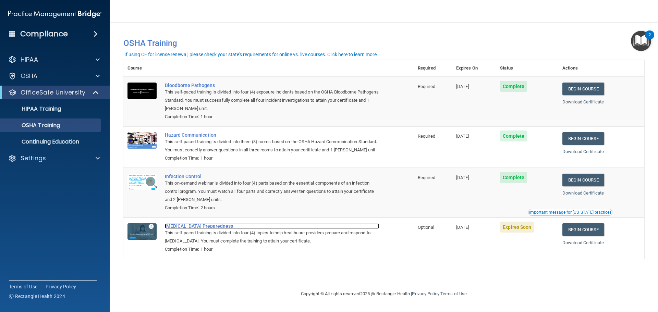
click at [189, 229] on div "[MEDICAL_DATA] Preparedness" at bounding box center [272, 226] width 215 height 5
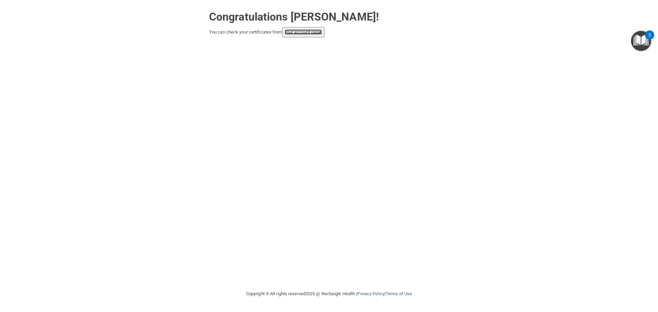
click at [316, 34] on link "your account page!" at bounding box center [303, 31] width 37 height 5
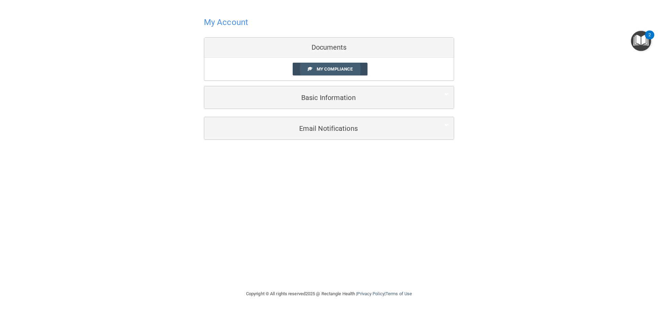
click at [342, 67] on span "My Compliance" at bounding box center [335, 69] width 36 height 5
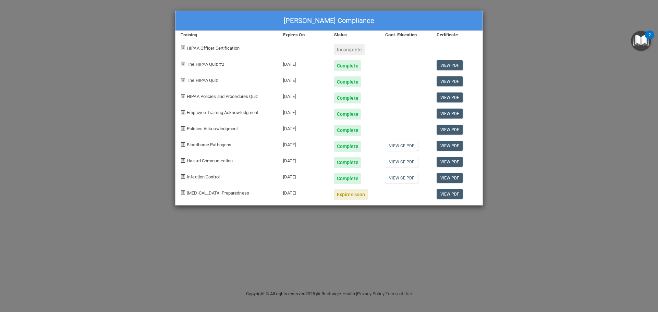
click at [351, 182] on div "Complete" at bounding box center [347, 178] width 27 height 11
click at [453, 179] on link "View PDF" at bounding box center [450, 178] width 26 height 10
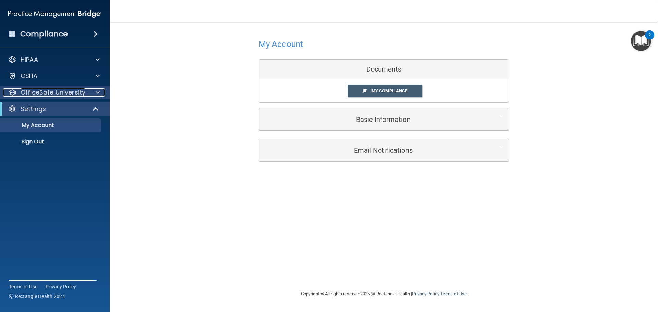
click at [56, 92] on p "OfficeSafe University" at bounding box center [53, 92] width 65 height 8
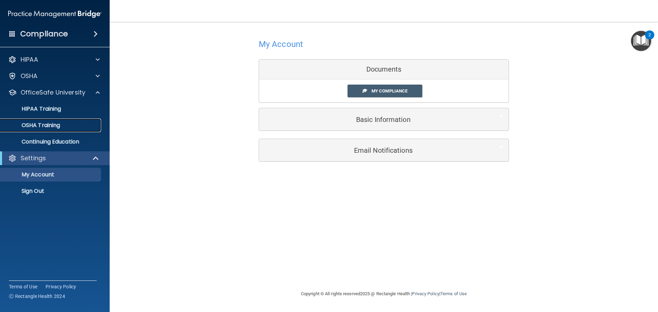
click at [50, 125] on p "OSHA Training" at bounding box center [32, 125] width 56 height 7
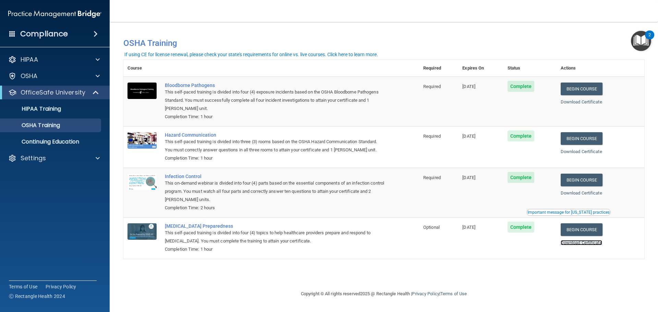
click at [580, 242] on link "Download Certificate" at bounding box center [581, 242] width 41 height 5
